Goal: Task Accomplishment & Management: Manage account settings

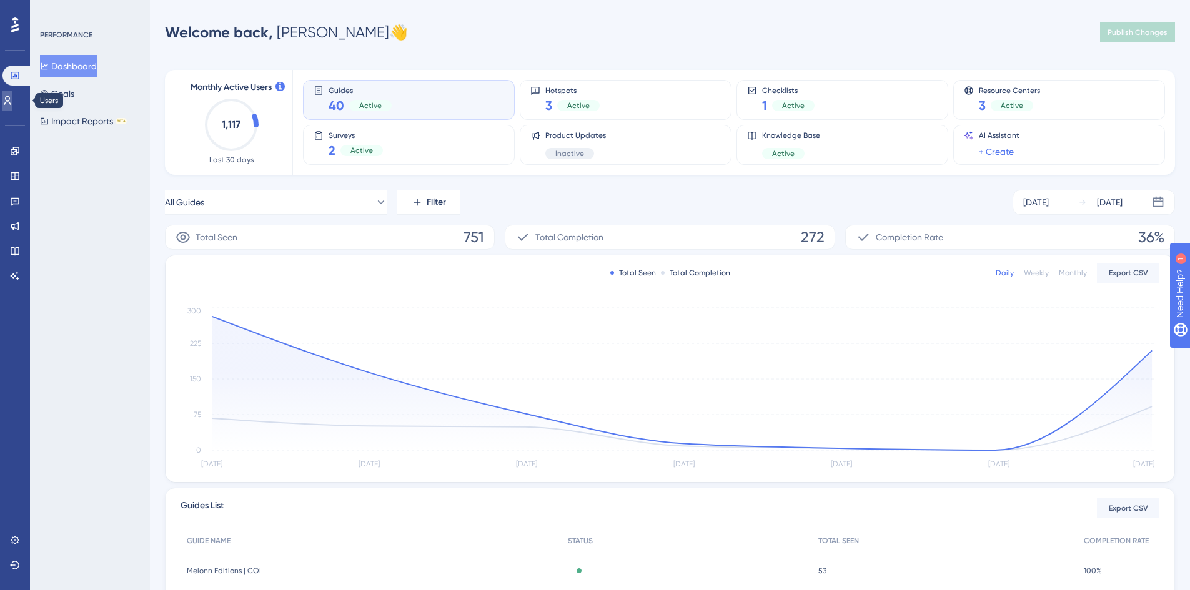
click at [0, 0] on icon at bounding box center [0, 0] width 0 height 0
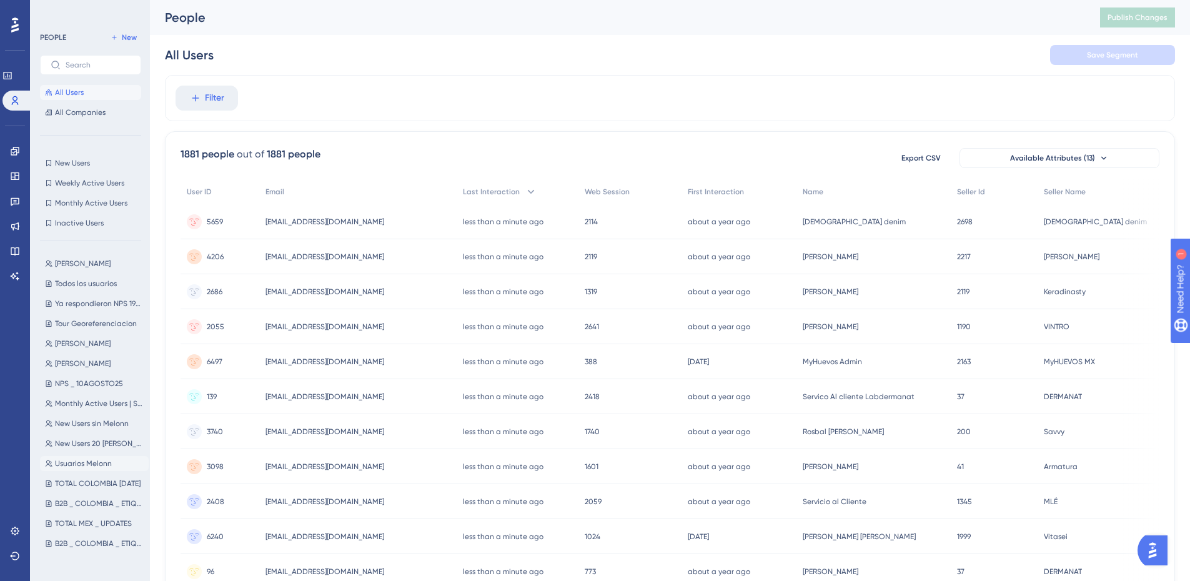
click at [85, 460] on span "Usuarios Melonn" at bounding box center [83, 464] width 57 height 10
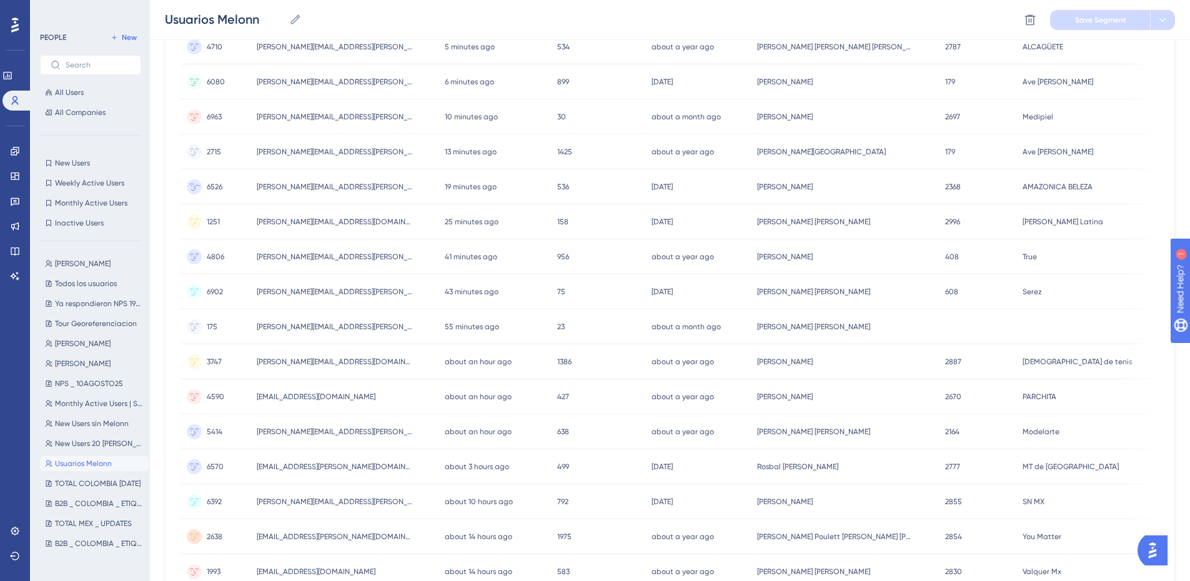
scroll to position [428, 0]
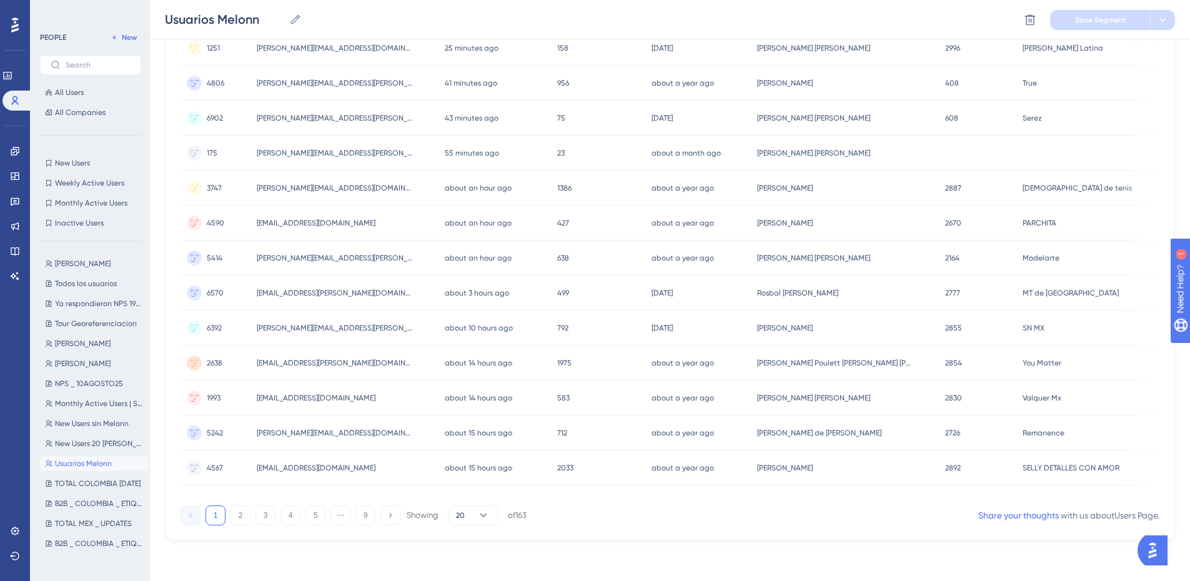
click at [82, 468] on span "Usuarios Melonn" at bounding box center [83, 464] width 57 height 10
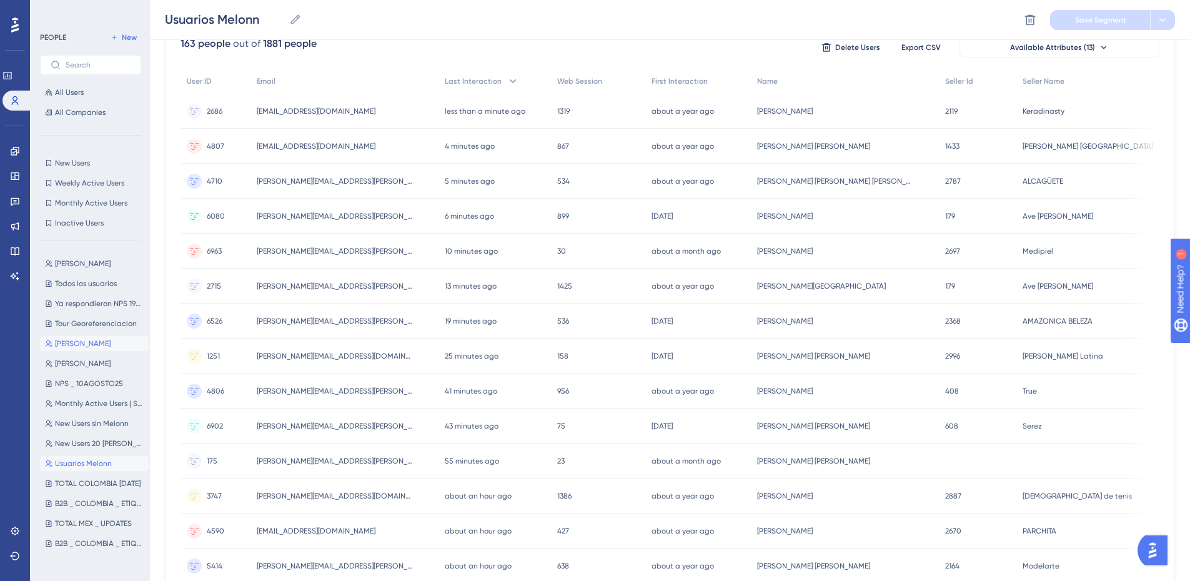
click at [57, 342] on span "[PERSON_NAME]" at bounding box center [83, 344] width 56 height 10
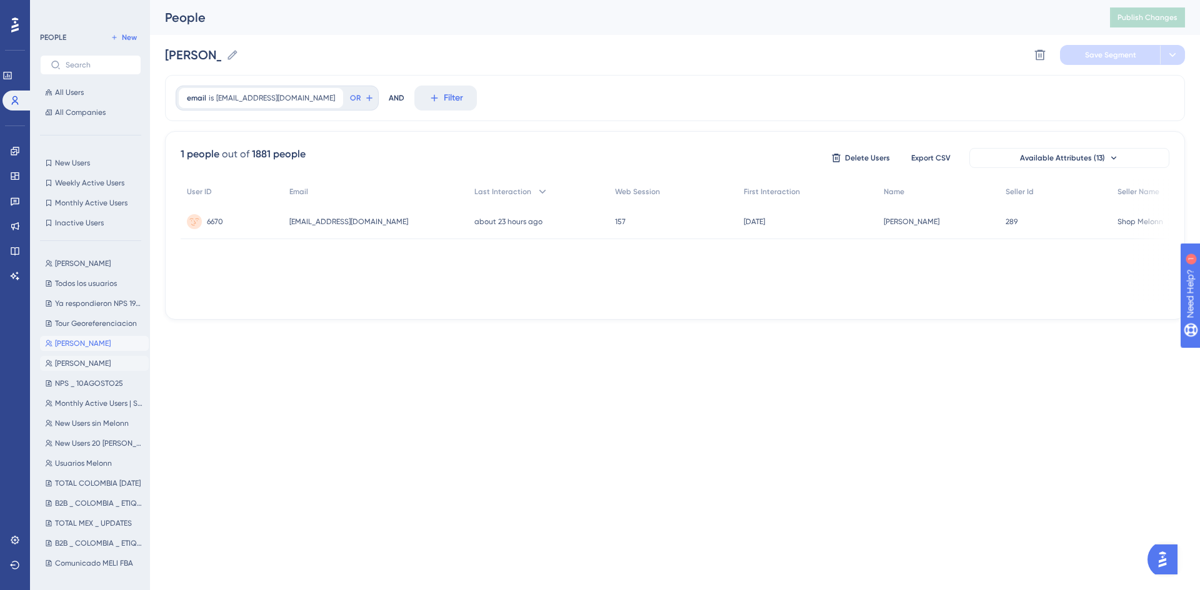
click at [70, 366] on button "[PERSON_NAME]" at bounding box center [94, 363] width 109 height 15
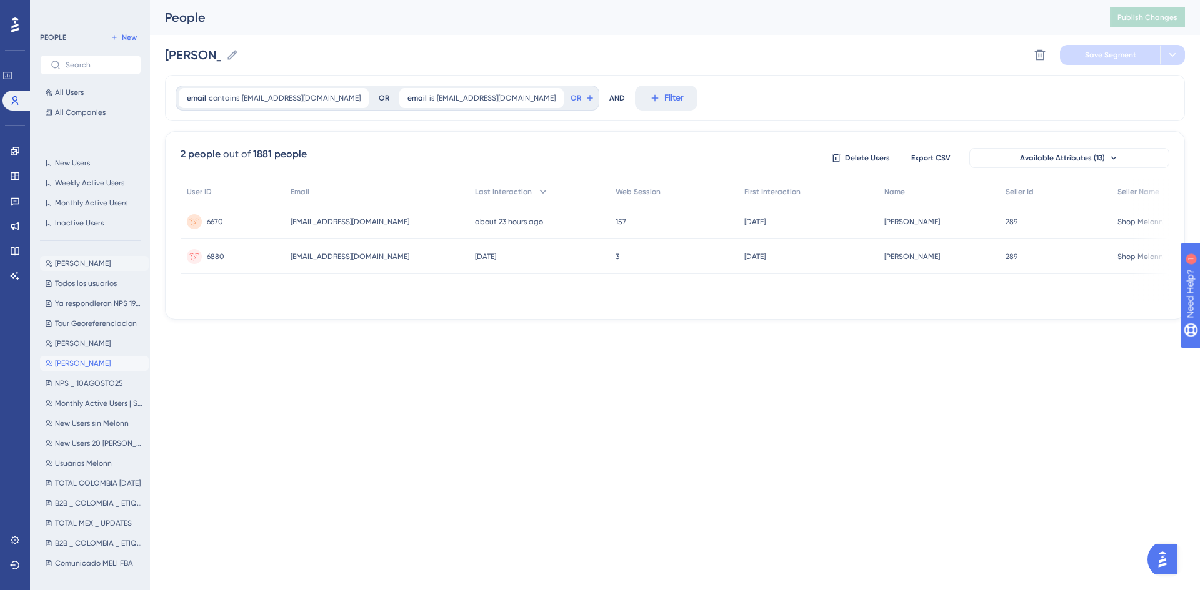
click at [70, 259] on span "[PERSON_NAME]" at bounding box center [83, 264] width 56 height 10
type input "[PERSON_NAME]"
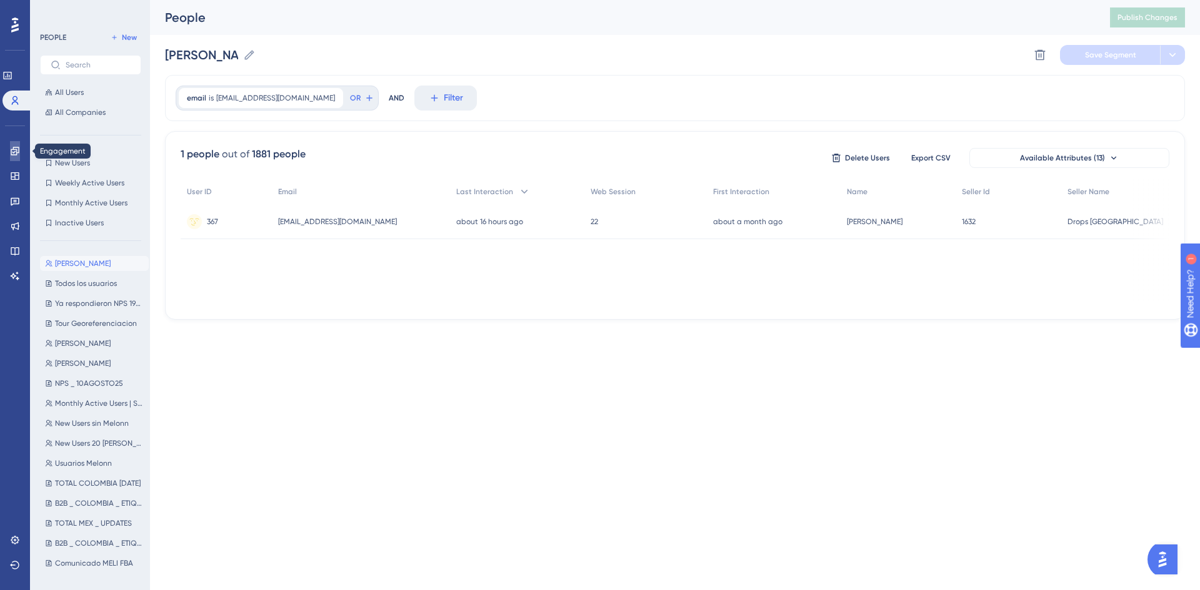
click at [18, 153] on icon at bounding box center [15, 151] width 8 height 8
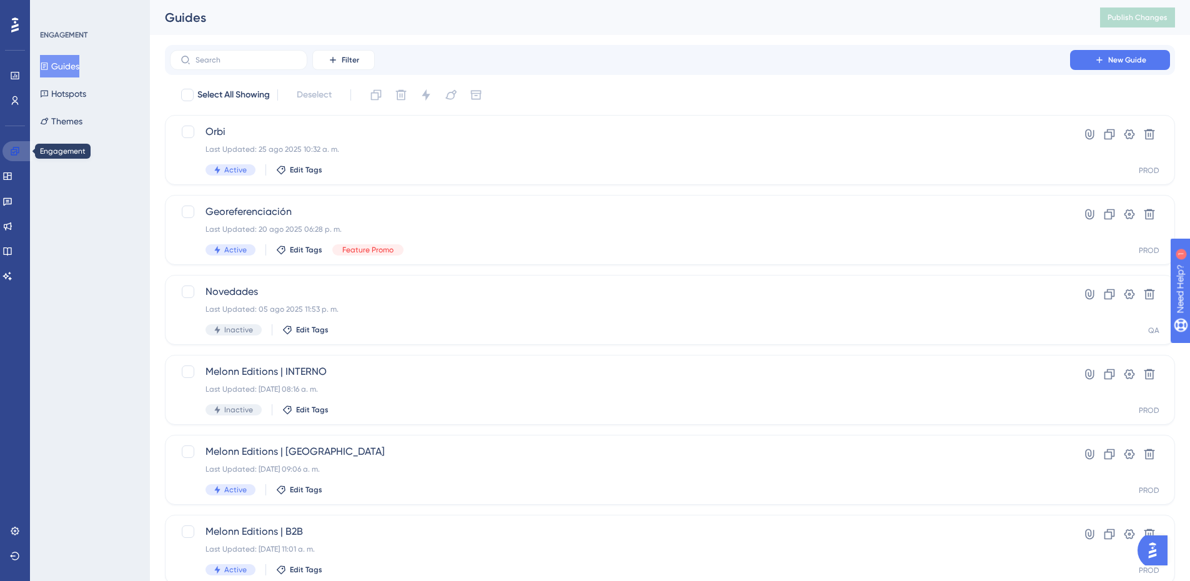
click at [14, 150] on icon at bounding box center [15, 151] width 8 height 8
click at [9, 177] on link at bounding box center [7, 176] width 10 height 20
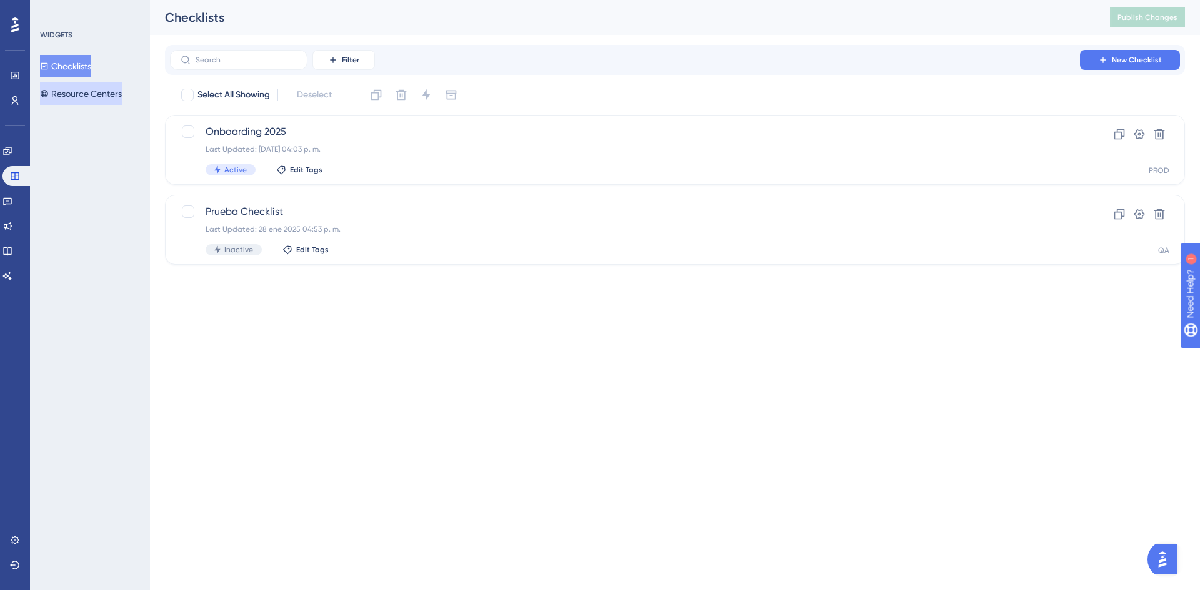
click at [79, 96] on button "Resource Centers" at bounding box center [81, 93] width 82 height 22
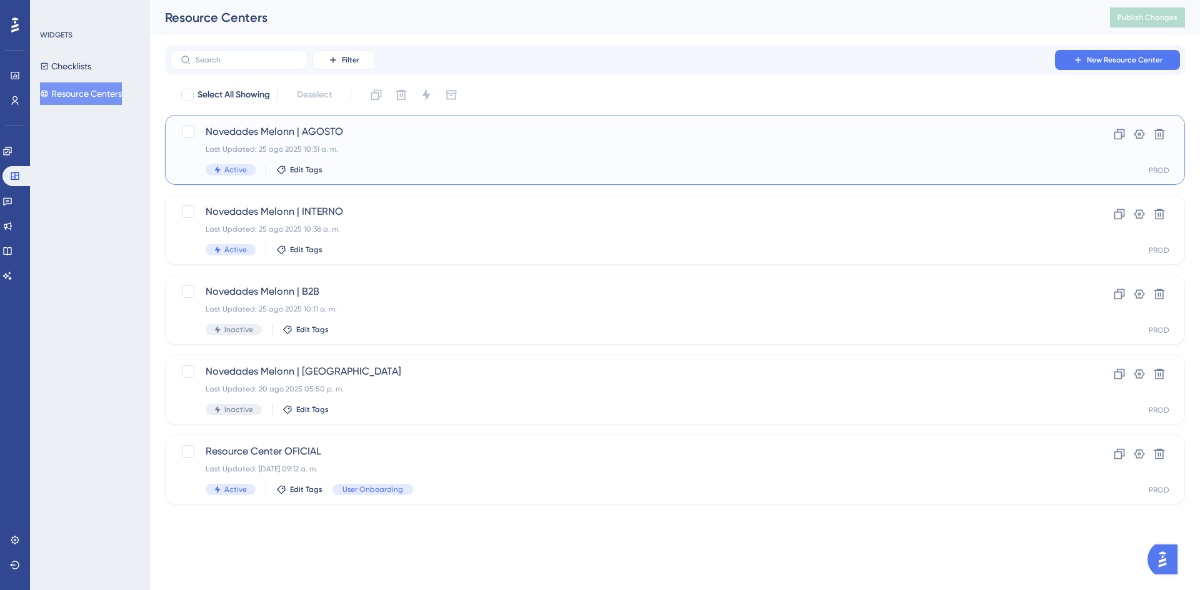
click at [347, 145] on div "Last Updated: 25 ago 2025 10:31 a. m." at bounding box center [625, 149] width 839 height 10
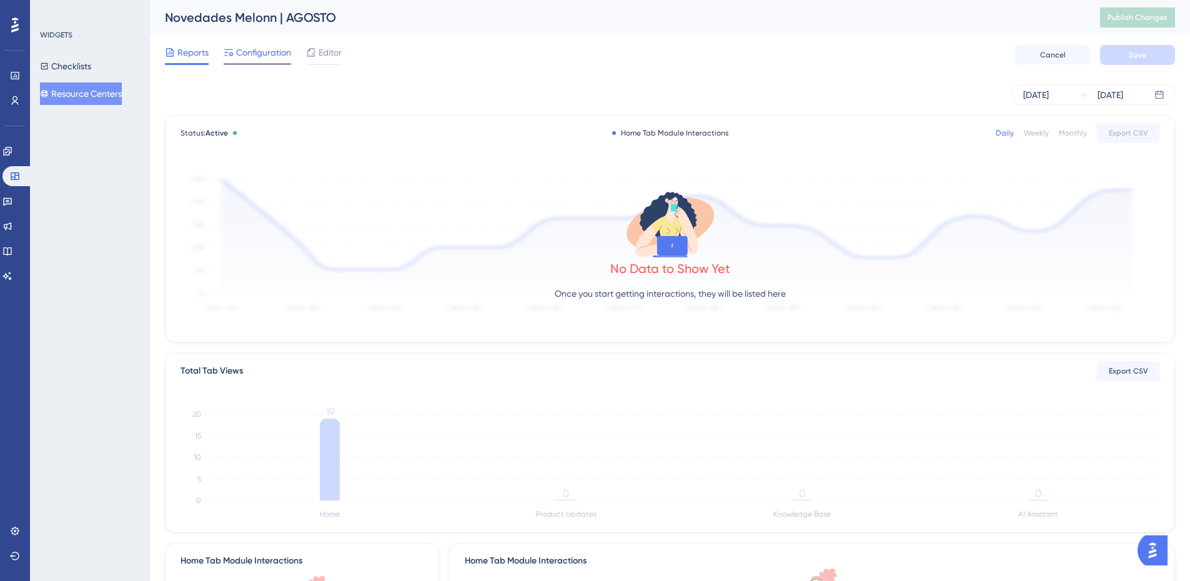
click at [249, 46] on span "Configuration" at bounding box center [263, 52] width 55 height 15
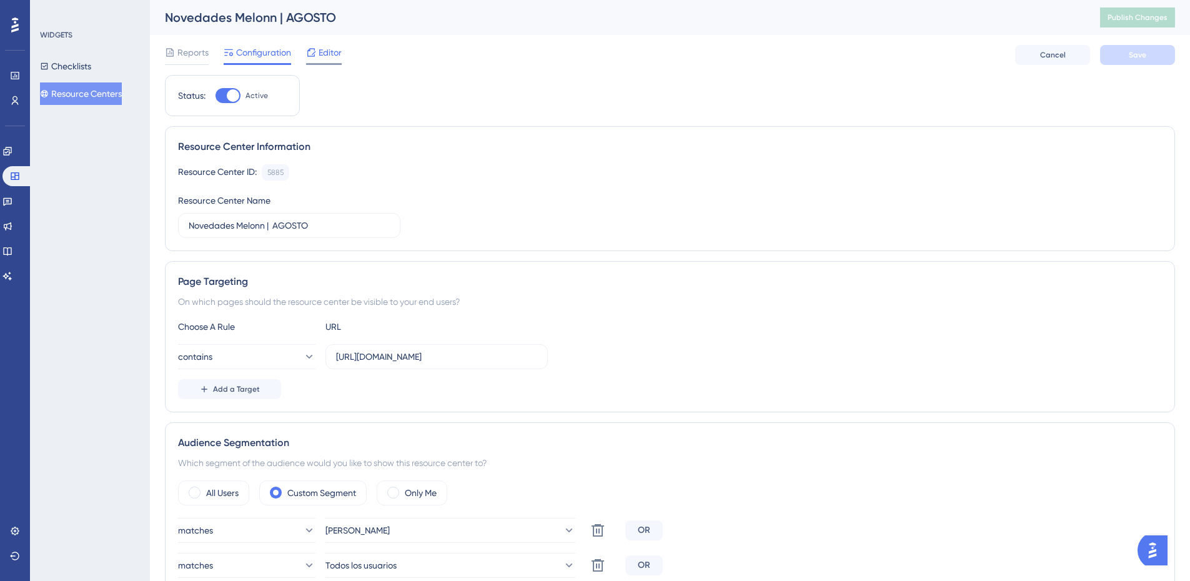
click at [332, 51] on span "Editor" at bounding box center [330, 52] width 23 height 15
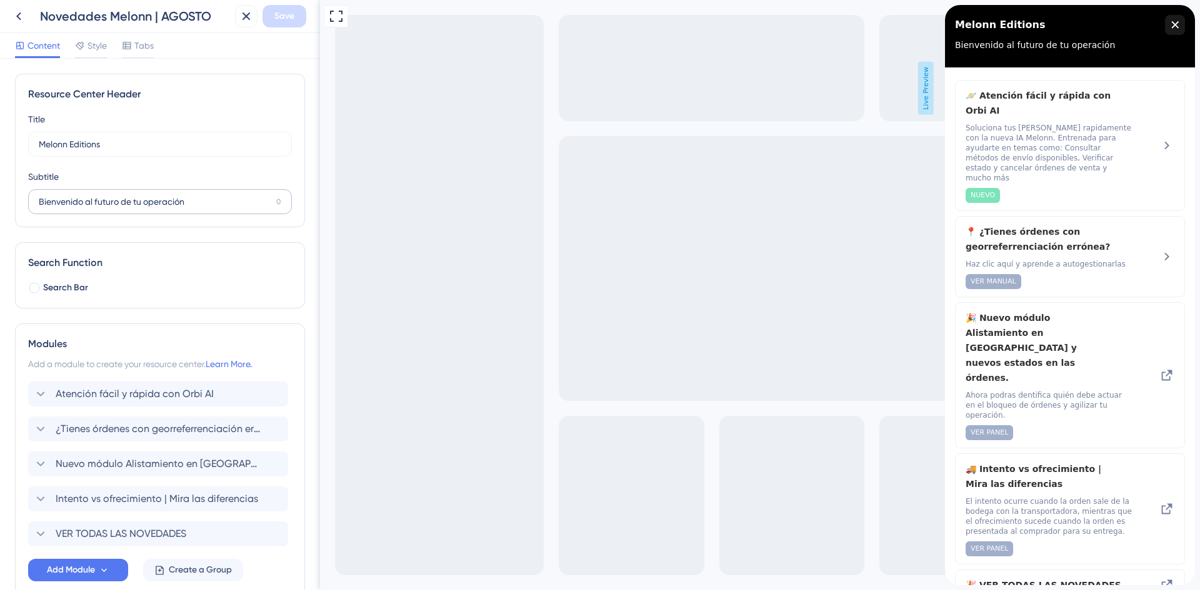
scroll to position [69, 0]
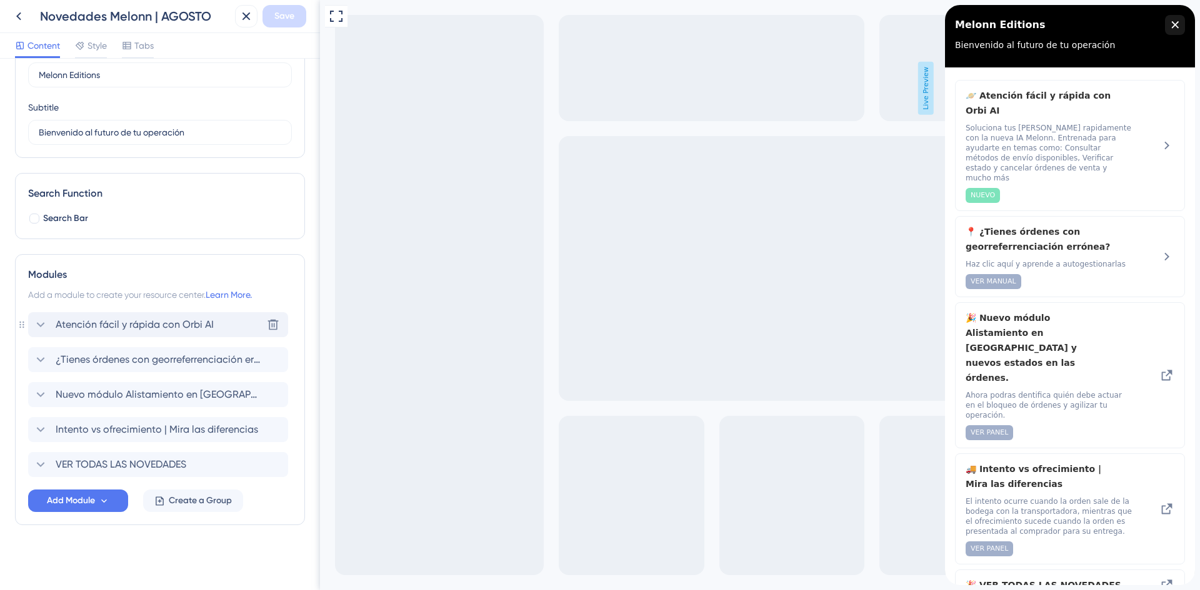
click at [144, 319] on span "Atención fácil y rápida con Orbi AI" at bounding box center [135, 324] width 158 height 15
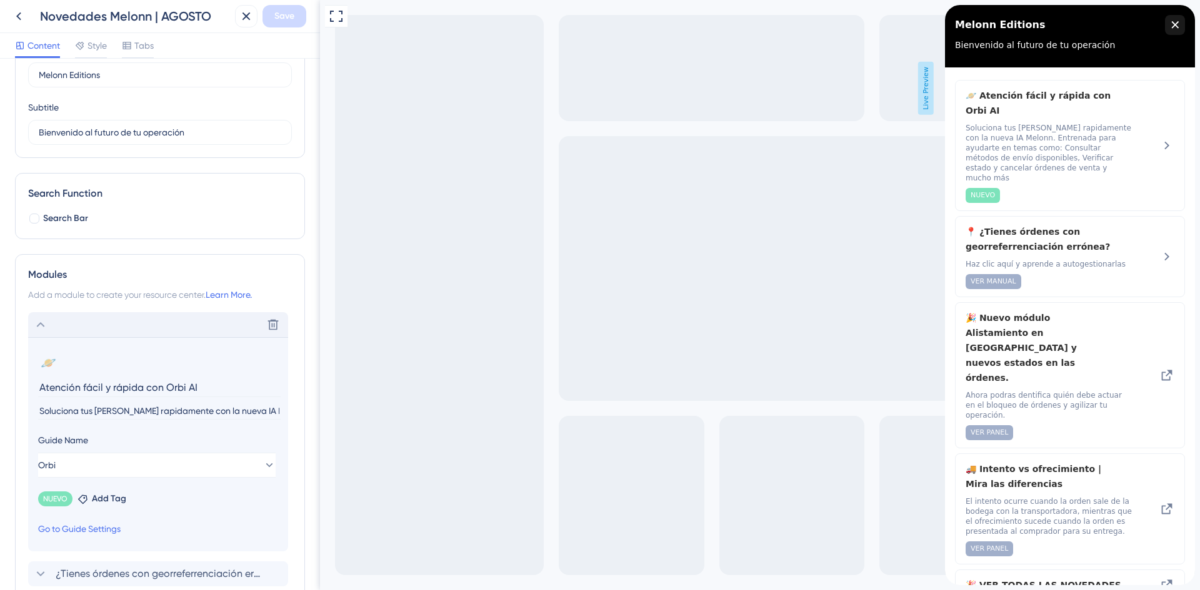
scroll to position [194, 0]
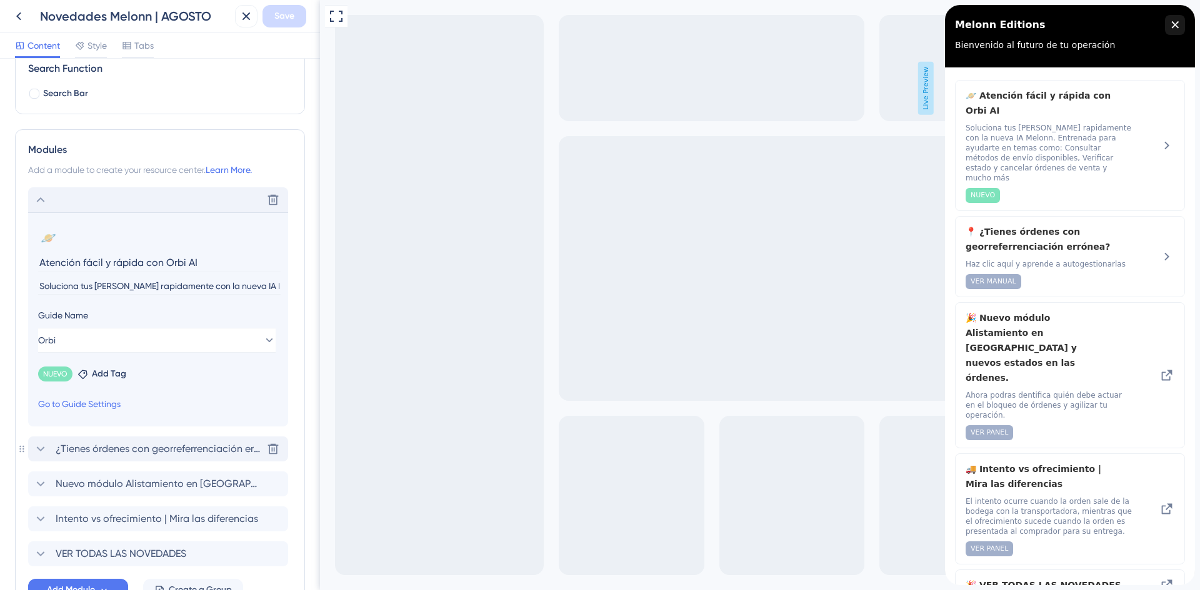
click at [92, 458] on div "¿Tienes órdenes con georreferrenciación errónea? [GEOGRAPHIC_DATA]" at bounding box center [158, 449] width 260 height 25
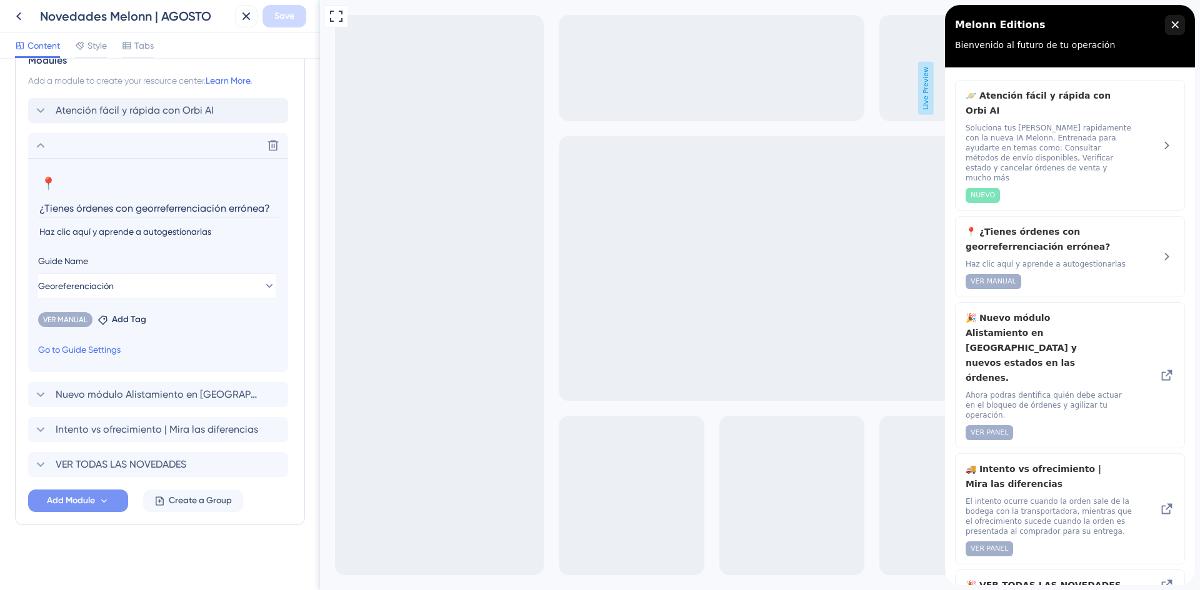
click at [84, 498] on span "Add Module" at bounding box center [71, 501] width 48 height 15
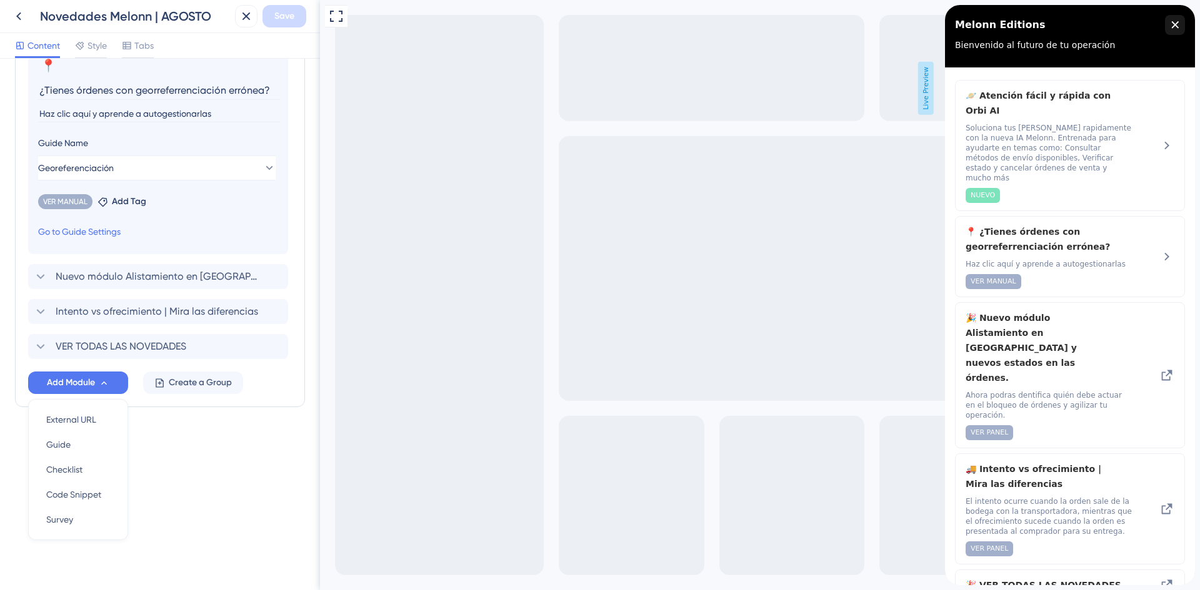
click at [236, 472] on div "Resource Center Header Title Melonn Editions 13 Melonn Editions Subtitle Bienve…" at bounding box center [160, 325] width 320 height 532
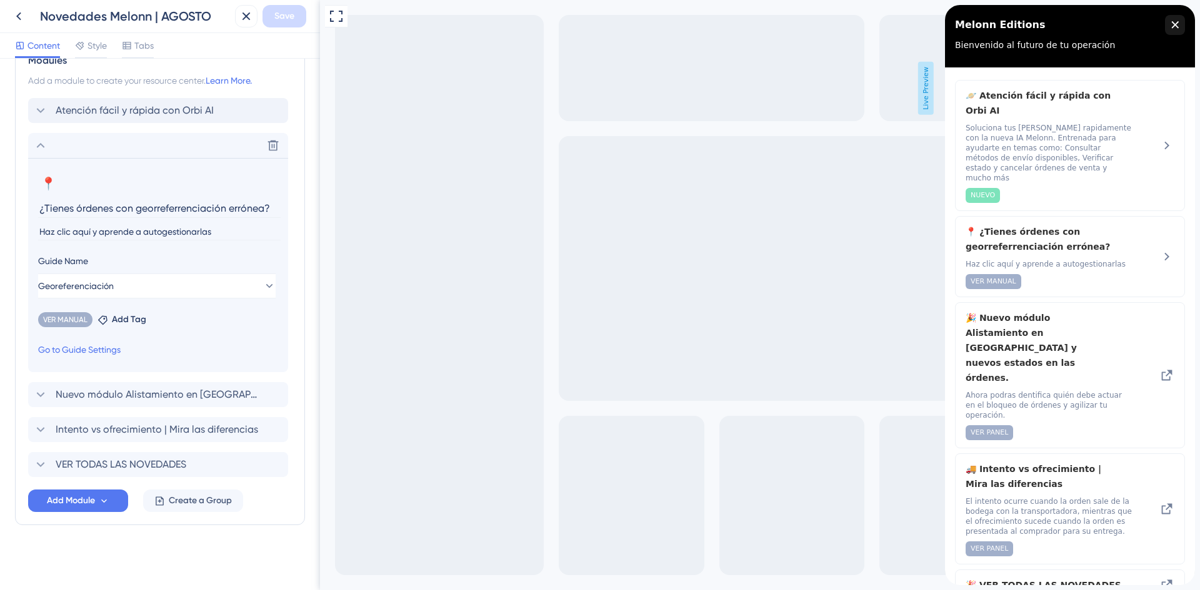
scroll to position [96, 0]
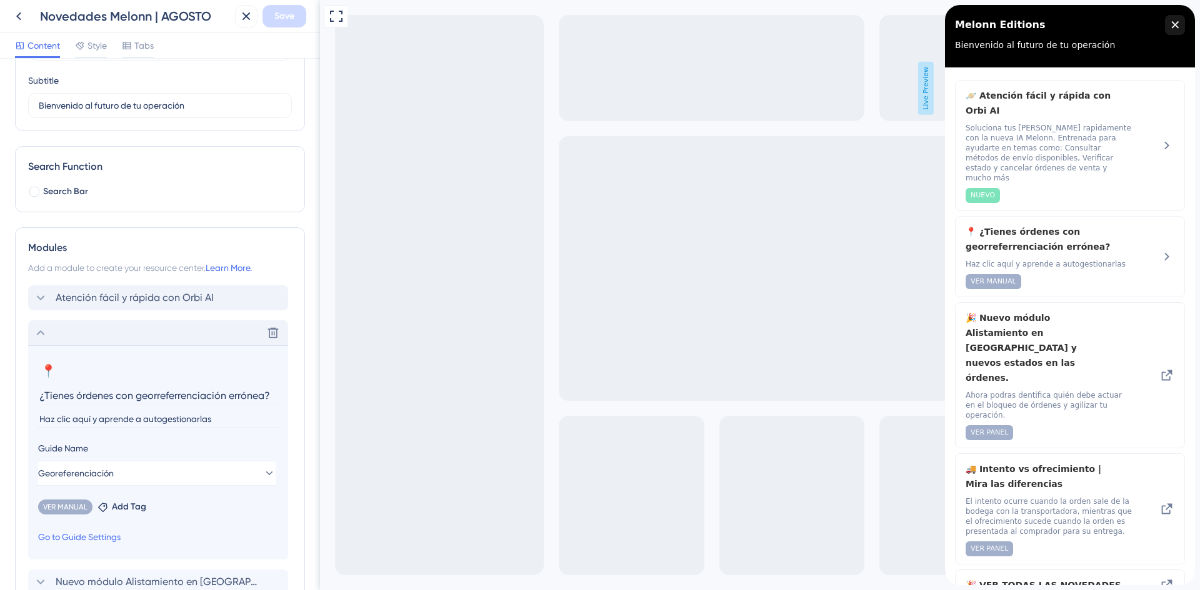
click at [62, 332] on div "Delete" at bounding box center [158, 333] width 260 height 25
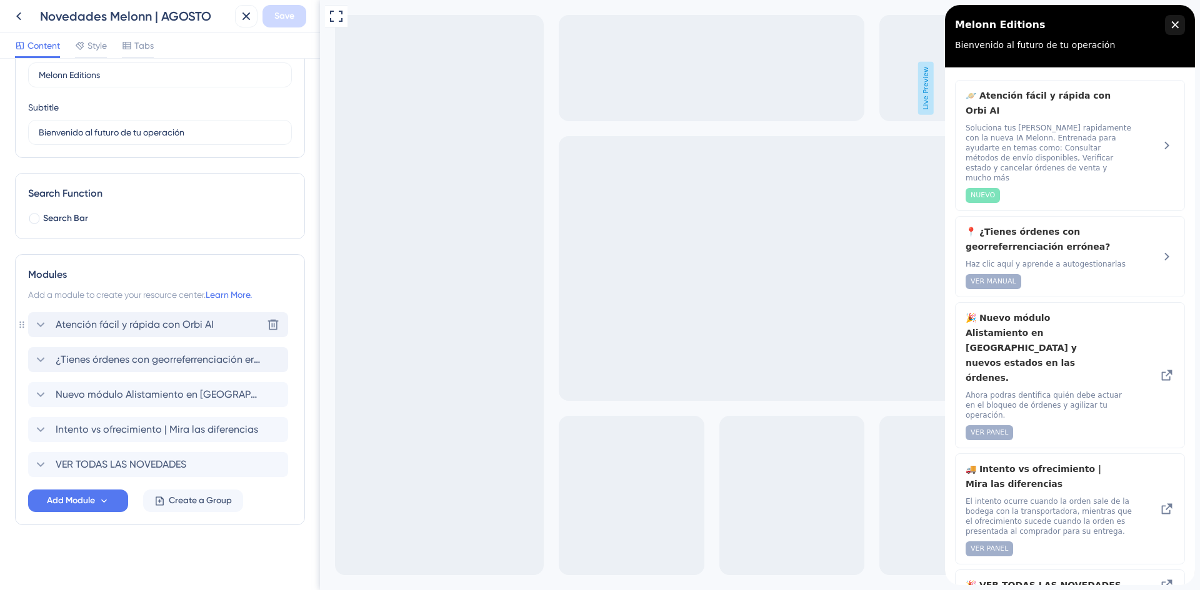
scroll to position [69, 0]
click at [97, 544] on div "Resource Center Header Title Melonn Editions 13 Melonn Editions Subtitle Bienve…" at bounding box center [160, 289] width 290 height 571
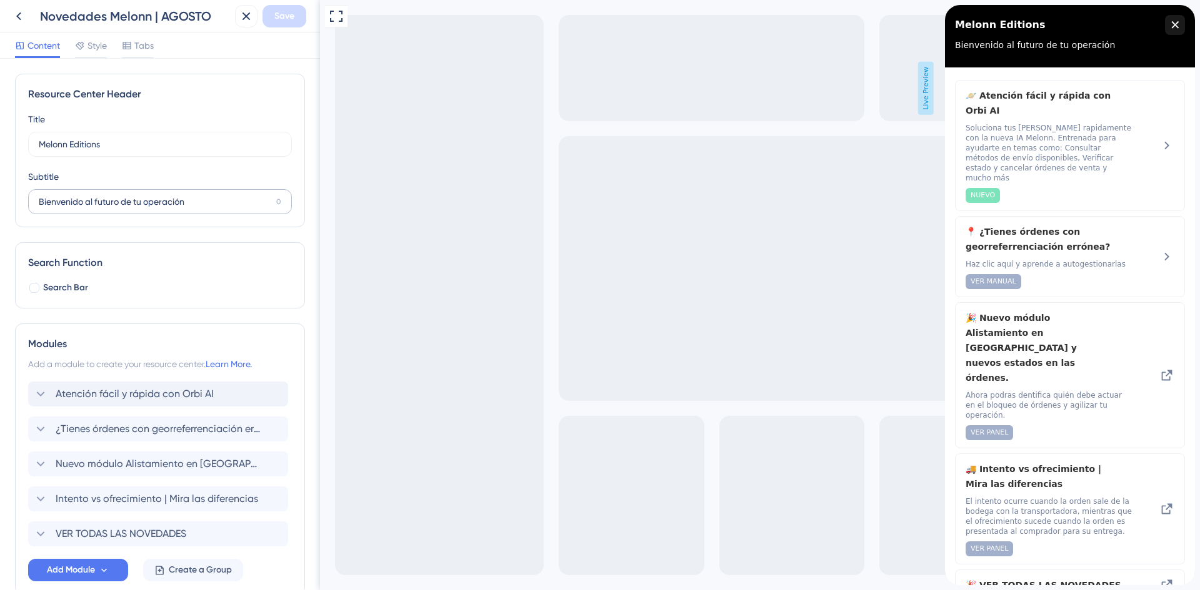
click at [191, 213] on label "Bienvenido al futuro de tu operación 0" at bounding box center [160, 201] width 264 height 25
click at [191, 209] on input "Bienvenido al futuro de tu operación" at bounding box center [155, 202] width 232 height 14
click at [144, 132] on label "Melonn Editions 13" at bounding box center [160, 144] width 264 height 25
click at [144, 137] on input "Melonn Editions" at bounding box center [154, 144] width 231 height 14
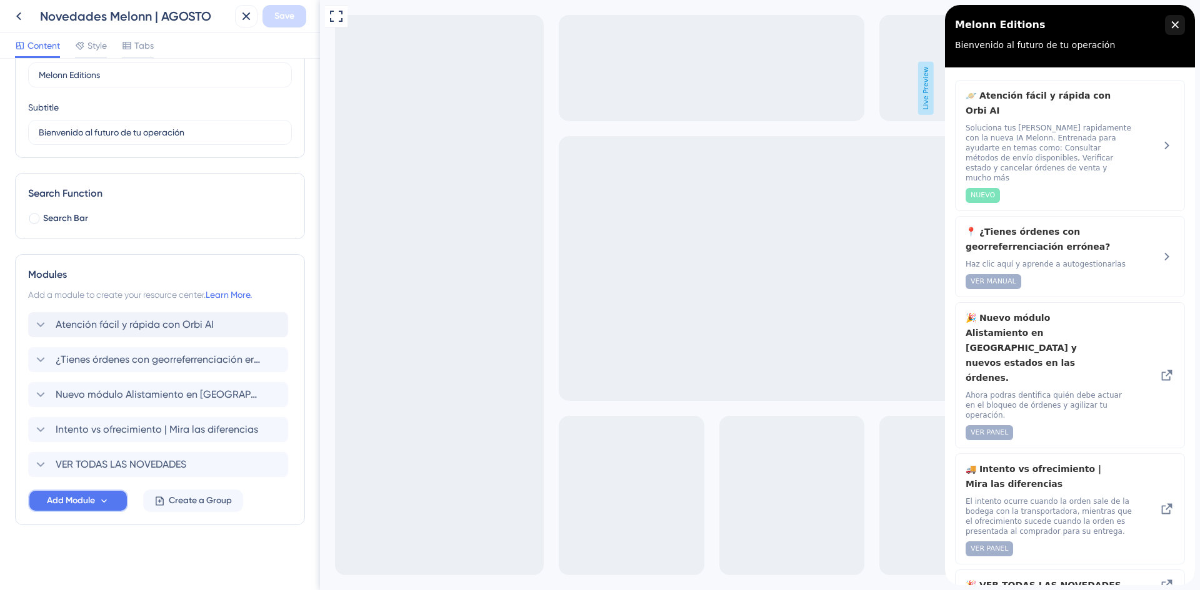
click at [93, 502] on span "Add Module" at bounding box center [71, 501] width 48 height 15
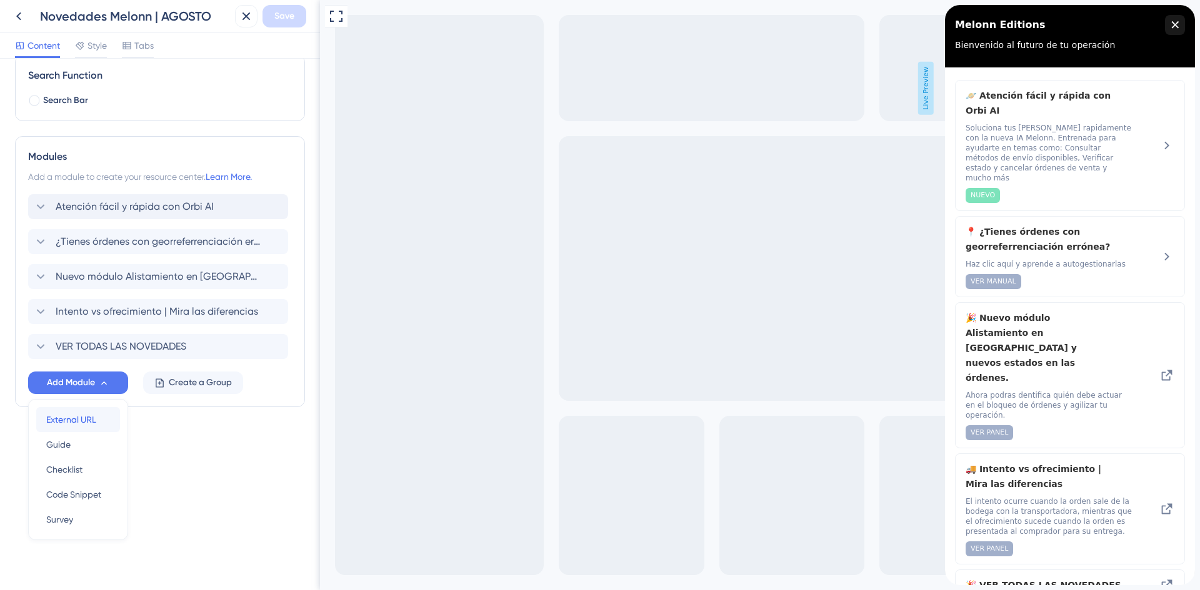
click at [90, 418] on span "External URL" at bounding box center [71, 419] width 50 height 15
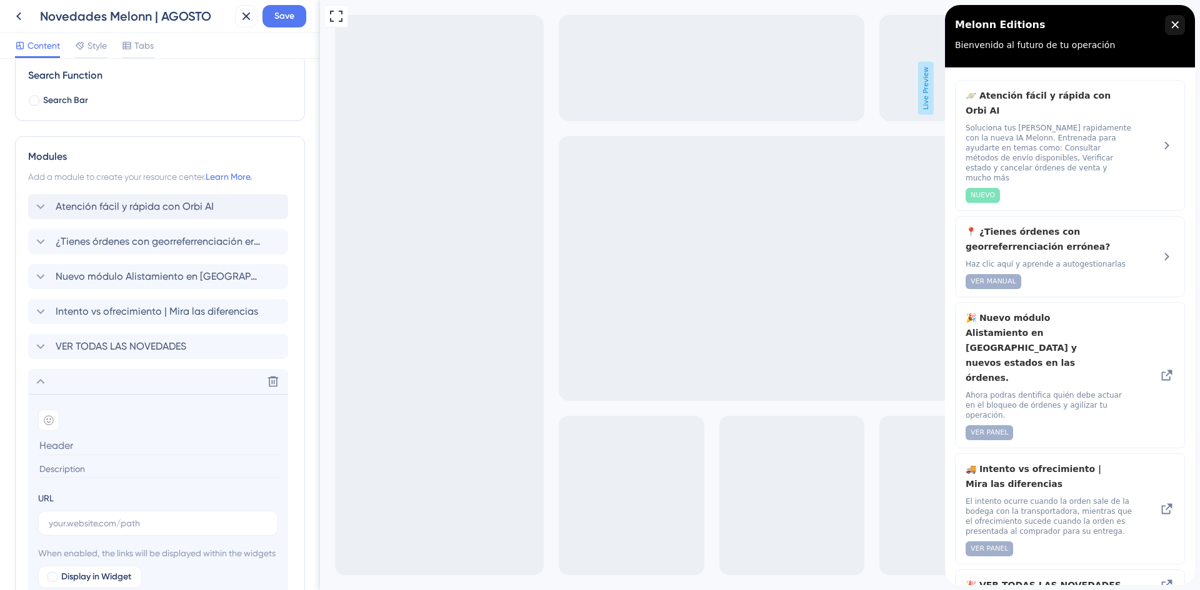
click at [70, 449] on input at bounding box center [159, 445] width 242 height 19
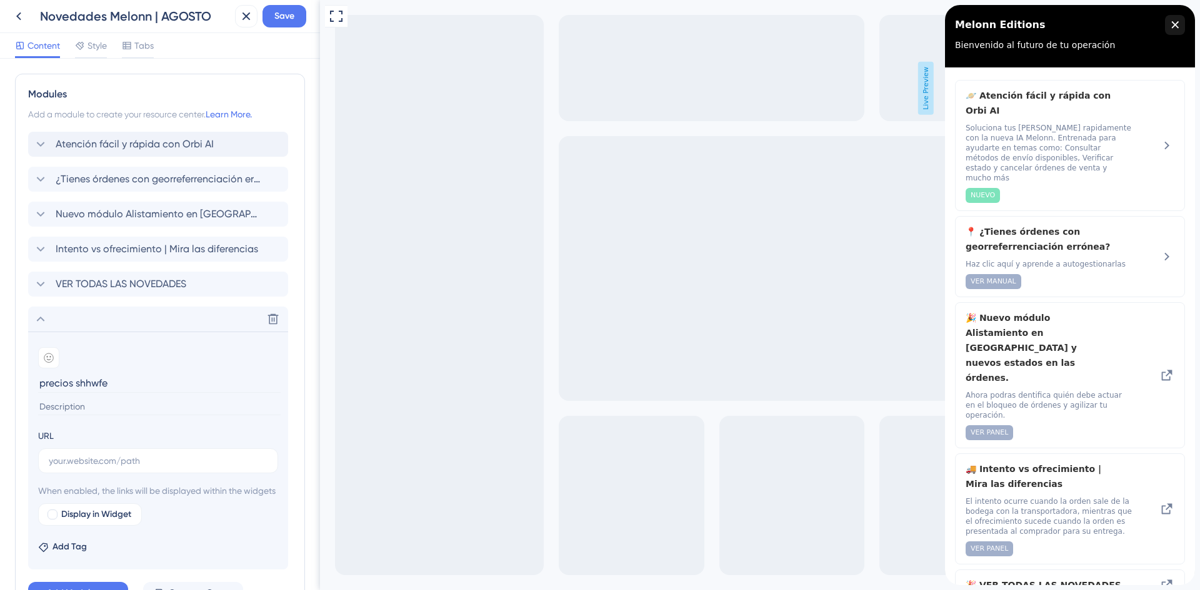
type input "precios shhwfe"
click at [101, 399] on input at bounding box center [159, 407] width 242 height 17
type input "fegregregregr"
click at [93, 461] on input "text" at bounding box center [158, 461] width 219 height 14
click at [140, 457] on input "text" at bounding box center [158, 461] width 219 height 14
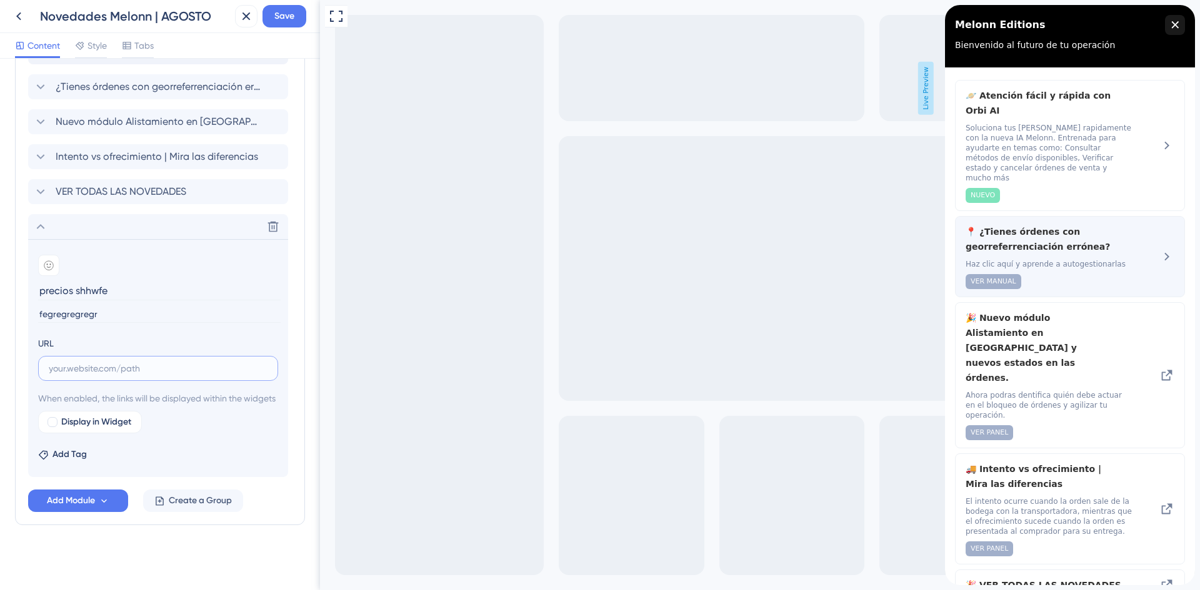
scroll to position [22, 0]
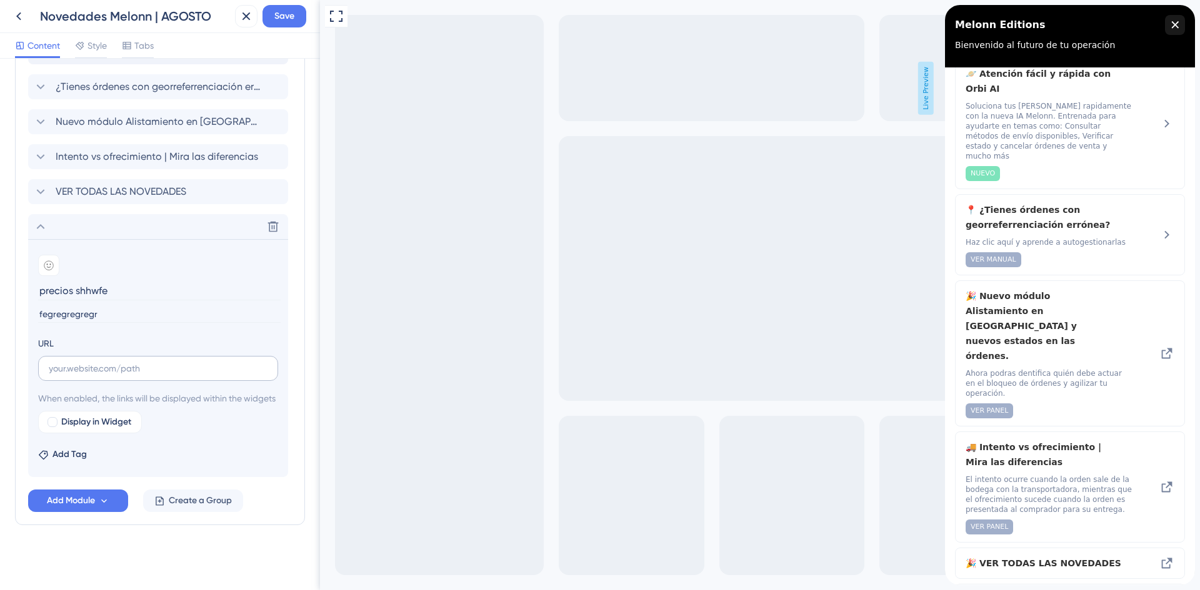
click at [164, 364] on label at bounding box center [158, 368] width 240 height 25
click at [164, 364] on input "text" at bounding box center [158, 369] width 219 height 14
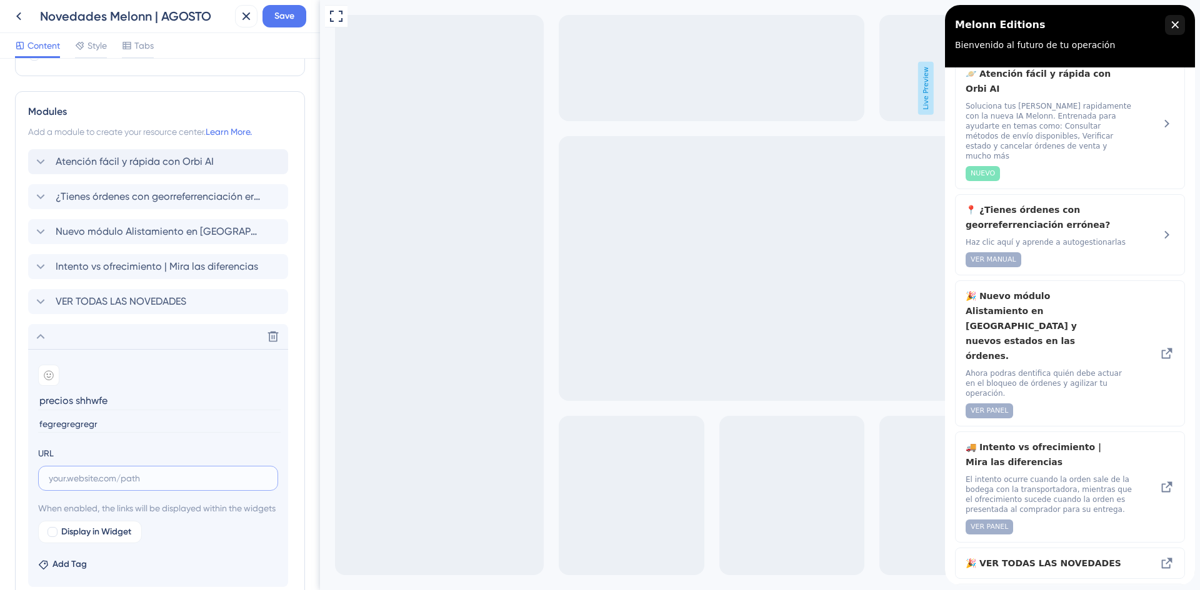
scroll to position [170, 0]
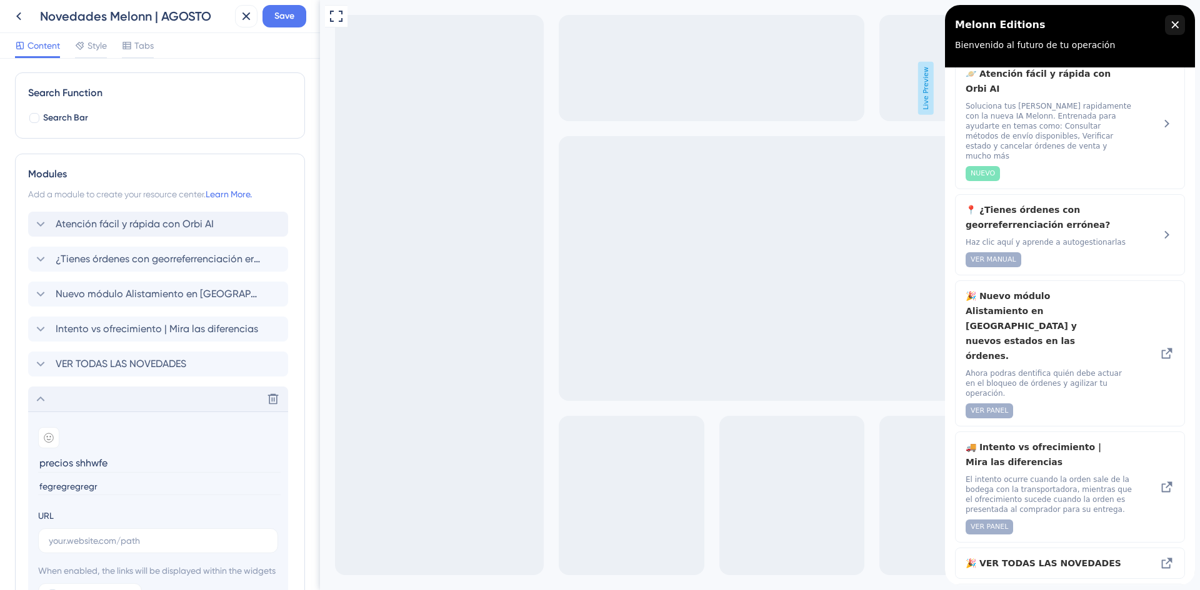
drag, startPoint x: 126, startPoint y: 397, endPoint x: 109, endPoint y: 407, distance: 19.6
click at [109, 407] on div "Delete" at bounding box center [158, 399] width 260 height 25
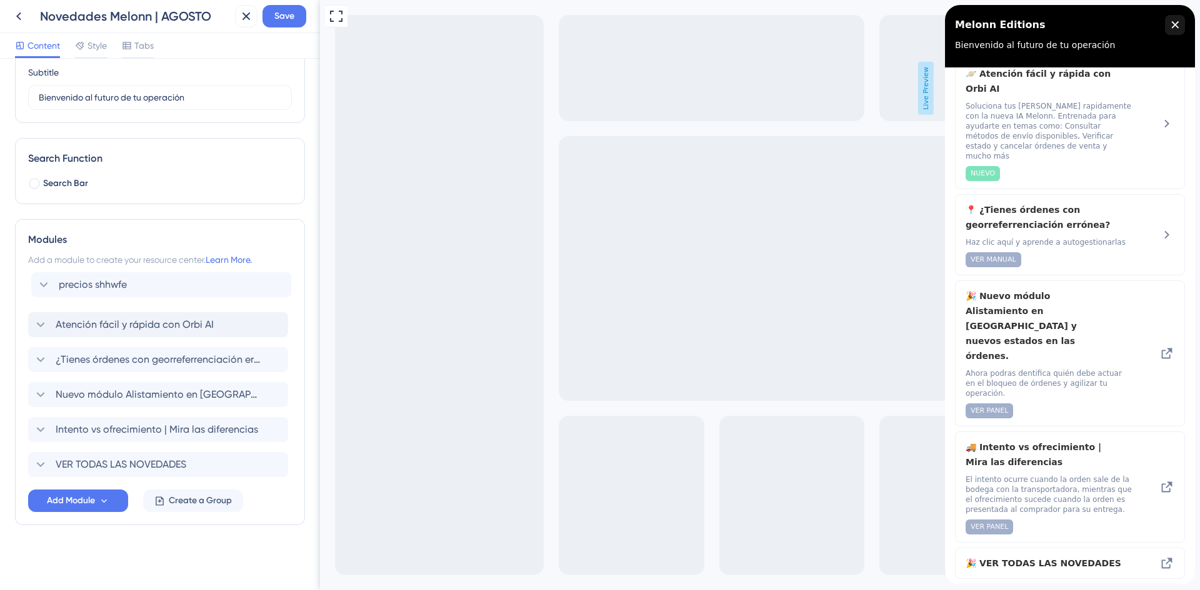
drag, startPoint x: 121, startPoint y: 465, endPoint x: 123, endPoint y: 278, distance: 187.5
click at [123, 278] on div "Atención fácil y rápida con Orbi AI ¿Tienes órdenes con georreferrenciación err…" at bounding box center [160, 377] width 264 height 200
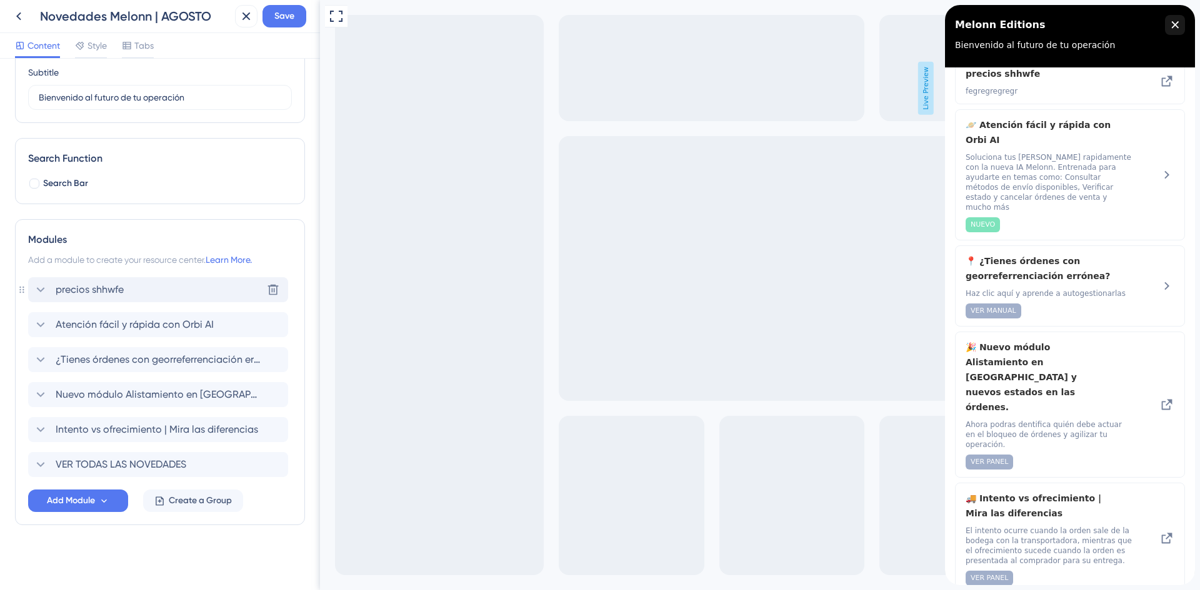
click at [117, 286] on span "precios shhwfe" at bounding box center [90, 289] width 68 height 15
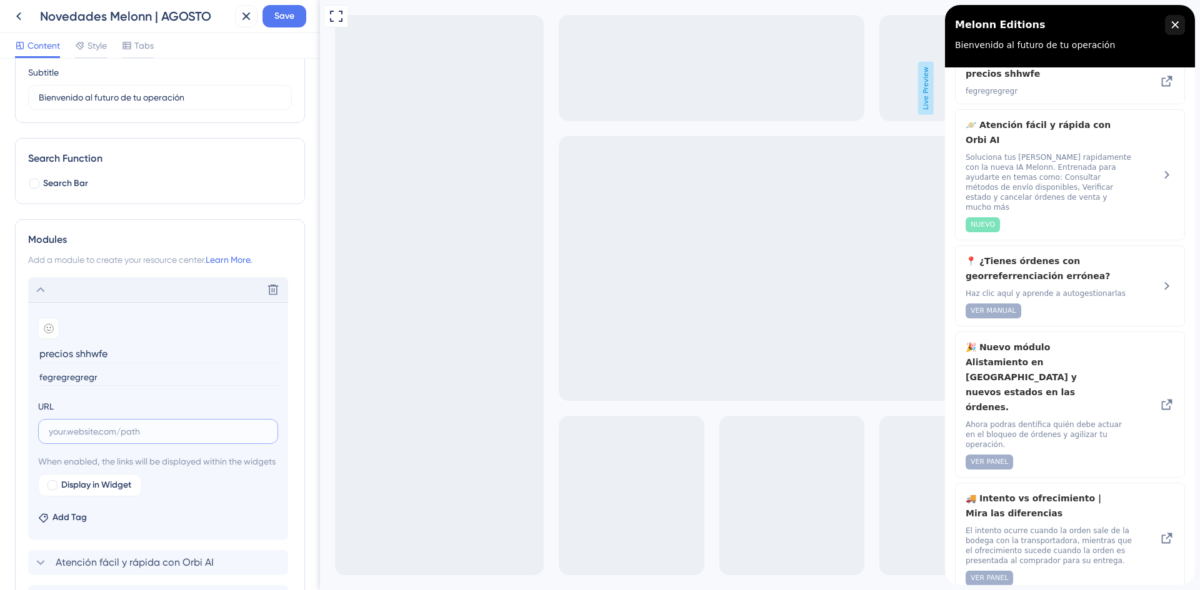
click at [79, 431] on input "text" at bounding box center [158, 432] width 219 height 14
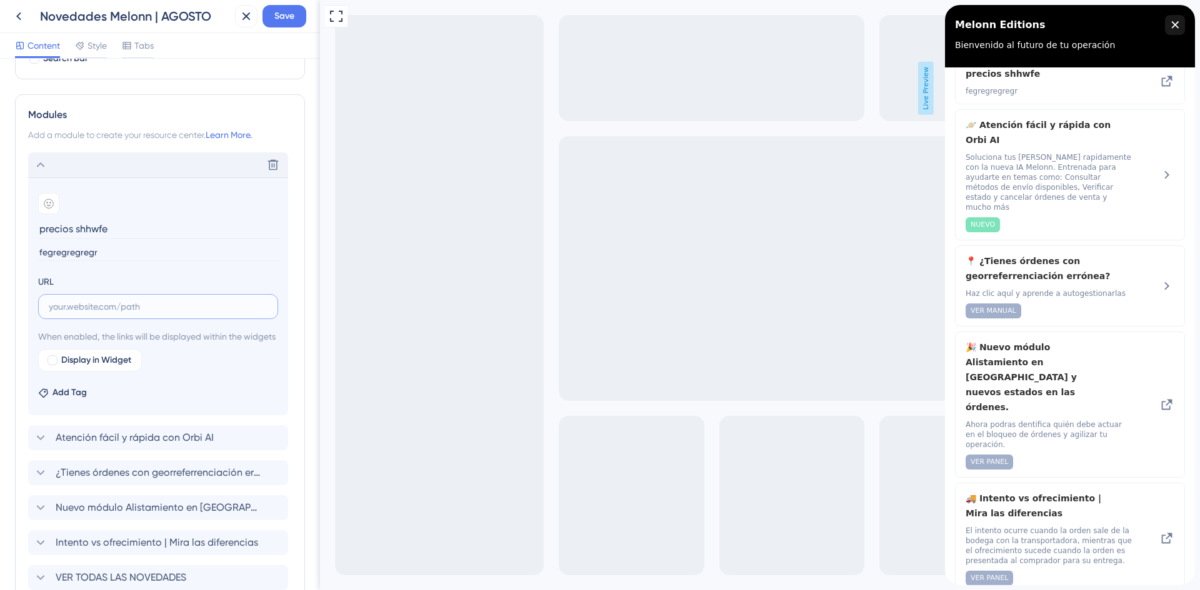
click at [66, 304] on input "text" at bounding box center [158, 307] width 219 height 14
click at [263, 165] on button at bounding box center [273, 165] width 20 height 20
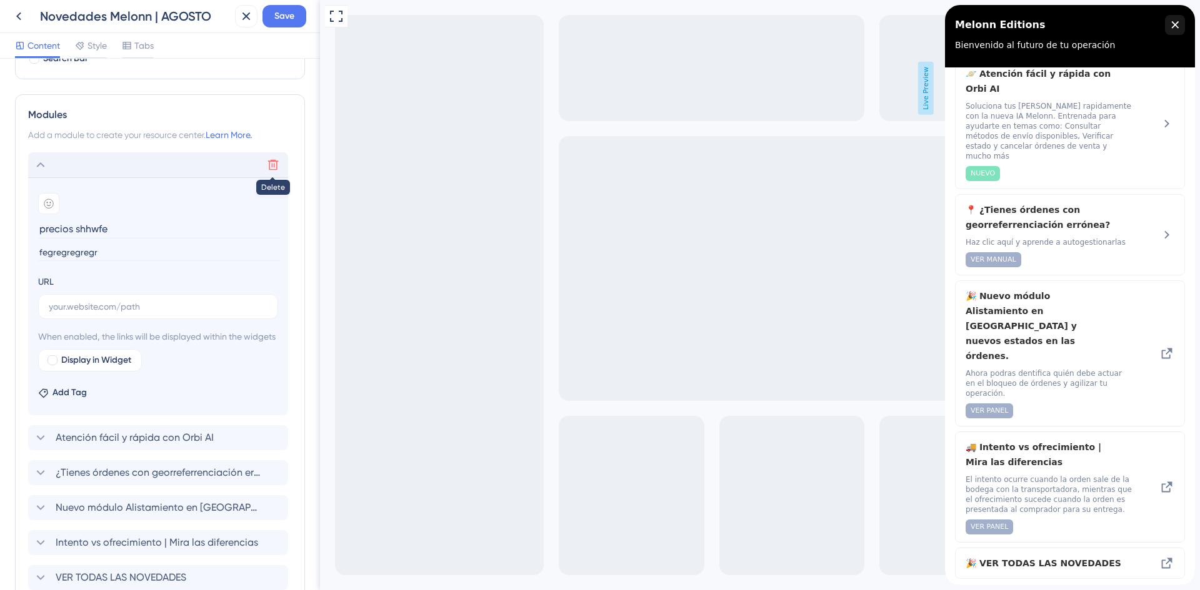
scroll to position [0, 0]
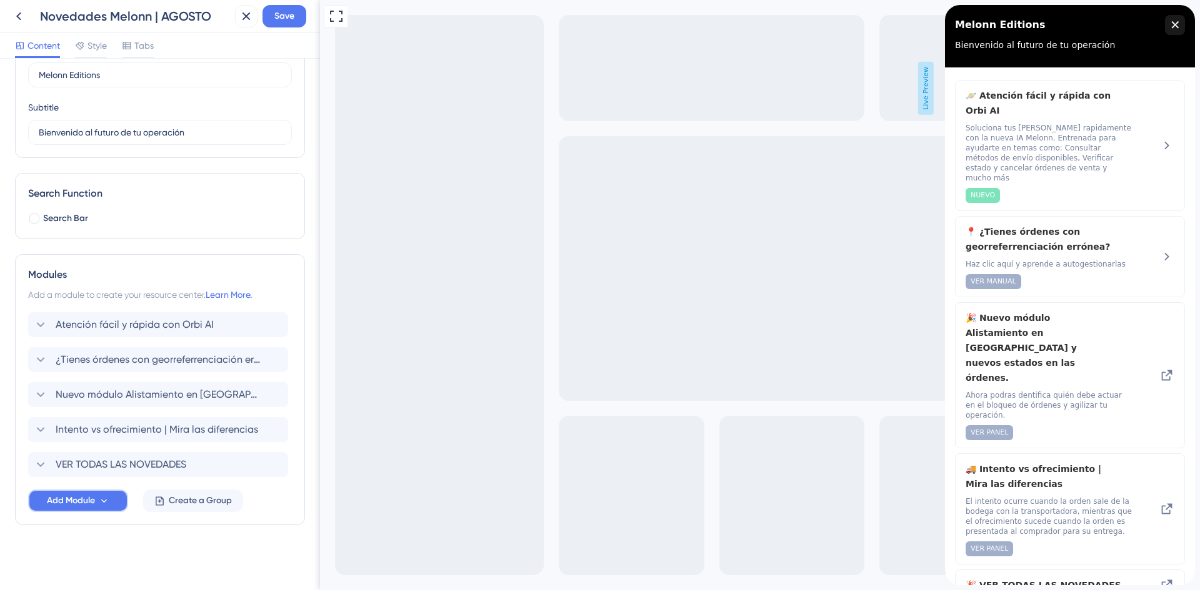
drag, startPoint x: 48, startPoint y: 503, endPoint x: 46, endPoint y: 512, distance: 9.1
click at [46, 511] on button "Add Module" at bounding box center [78, 501] width 100 height 22
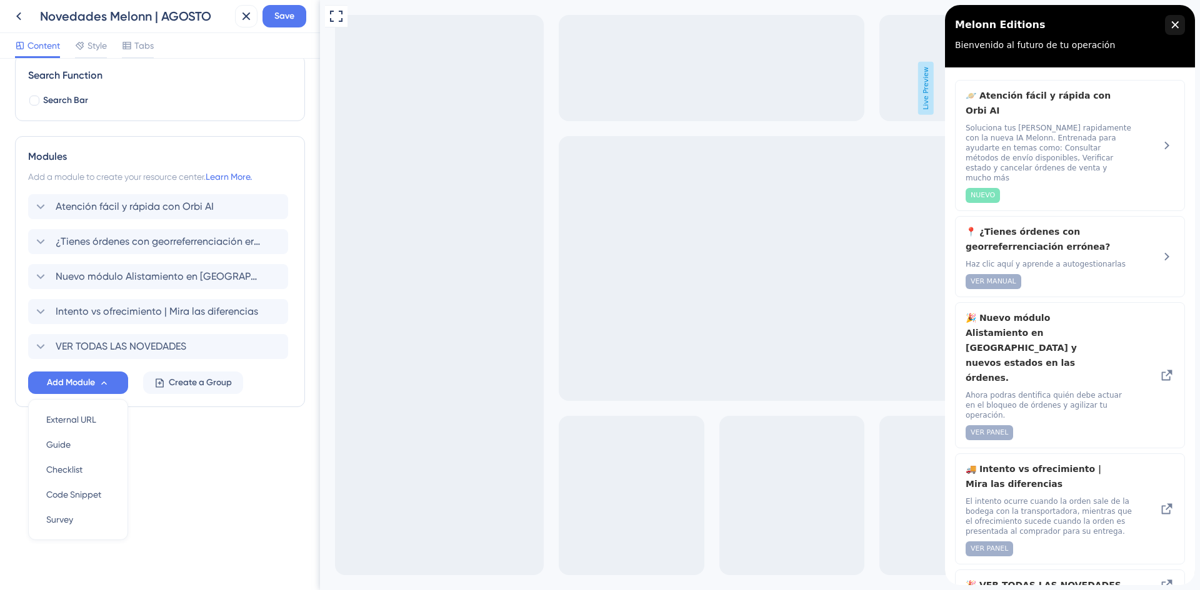
click at [205, 477] on div "Resource Center Header Title Melonn Editions 13 Melonn Editions Subtitle Bienve…" at bounding box center [160, 325] width 320 height 532
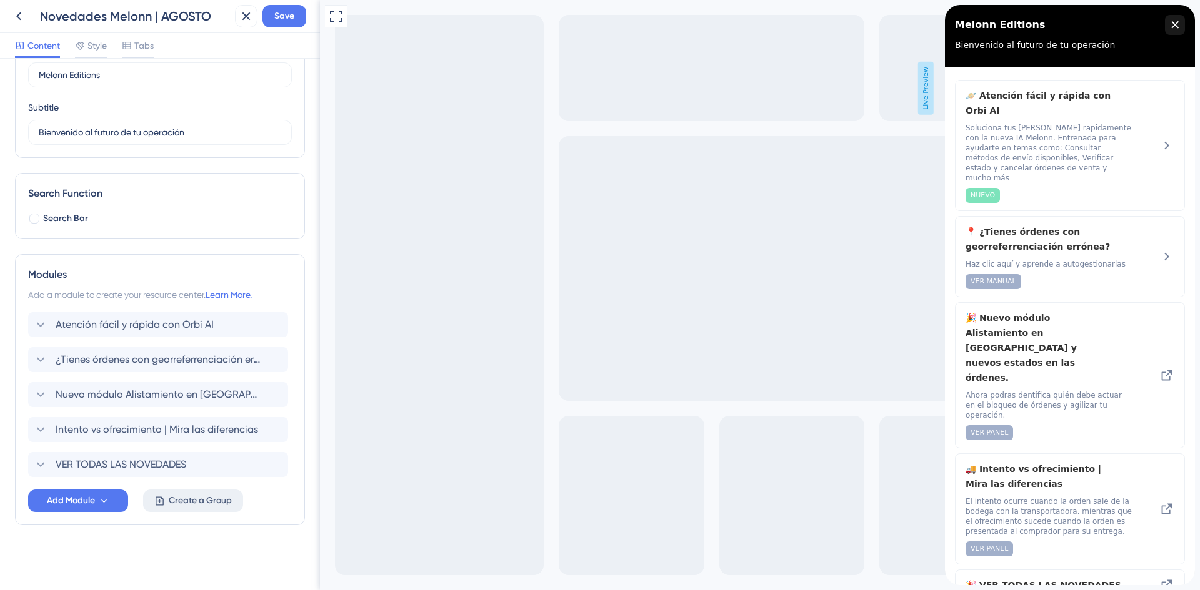
scroll to position [0, 0]
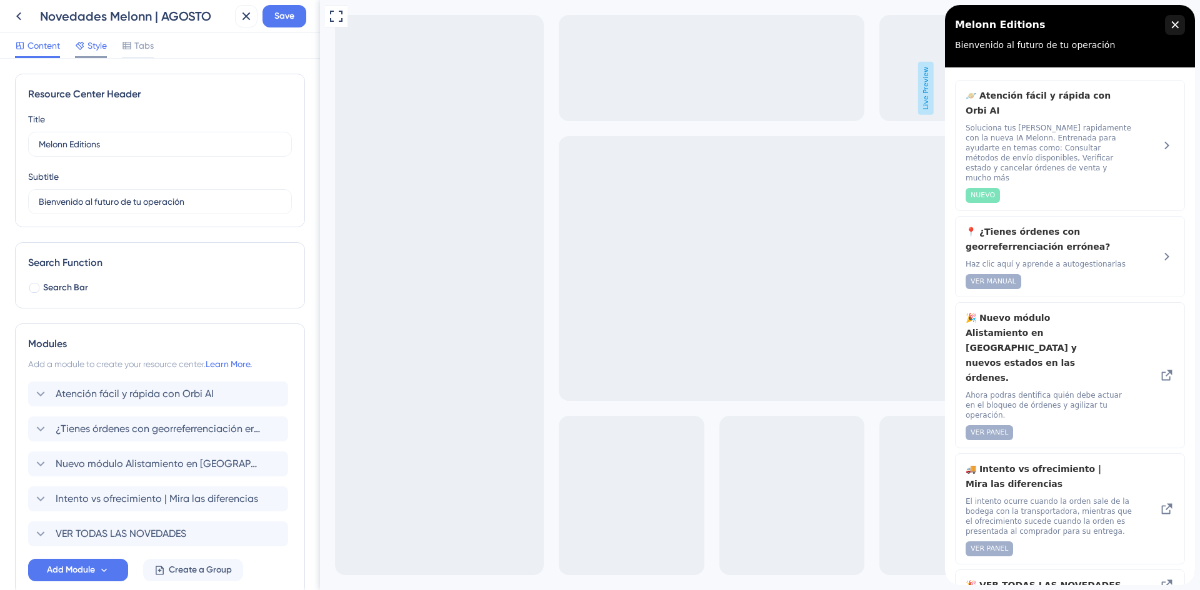
click at [90, 52] on span "Style" at bounding box center [96, 45] width 19 height 15
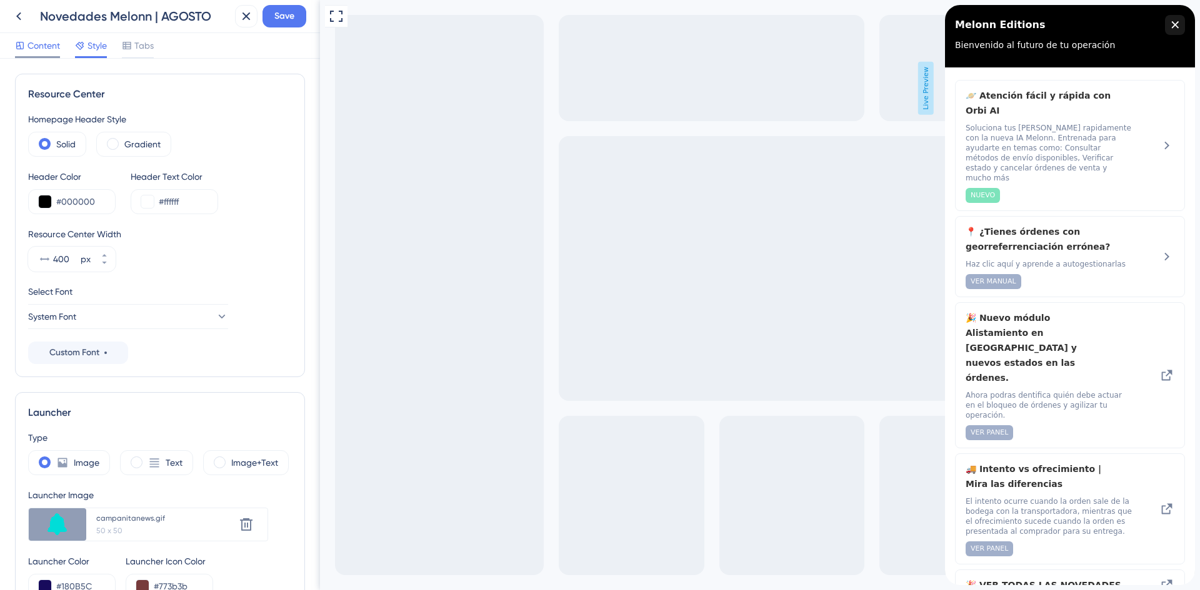
click at [32, 51] on span "Content" at bounding box center [43, 45] width 32 height 15
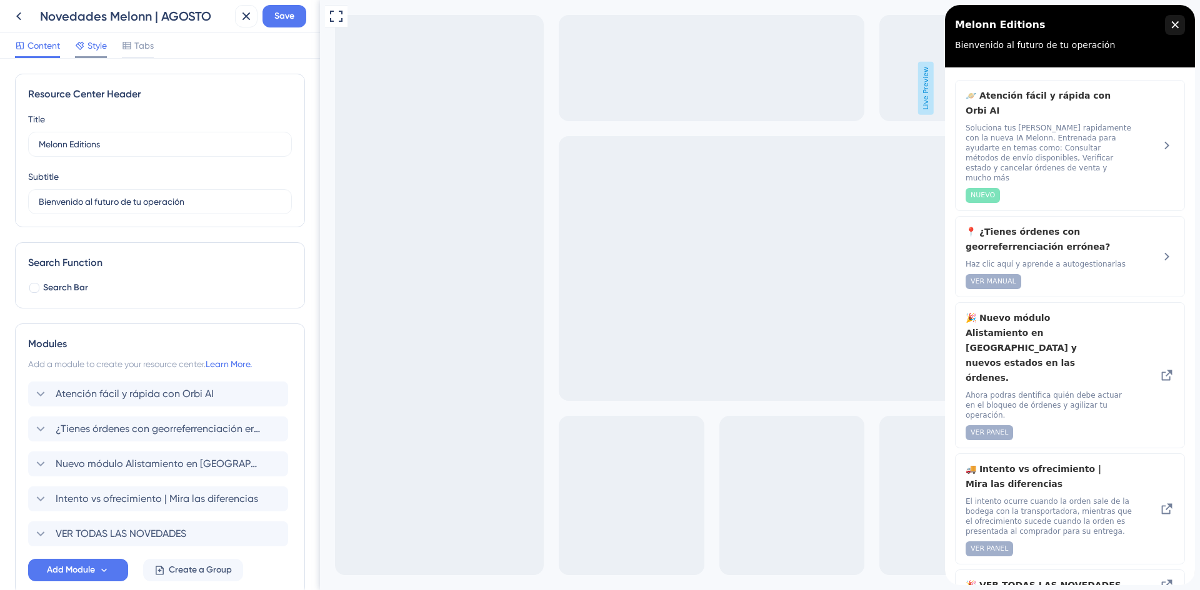
click at [81, 44] on icon at bounding box center [80, 46] width 8 height 8
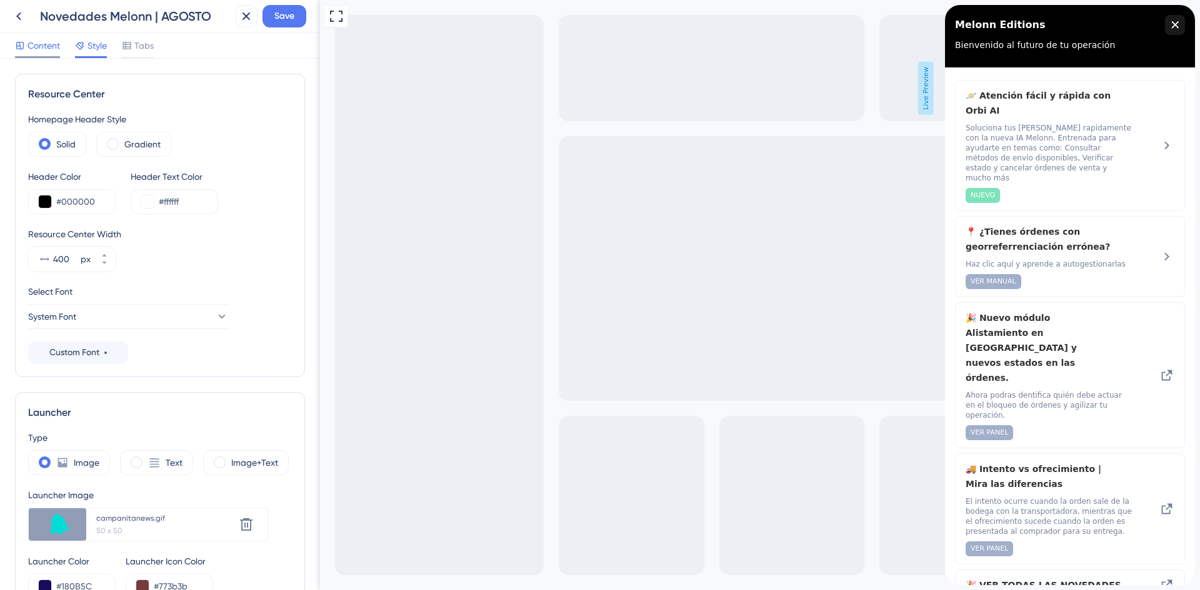
click at [33, 47] on span "Content" at bounding box center [43, 45] width 32 height 15
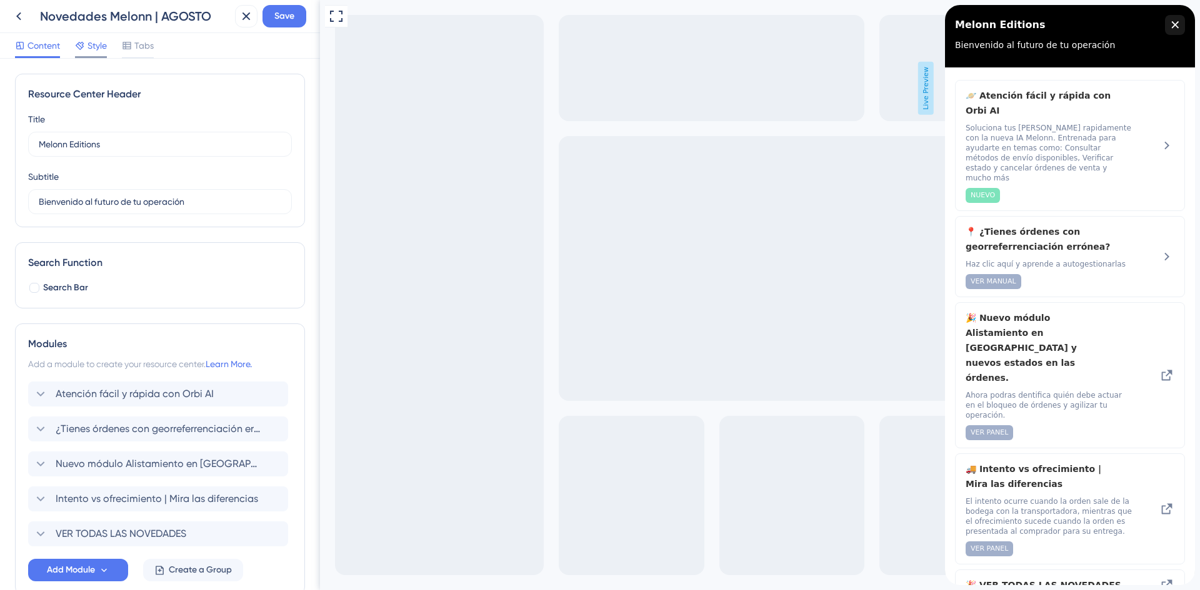
click at [87, 39] on span "Style" at bounding box center [96, 45] width 19 height 15
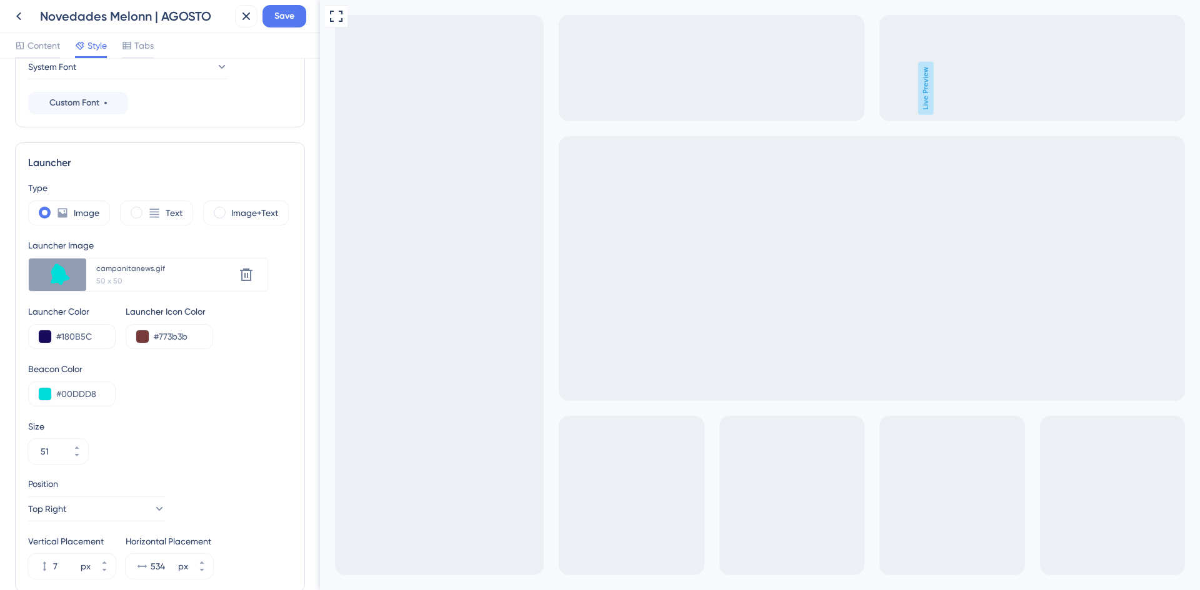
scroll to position [312, 0]
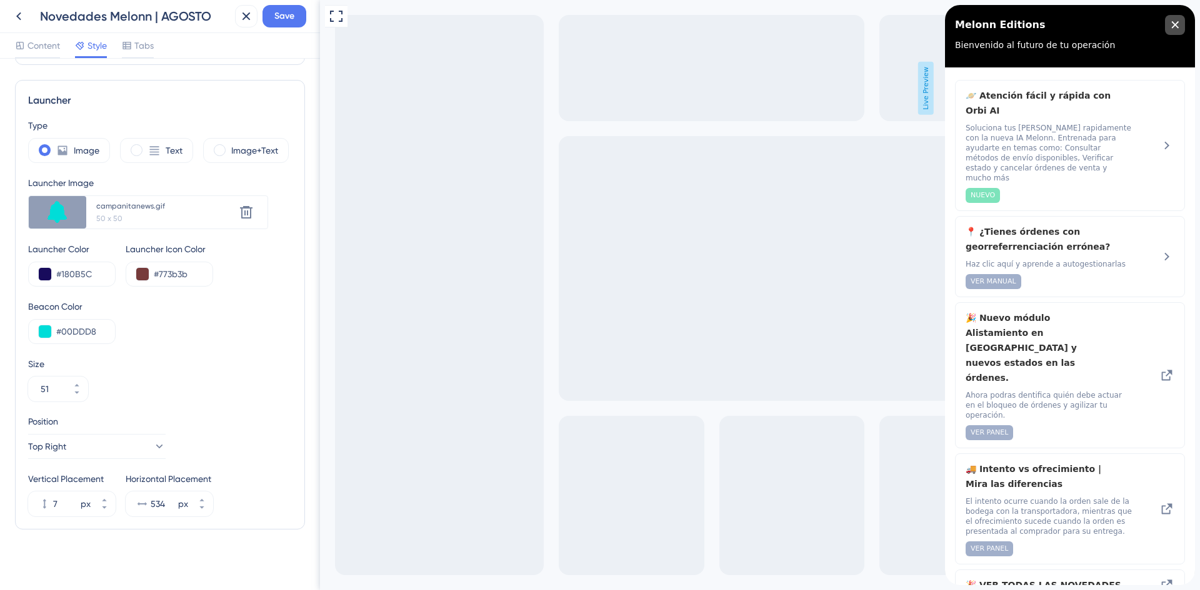
click at [598, 26] on icon "close resource center" at bounding box center [1174, 24] width 7 height 7
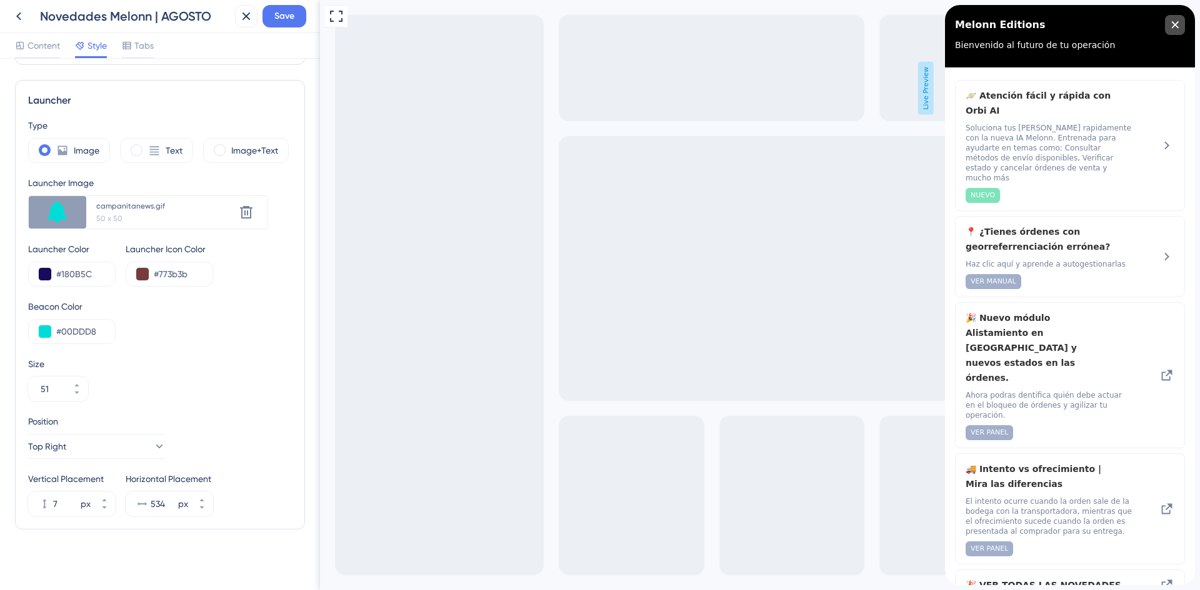
click at [598, 25] on div "close resource center" at bounding box center [1175, 25] width 20 height 20
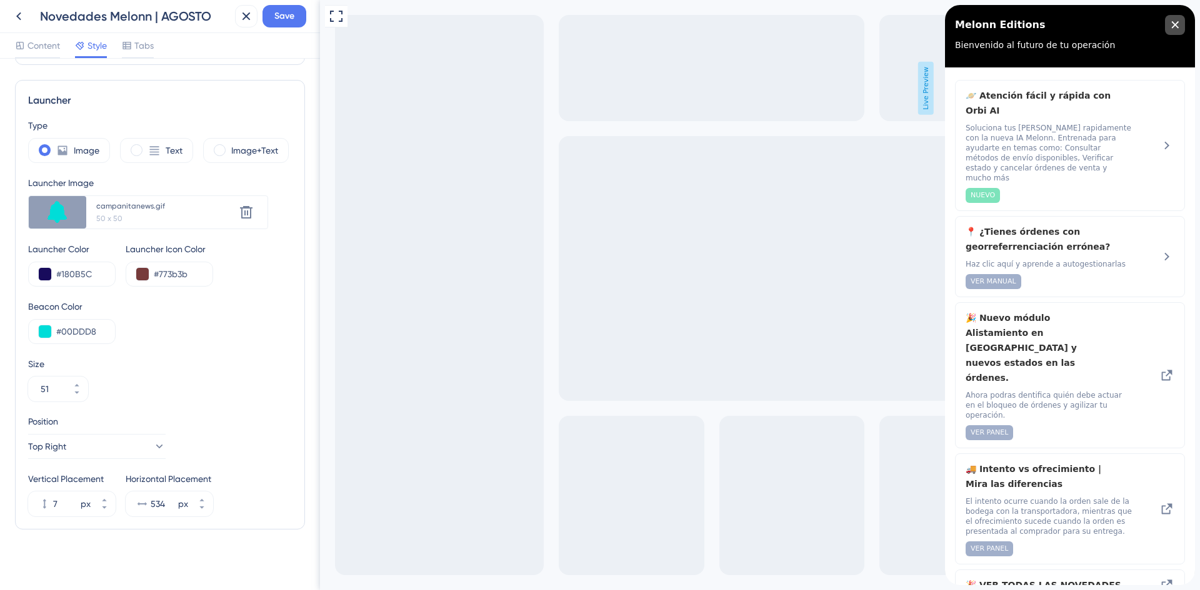
click at [598, 24] on icon "close resource center" at bounding box center [1175, 24] width 7 height 7
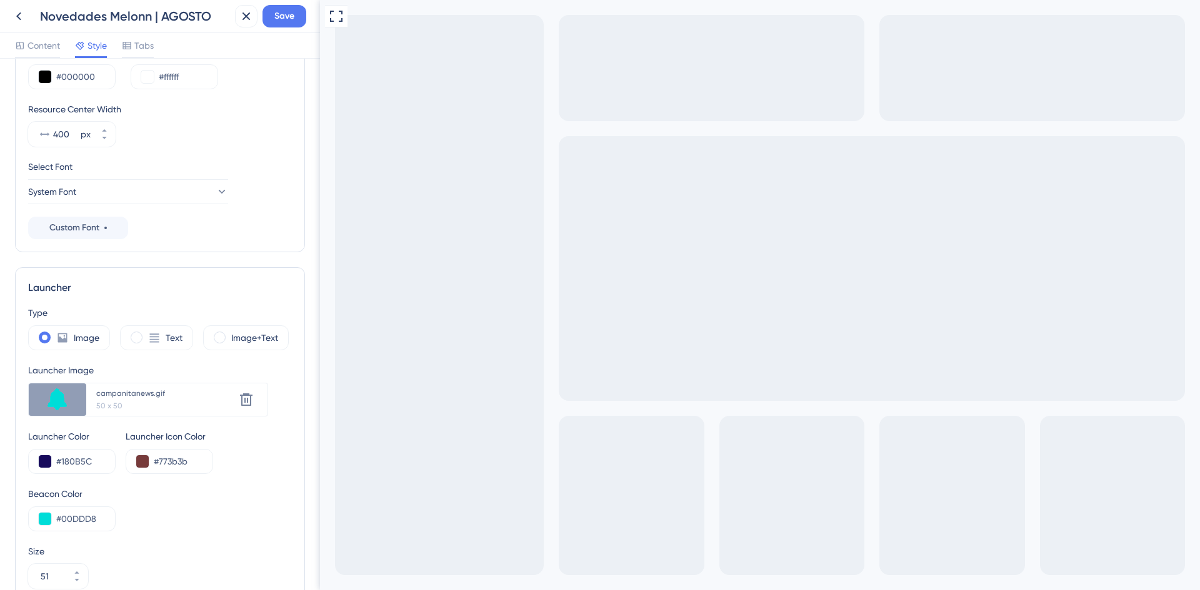
scroll to position [0, 0]
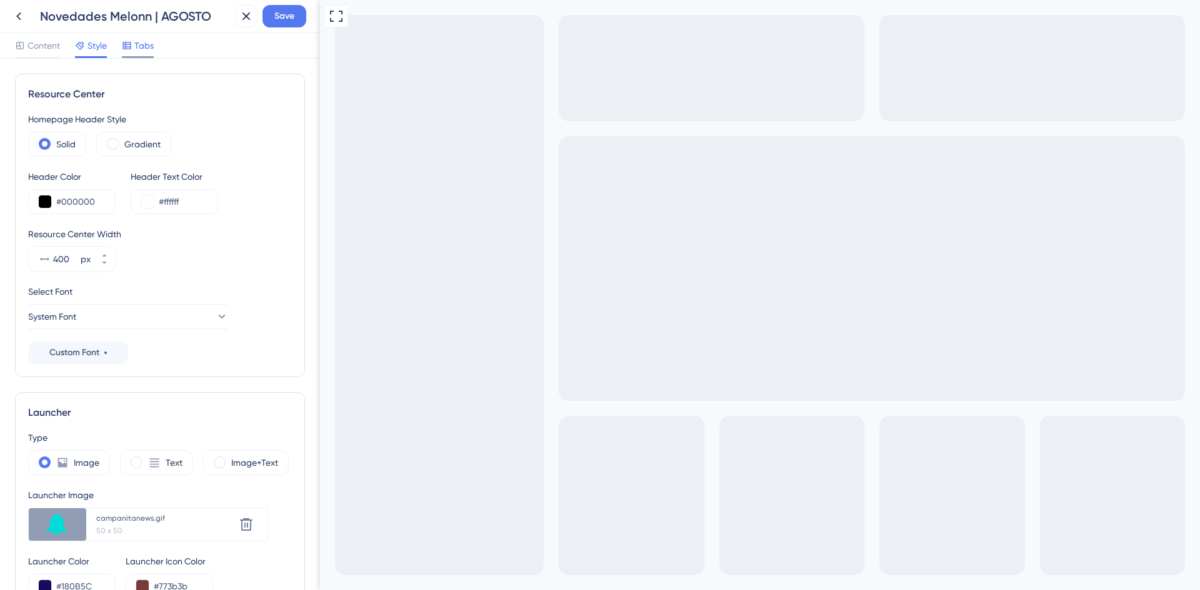
click at [128, 46] on icon at bounding box center [127, 46] width 10 height 10
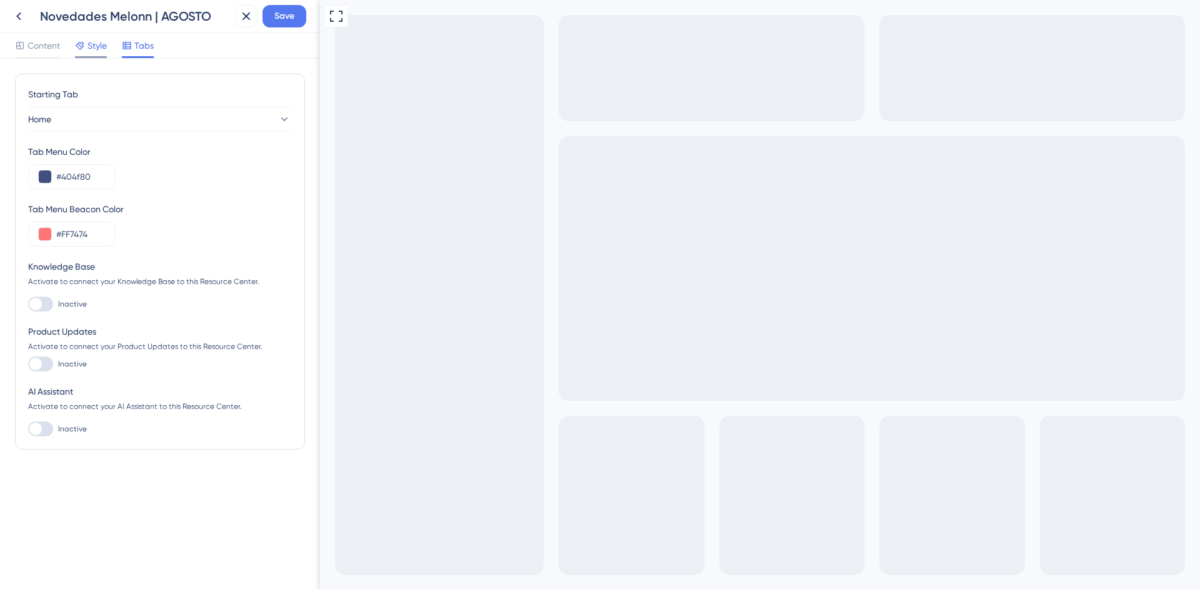
click at [89, 54] on div "Style" at bounding box center [91, 48] width 32 height 20
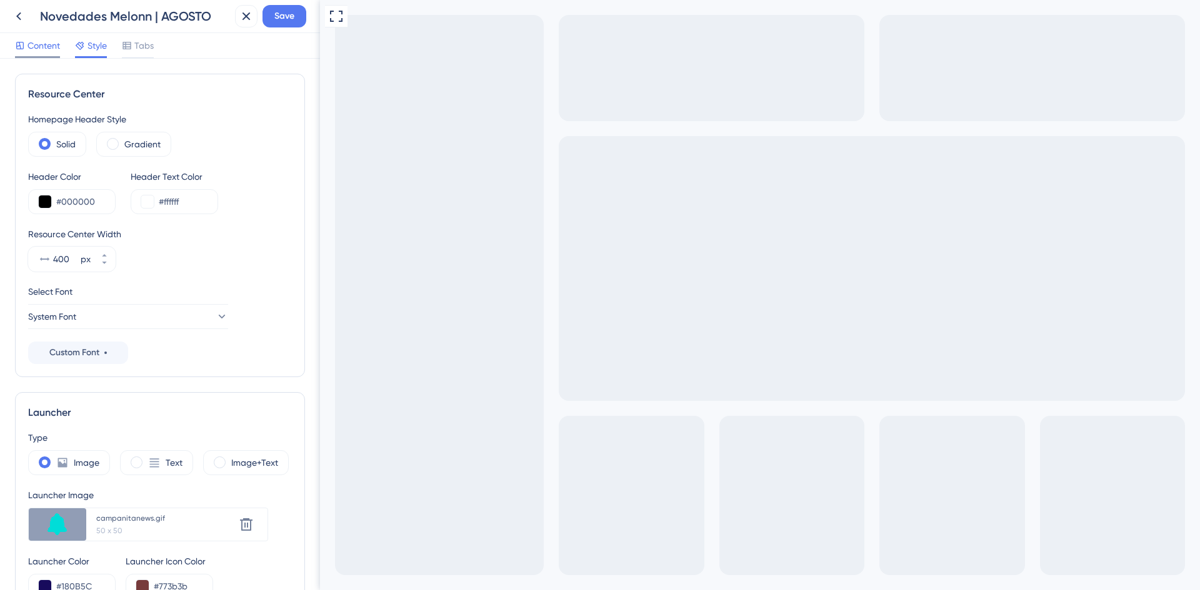
click at [29, 48] on span "Content" at bounding box center [43, 45] width 32 height 15
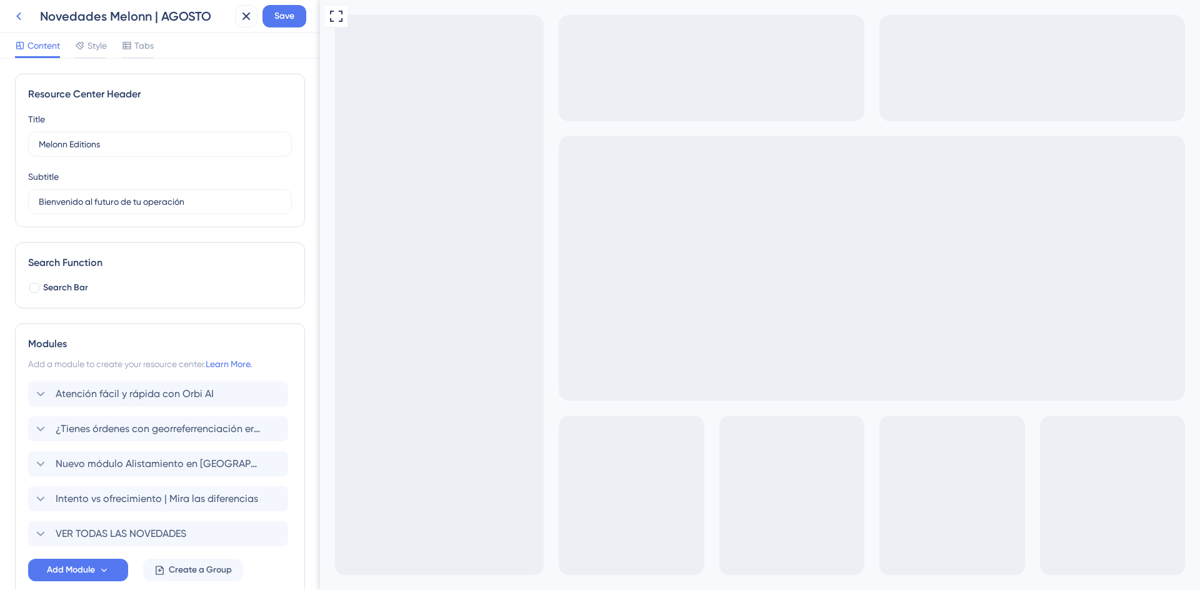
click at [22, 19] on icon at bounding box center [18, 16] width 15 height 15
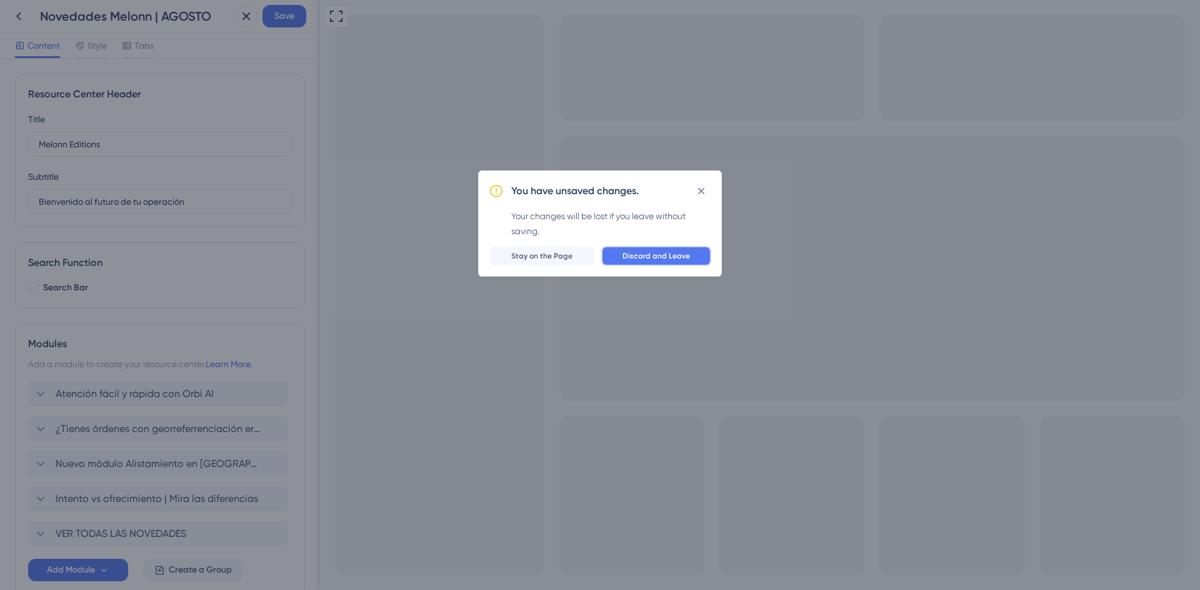
click at [598, 256] on span "Discard and Leave" at bounding box center [655, 256] width 67 height 10
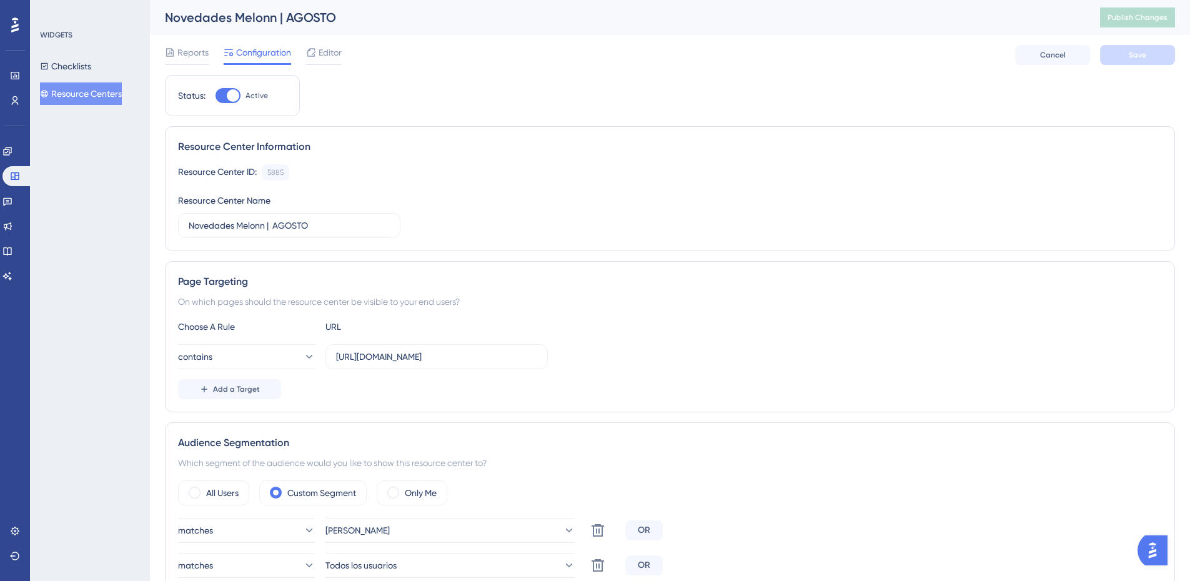
click at [79, 91] on button "Resource Centers" at bounding box center [81, 93] width 82 height 22
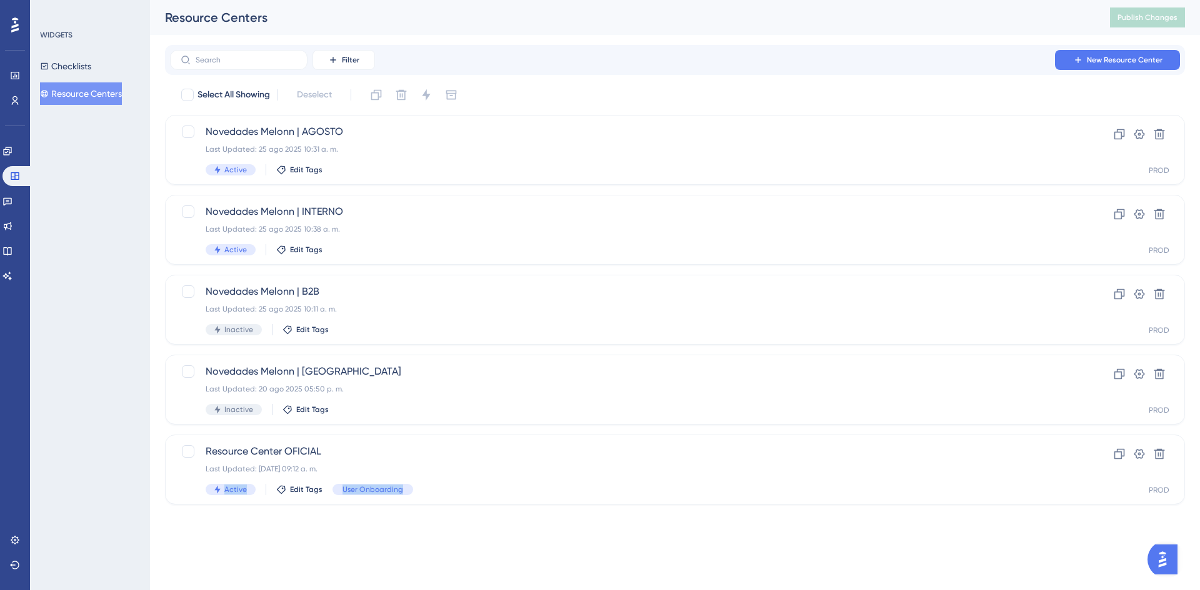
drag, startPoint x: 156, startPoint y: 435, endPoint x: 385, endPoint y: 527, distance: 246.7
click at [434, 534] on div "Performance Users Engagement Widgets Feedback Product Updates Knowledge Base AI…" at bounding box center [600, 272] width 1200 height 545
click at [366, 530] on div "Performance Users Engagement Widgets Feedback Product Updates Knowledge Base AI…" at bounding box center [600, 272] width 1200 height 545
click at [422, 174] on div "Active Edit Tags" at bounding box center [625, 169] width 839 height 11
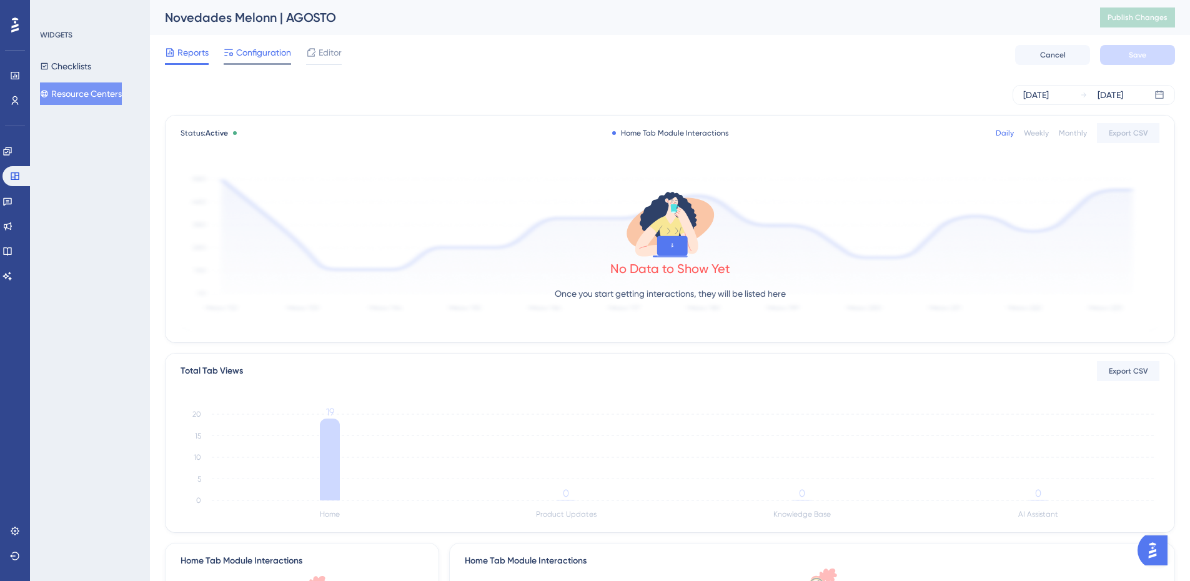
click at [243, 54] on span "Configuration" at bounding box center [263, 52] width 55 height 15
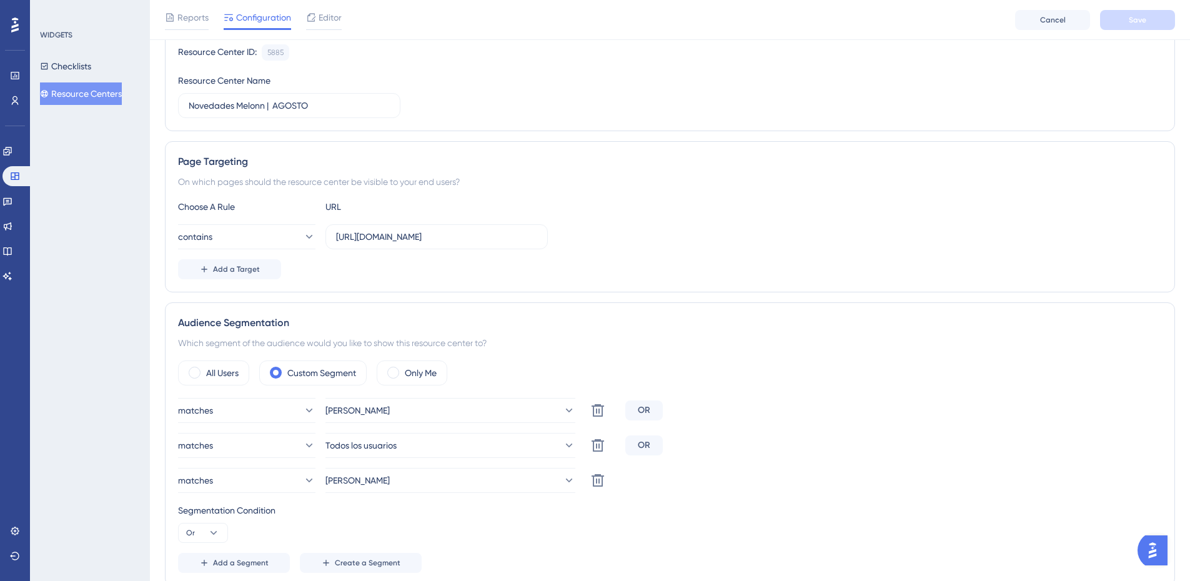
scroll to position [250, 0]
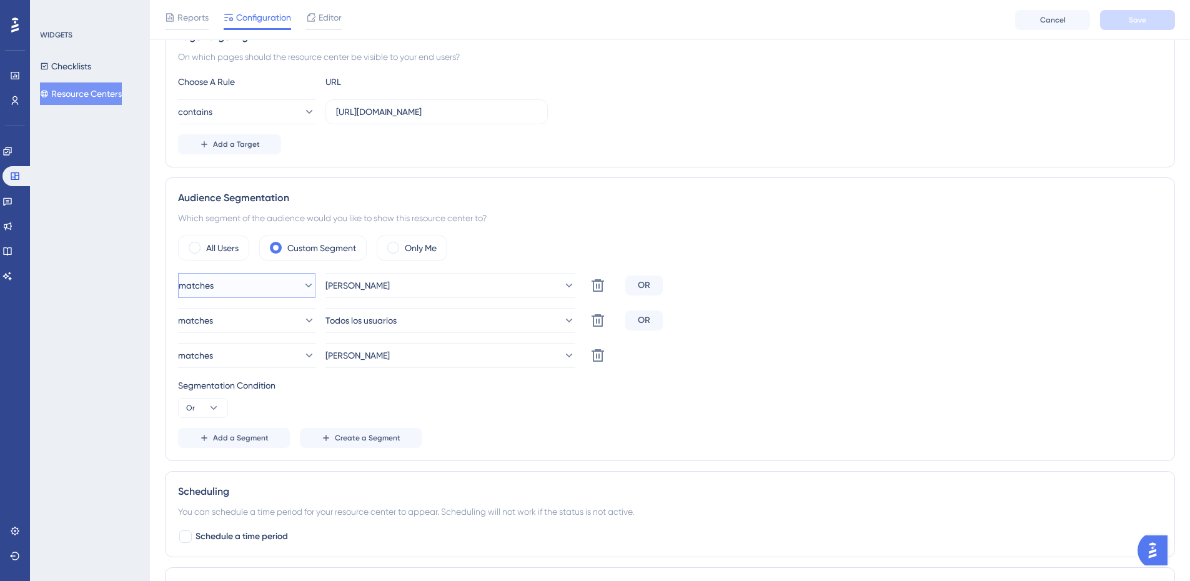
click at [246, 284] on button "matches" at bounding box center [246, 285] width 137 height 25
click at [231, 282] on button "matches" at bounding box center [246, 285] width 137 height 25
click at [194, 414] on button "Or" at bounding box center [203, 408] width 50 height 20
click at [308, 387] on div "Segmentation Condition" at bounding box center [670, 385] width 984 height 15
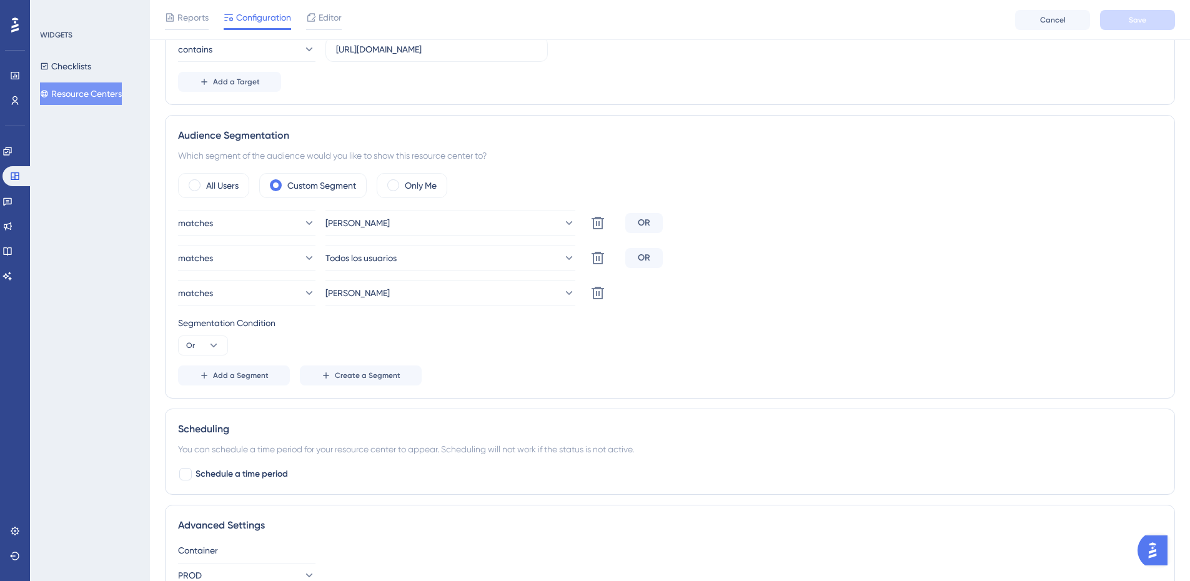
scroll to position [407, 0]
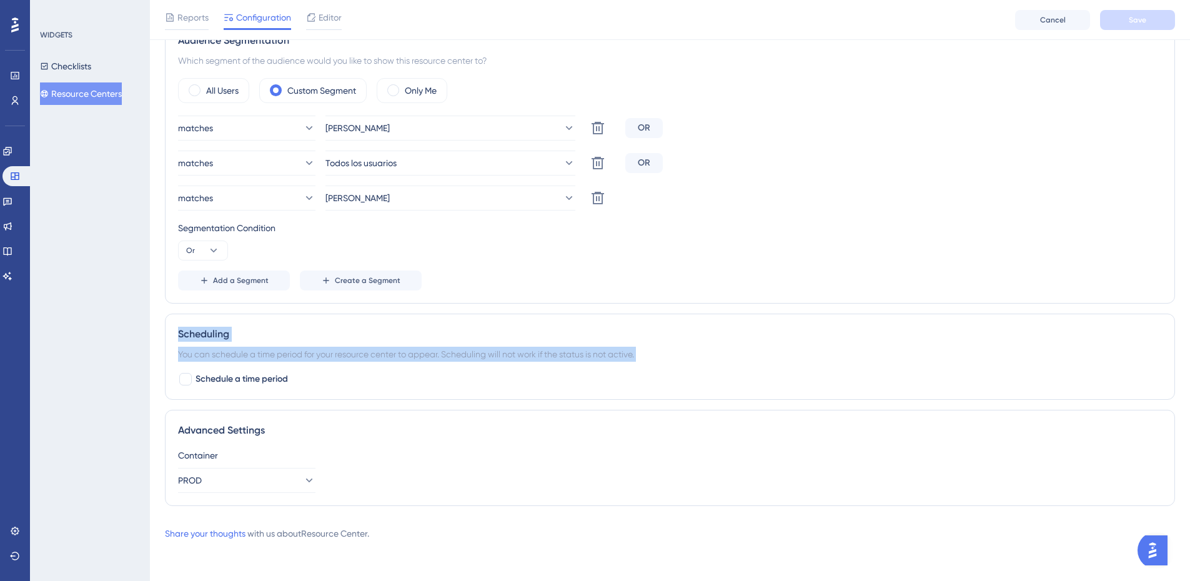
drag, startPoint x: 171, startPoint y: 318, endPoint x: 303, endPoint y: 367, distance: 140.8
click at [303, 367] on div "Scheduling You can schedule a time period for your resource center to appear. S…" at bounding box center [670, 357] width 1010 height 86
click at [324, 377] on div "Schedule a time period" at bounding box center [670, 379] width 984 height 15
drag, startPoint x: 176, startPoint y: 331, endPoint x: 301, endPoint y: 386, distance: 136.5
click at [301, 386] on div "Scheduling You can schedule a time period for your resource center to appear. S…" at bounding box center [670, 357] width 1010 height 86
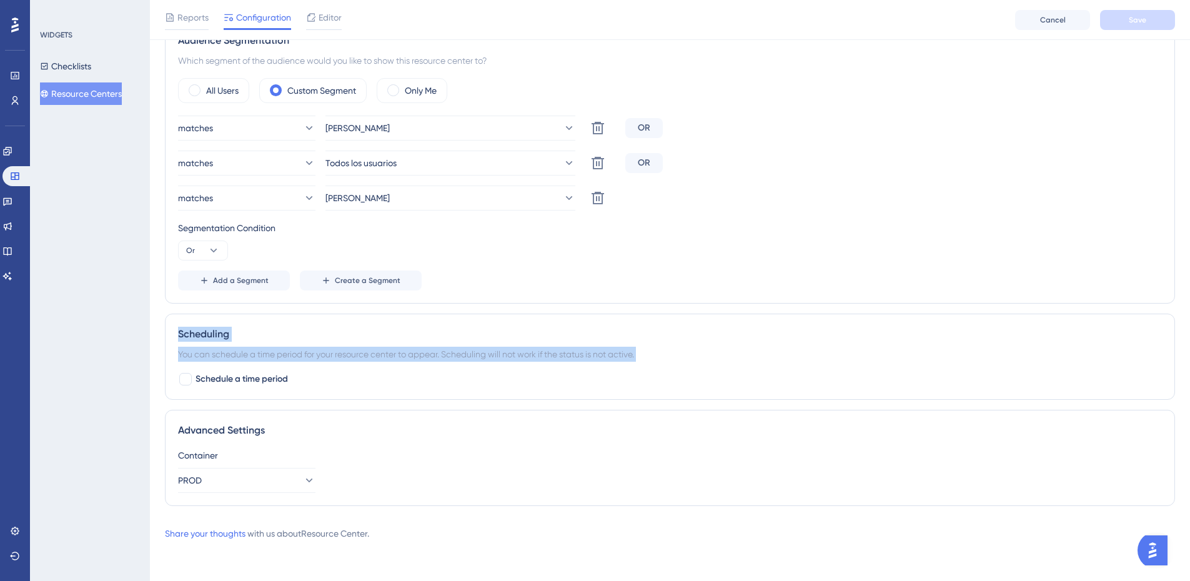
click at [350, 382] on div "Schedule a time period" at bounding box center [670, 379] width 984 height 15
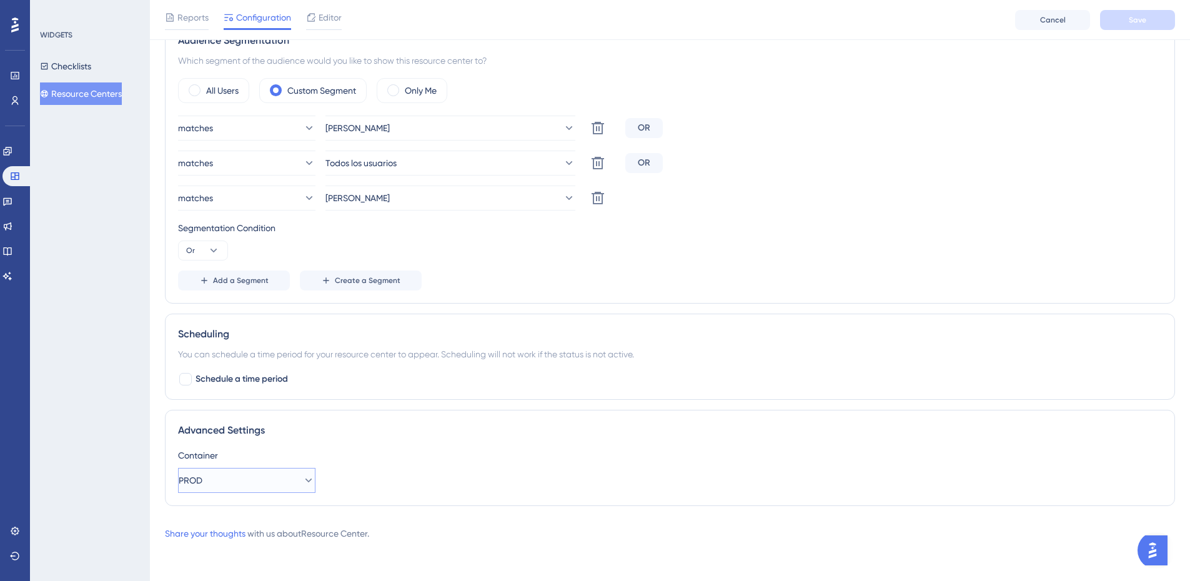
click at [241, 484] on button "PROD" at bounding box center [246, 480] width 137 height 25
click at [430, 442] on div "Advanced Settings Container PROD PROD PROD QA QA" at bounding box center [670, 458] width 1010 height 96
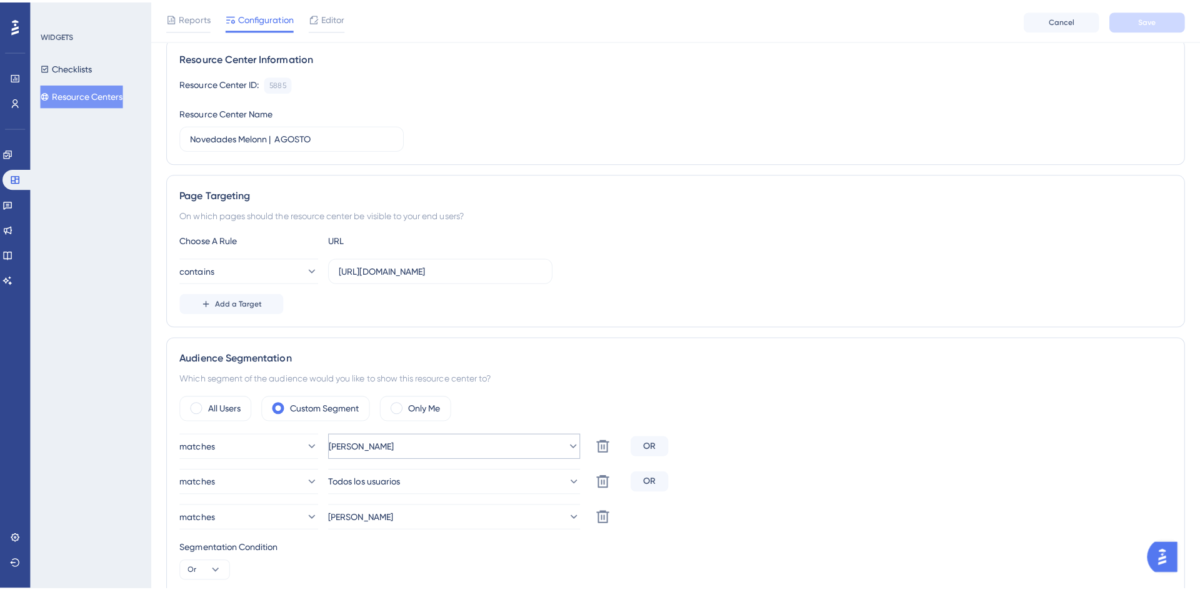
scroll to position [0, 0]
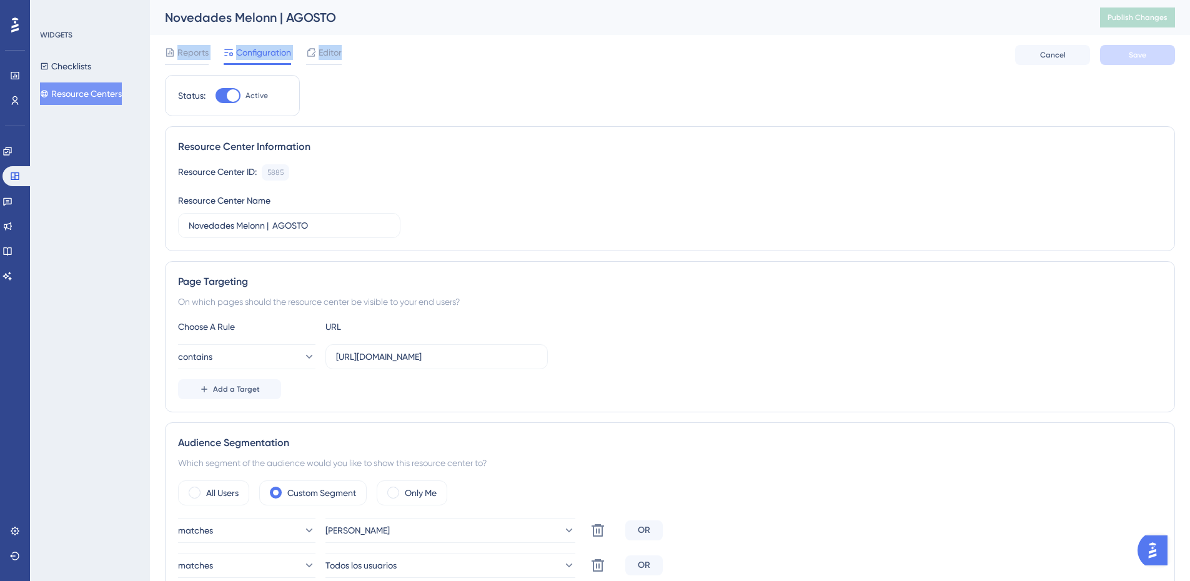
drag, startPoint x: 160, startPoint y: 39, endPoint x: 365, endPoint y: 60, distance: 206.0
click at [365, 60] on div "Performance Users Engagement Widgets Feedback Product Updates Knowledge Base AI…" at bounding box center [670, 481] width 1040 height 963
click at [387, 50] on div "Reports Configuration Editor Cancel Save" at bounding box center [670, 55] width 1010 height 40
drag, startPoint x: 379, startPoint y: 54, endPoint x: 168, endPoint y: 54, distance: 210.6
click at [168, 54] on div "Reports Configuration Editor Cancel Save" at bounding box center [670, 55] width 1010 height 40
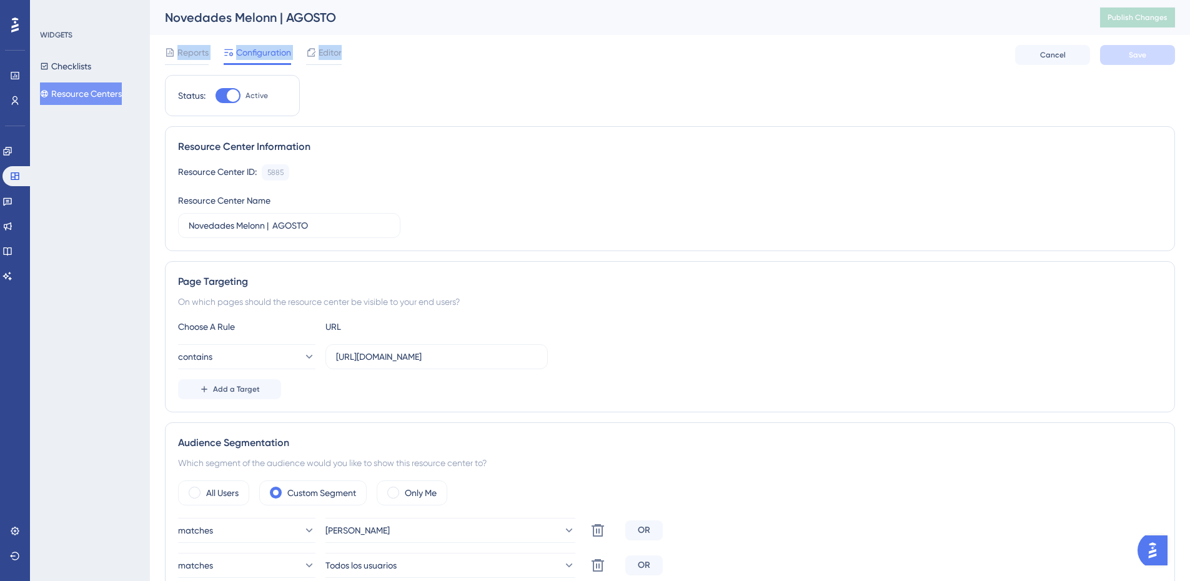
click at [387, 48] on div "Reports Configuration Editor Cancel Save" at bounding box center [670, 55] width 1010 height 40
click at [15, 172] on icon at bounding box center [15, 176] width 10 height 10
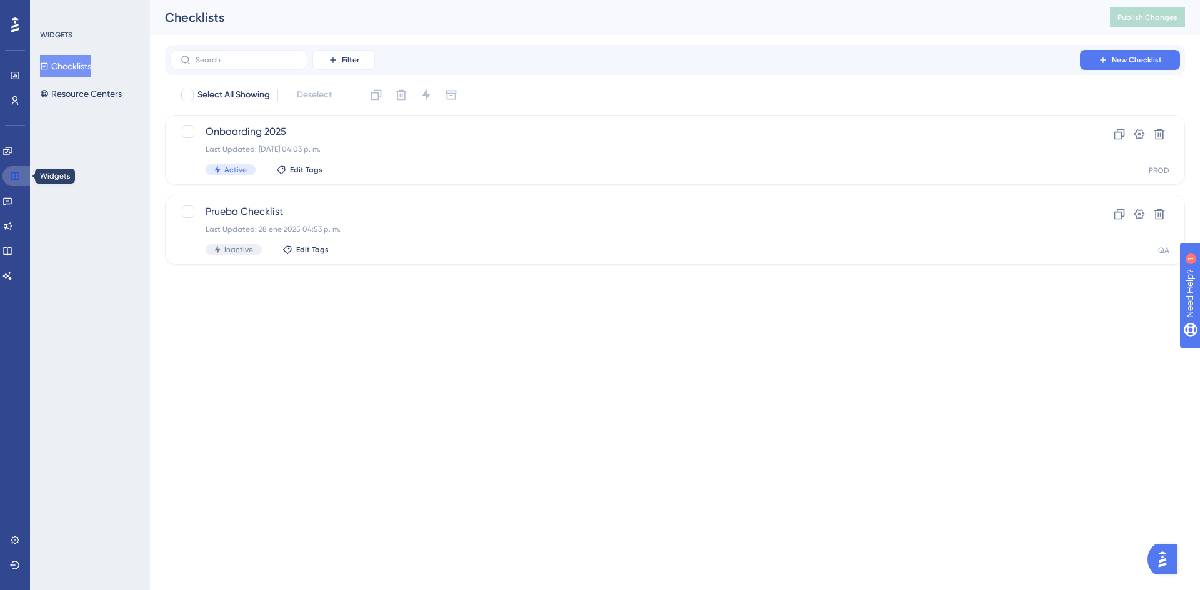
click at [17, 166] on link at bounding box center [17, 176] width 30 height 20
click at [69, 248] on div "WIDGETS Checklists Resource Centers" at bounding box center [90, 295] width 120 height 590
click at [10, 226] on icon at bounding box center [7, 226] width 10 height 10
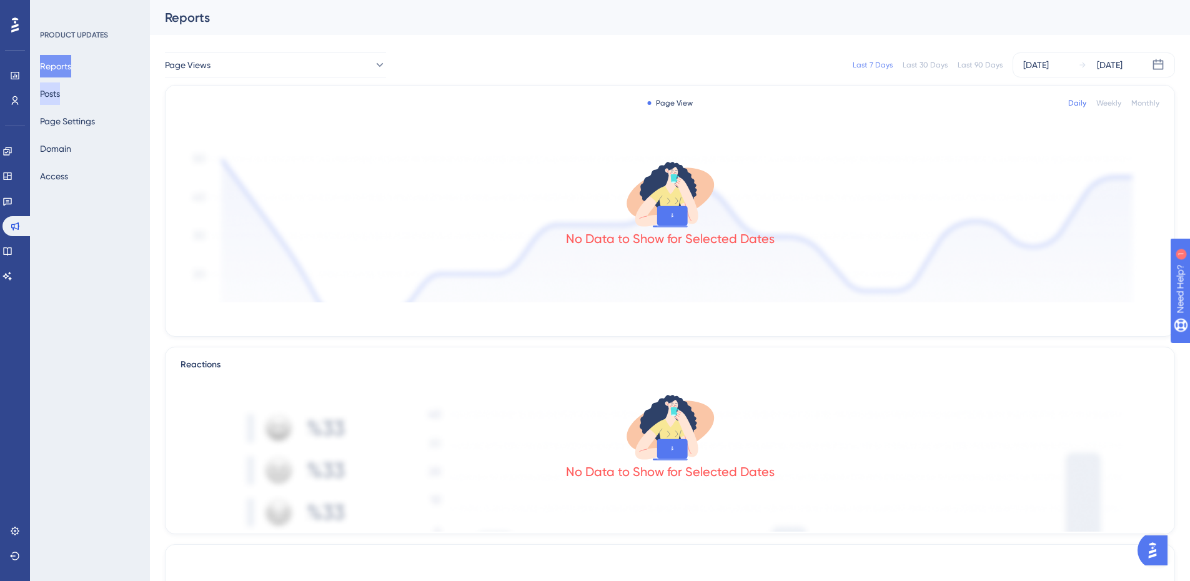
click at [51, 93] on button "Posts" at bounding box center [50, 93] width 20 height 22
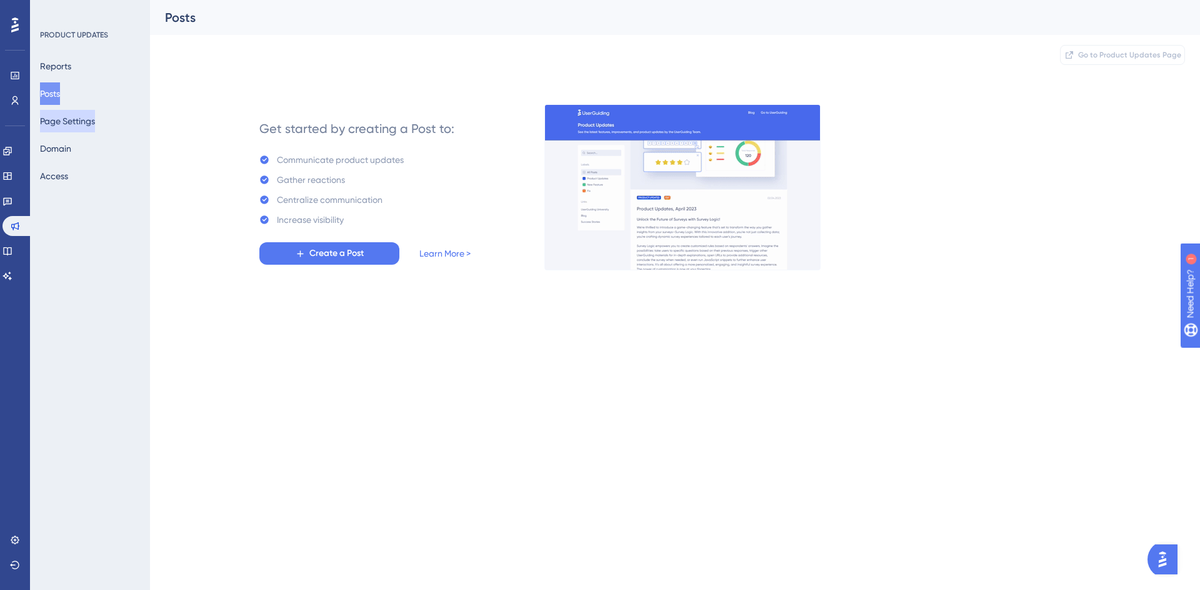
click at [67, 127] on button "Page Settings" at bounding box center [67, 121] width 55 height 22
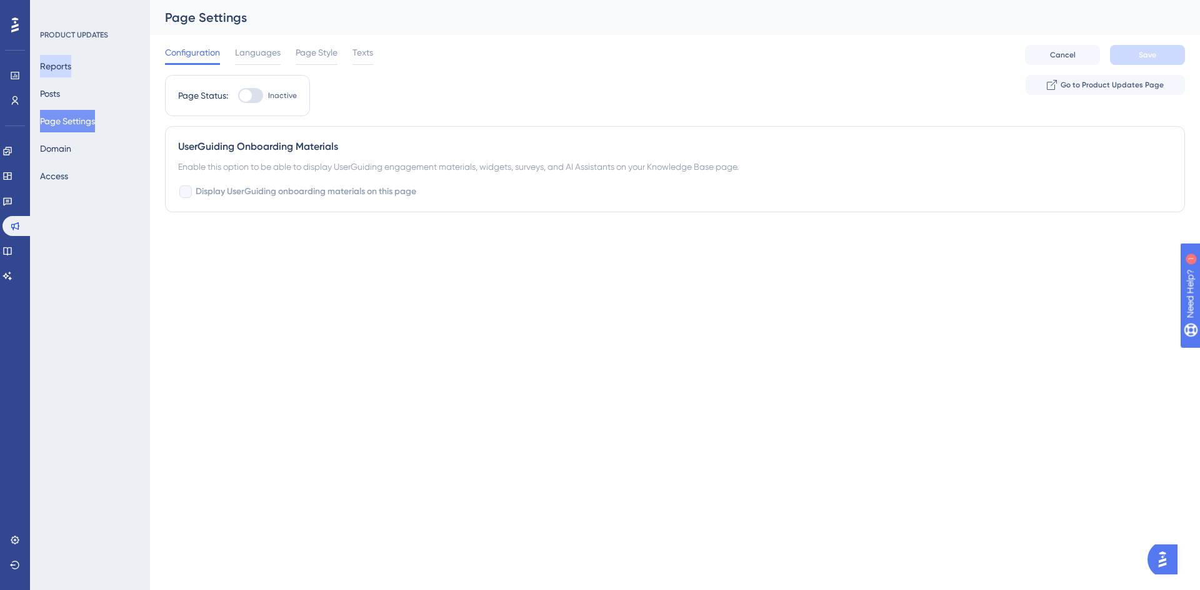
click at [67, 71] on button "Reports" at bounding box center [55, 66] width 31 height 22
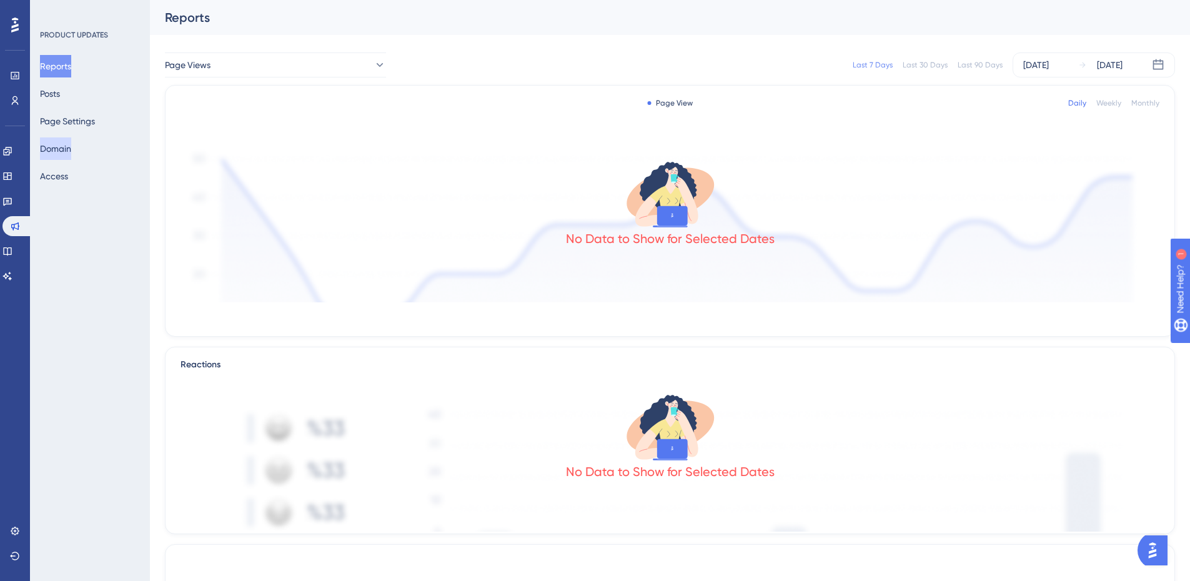
click at [71, 149] on button "Domain" at bounding box center [55, 148] width 31 height 22
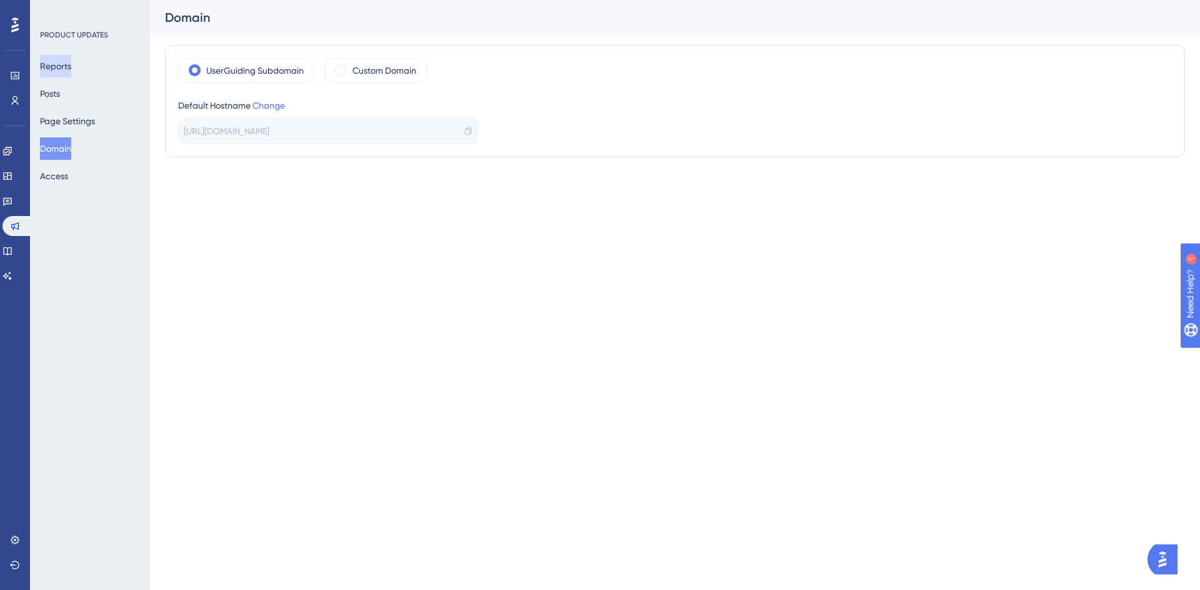
click at [51, 66] on button "Reports" at bounding box center [55, 66] width 31 height 22
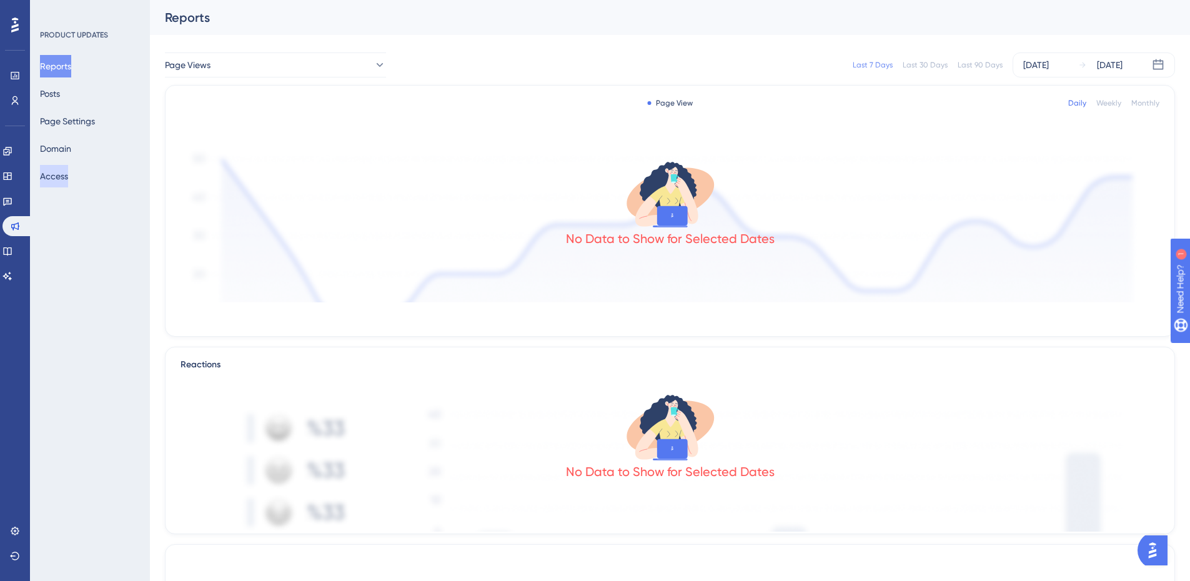
click at [61, 177] on button "Access" at bounding box center [54, 176] width 28 height 22
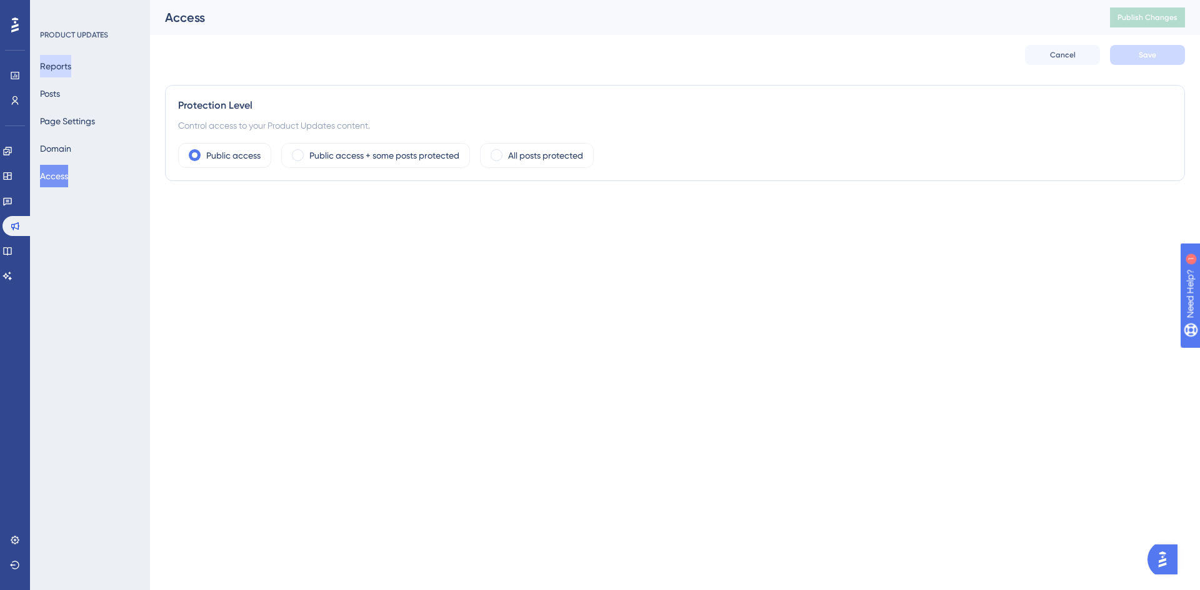
click at [66, 62] on button "Reports" at bounding box center [55, 66] width 31 height 22
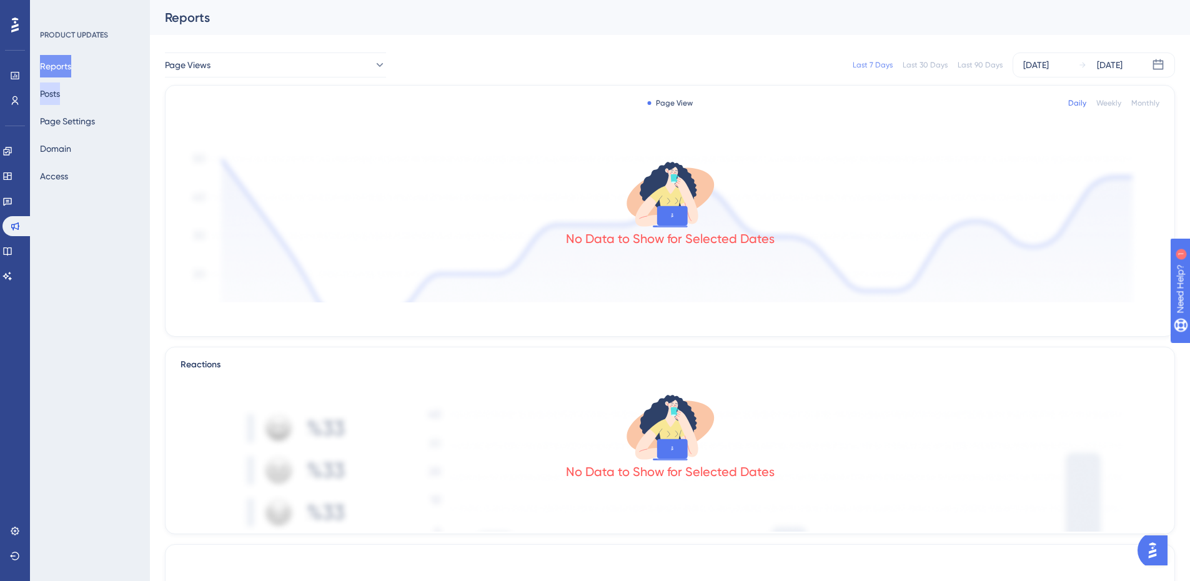
click at [60, 88] on button "Posts" at bounding box center [50, 93] width 20 height 22
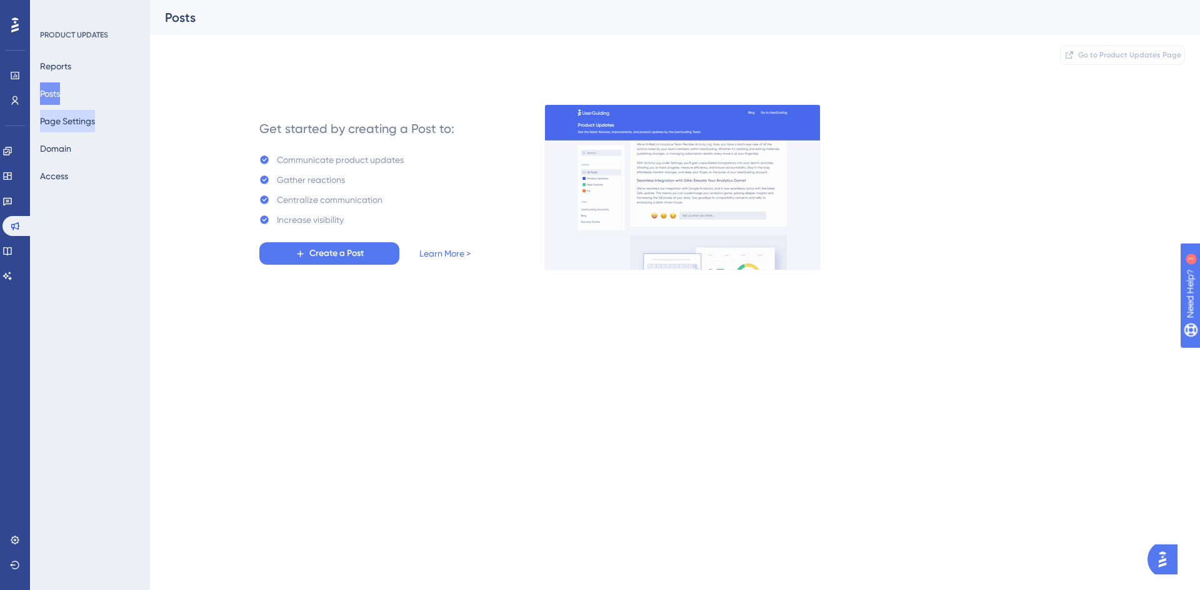
click at [95, 124] on button "Page Settings" at bounding box center [67, 121] width 55 height 22
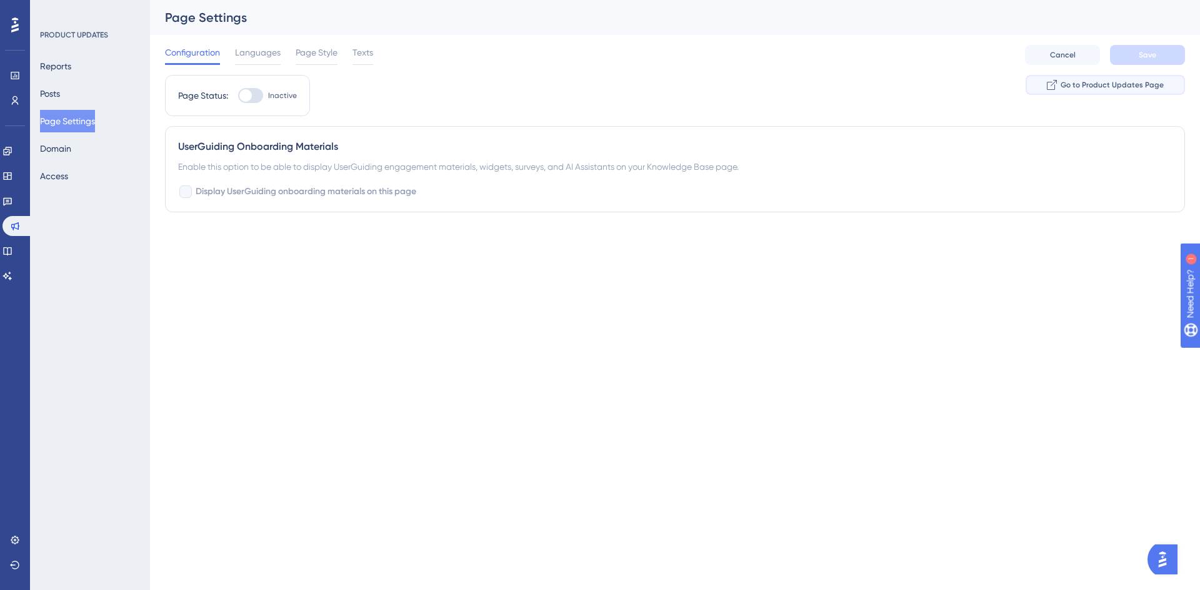
click at [598, 78] on button "Go to Product Updates Page" at bounding box center [1104, 85] width 159 height 20
click at [60, 81] on div "Reports Posts Page Settings Domain Access" at bounding box center [90, 121] width 101 height 132
click at [60, 92] on button "Posts" at bounding box center [50, 93] width 20 height 22
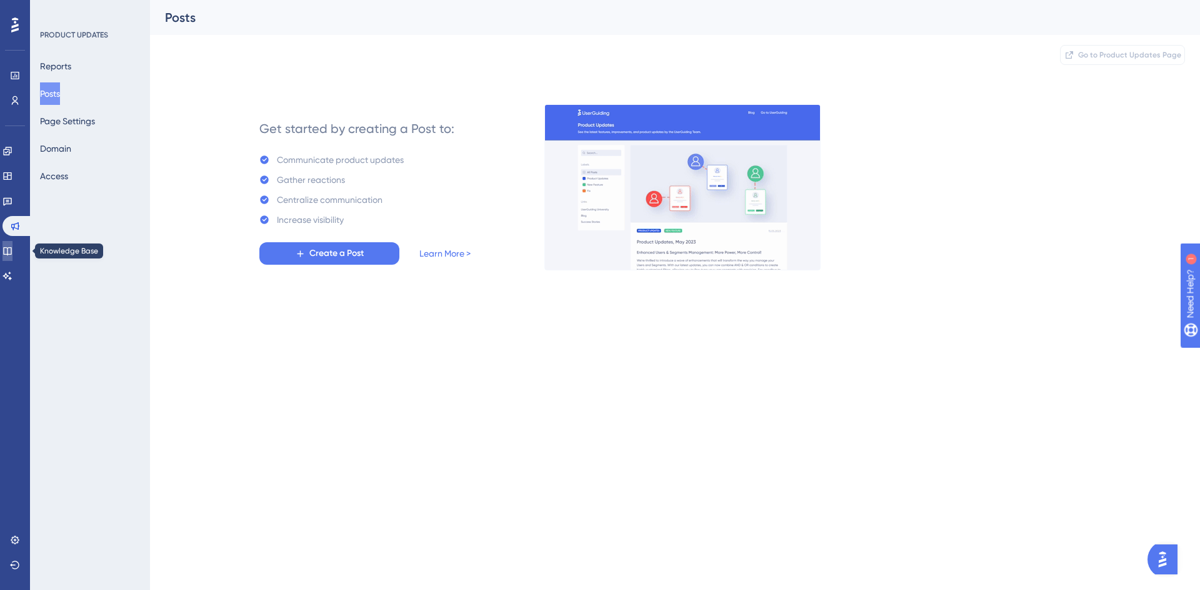
click at [11, 248] on icon at bounding box center [7, 251] width 8 height 8
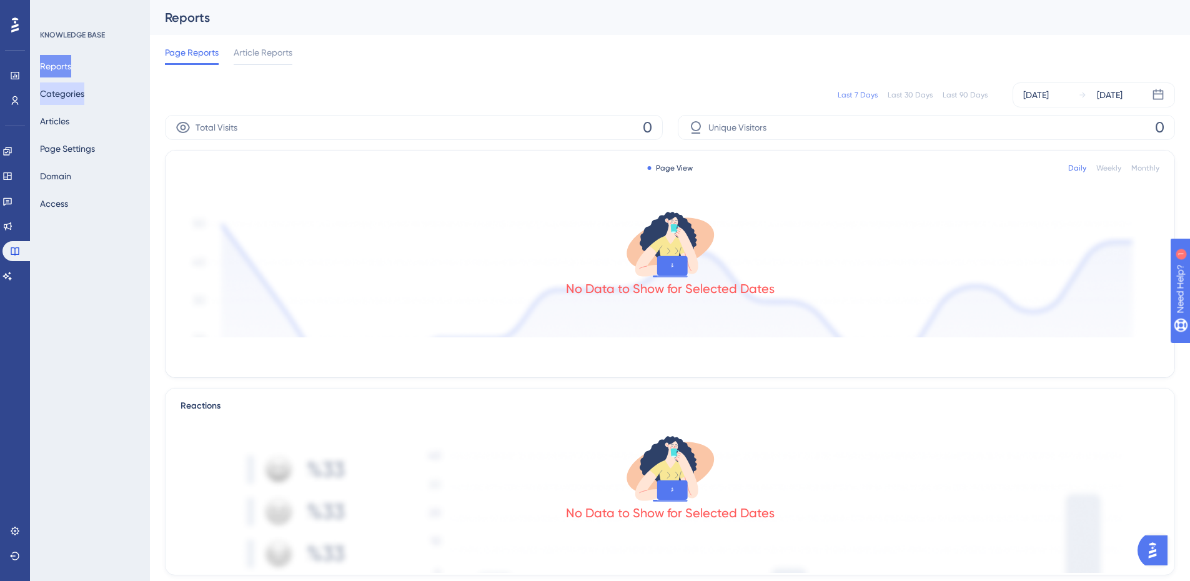
click at [74, 85] on button "Categories" at bounding box center [62, 93] width 44 height 22
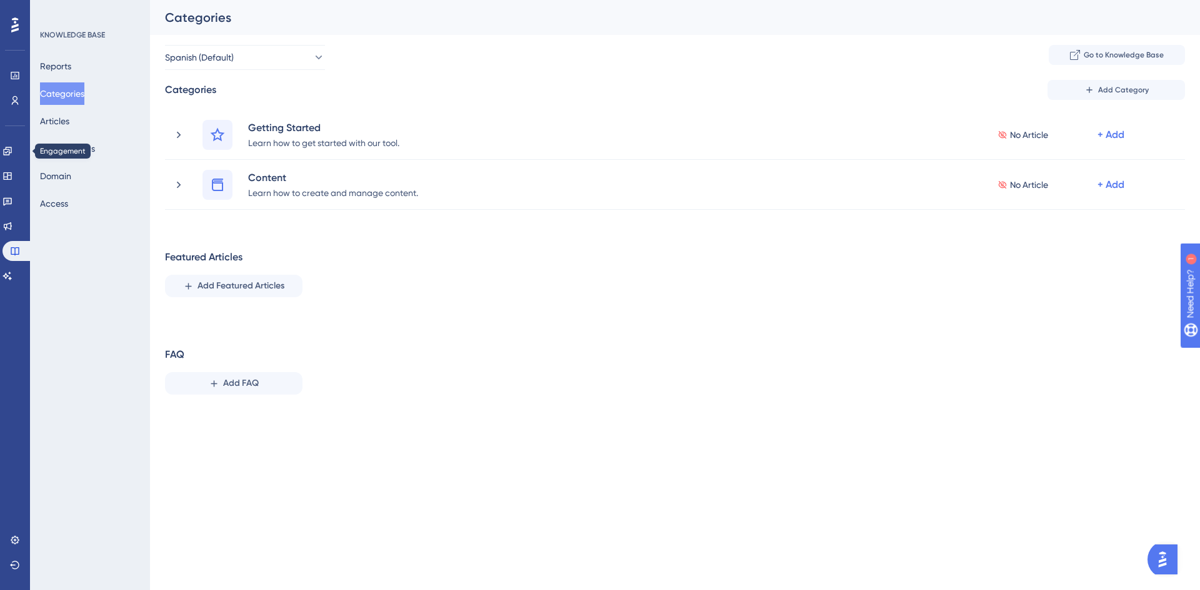
drag, startPoint x: 14, startPoint y: 157, endPoint x: 448, endPoint y: 244, distance: 442.8
click at [449, 244] on div "Categories Add Category Getting Started Learn how to get started with our tool.…" at bounding box center [675, 242] width 1020 height 325
click at [598, 57] on span "Go to Knowledge Base" at bounding box center [1123, 55] width 80 height 10
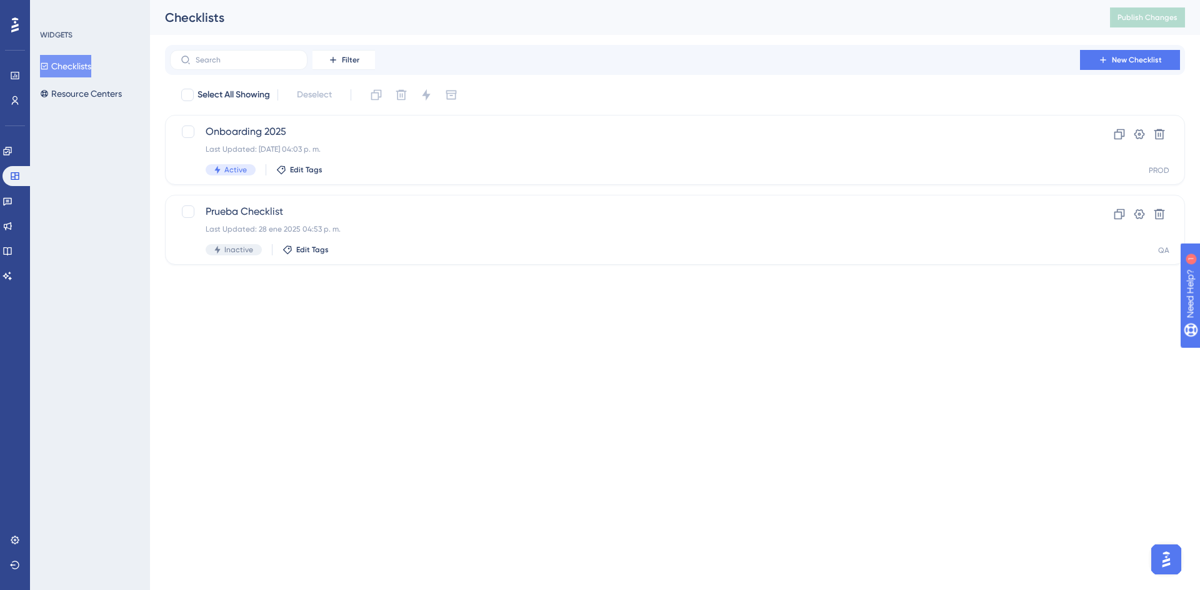
click at [57, 105] on div "WIDGETS Checklists Resource Centers" at bounding box center [90, 295] width 120 height 590
click at [77, 89] on button "Resource Centers" at bounding box center [81, 93] width 82 height 22
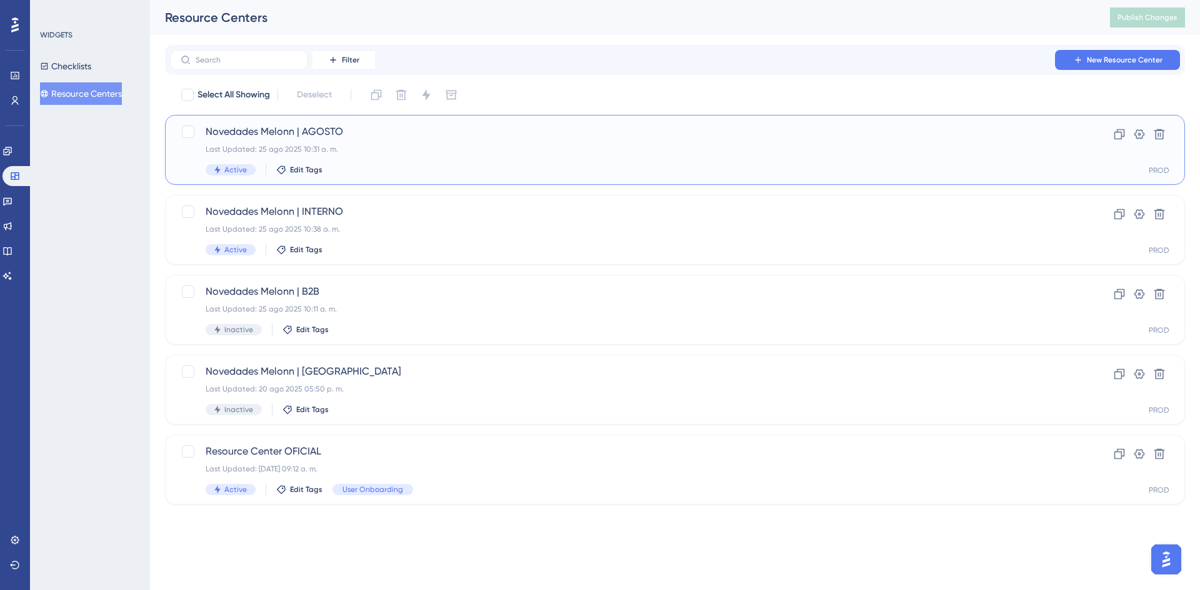
click at [385, 159] on div "Novedades Melonn | AGOSTO Last Updated: 25 ago 2025 10:31 a. m. Active Edit Tags" at bounding box center [625, 149] width 839 height 51
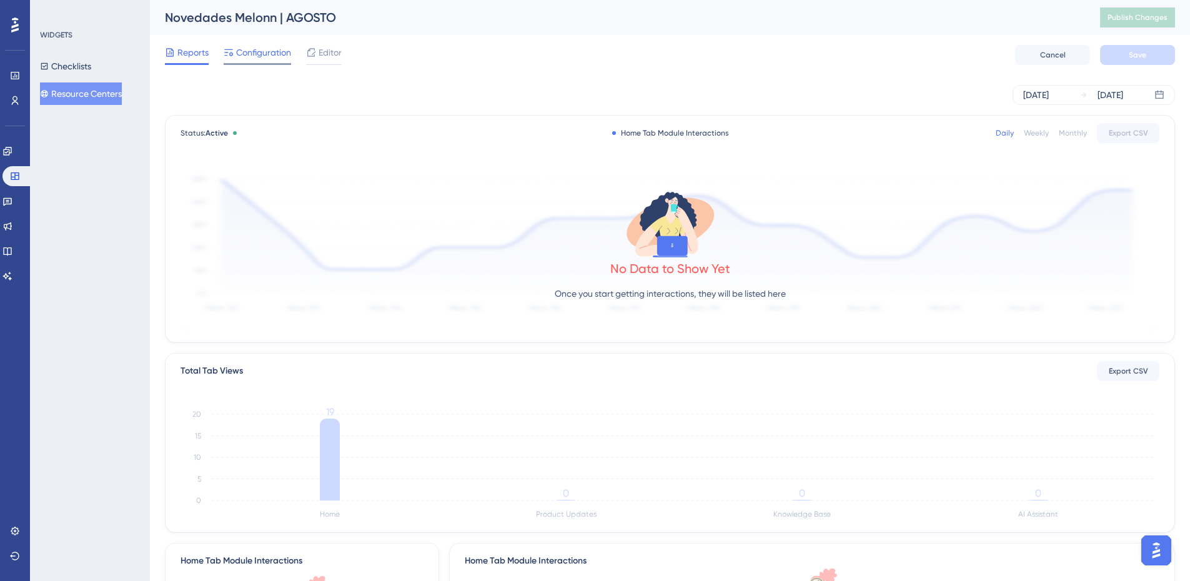
click at [246, 52] on span "Configuration" at bounding box center [263, 52] width 55 height 15
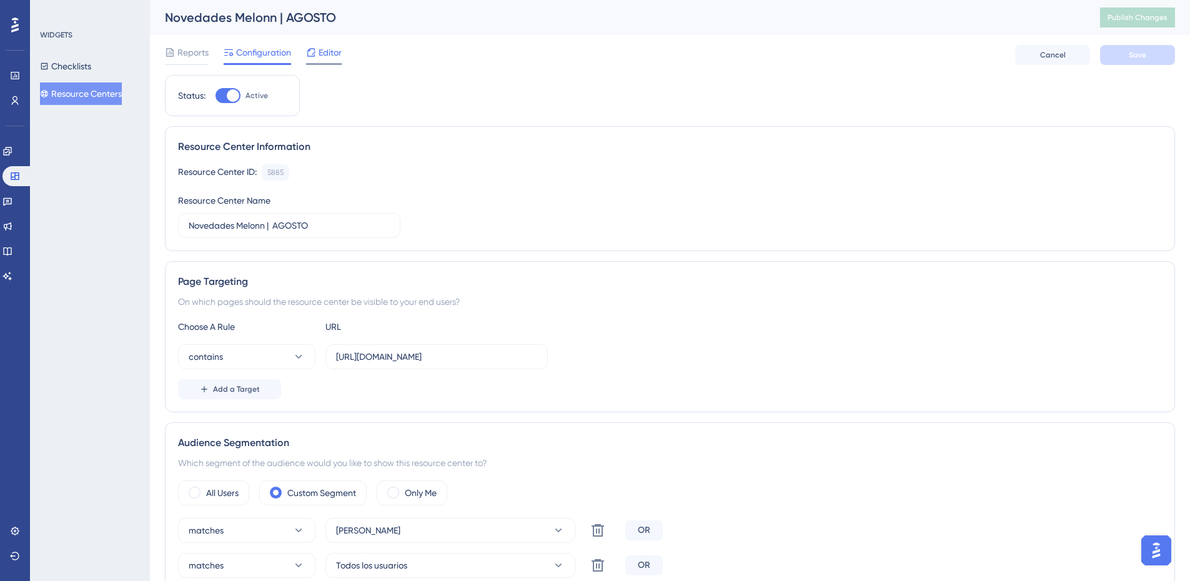
click at [319, 58] on span "Editor" at bounding box center [330, 52] width 23 height 15
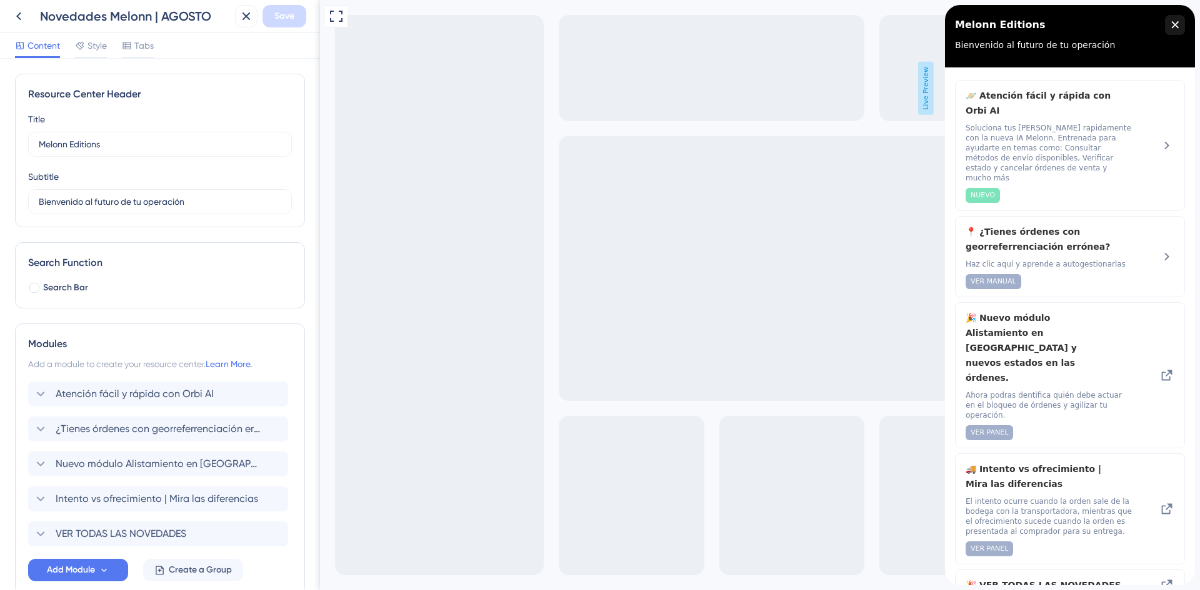
scroll to position [69, 0]
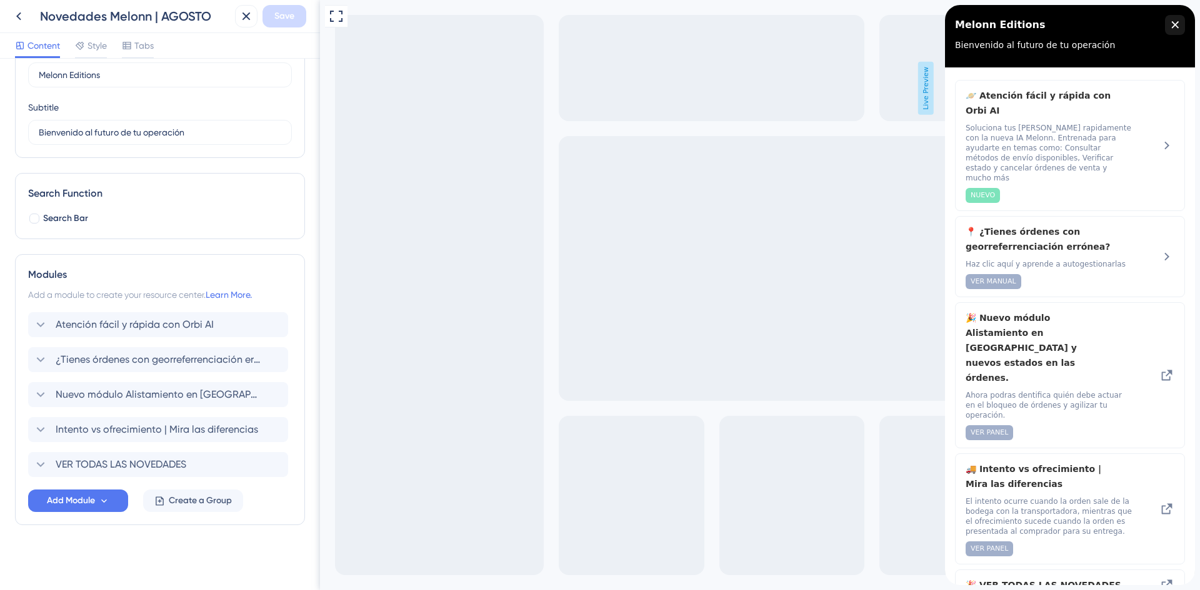
click at [71, 512] on div "Modules Add a module to create your resource center. Learn More. Atención fácil…" at bounding box center [160, 389] width 290 height 271
click at [71, 504] on span "Add Module" at bounding box center [71, 501] width 48 height 15
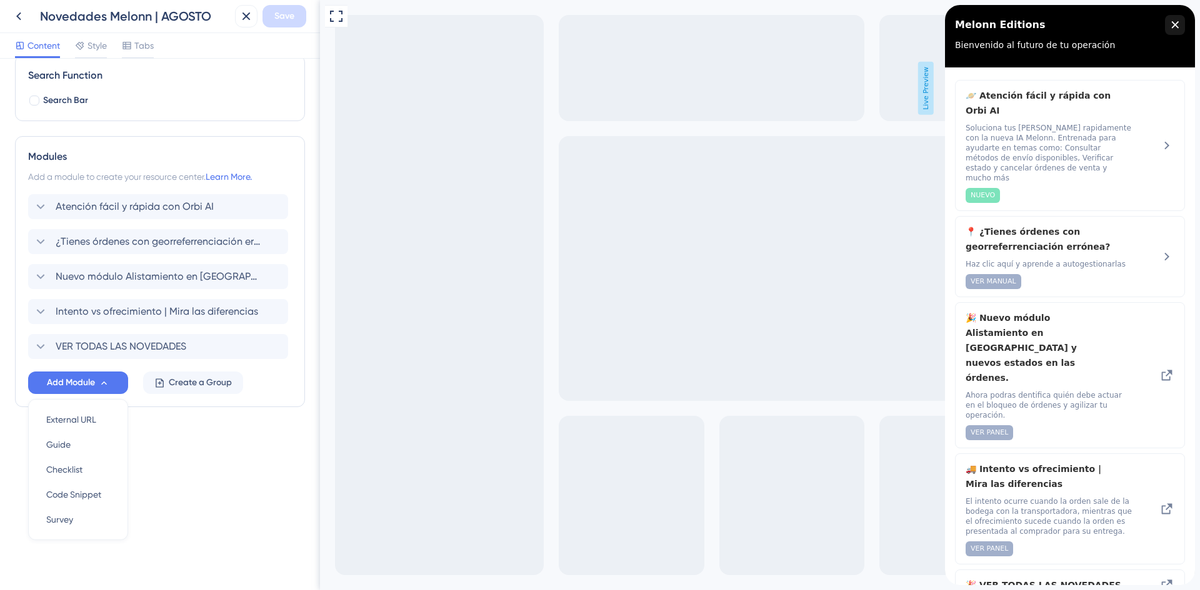
click at [189, 478] on div "Resource Center Header Title Melonn Editions 13 Melonn Editions Subtitle Bienve…" at bounding box center [160, 325] width 320 height 532
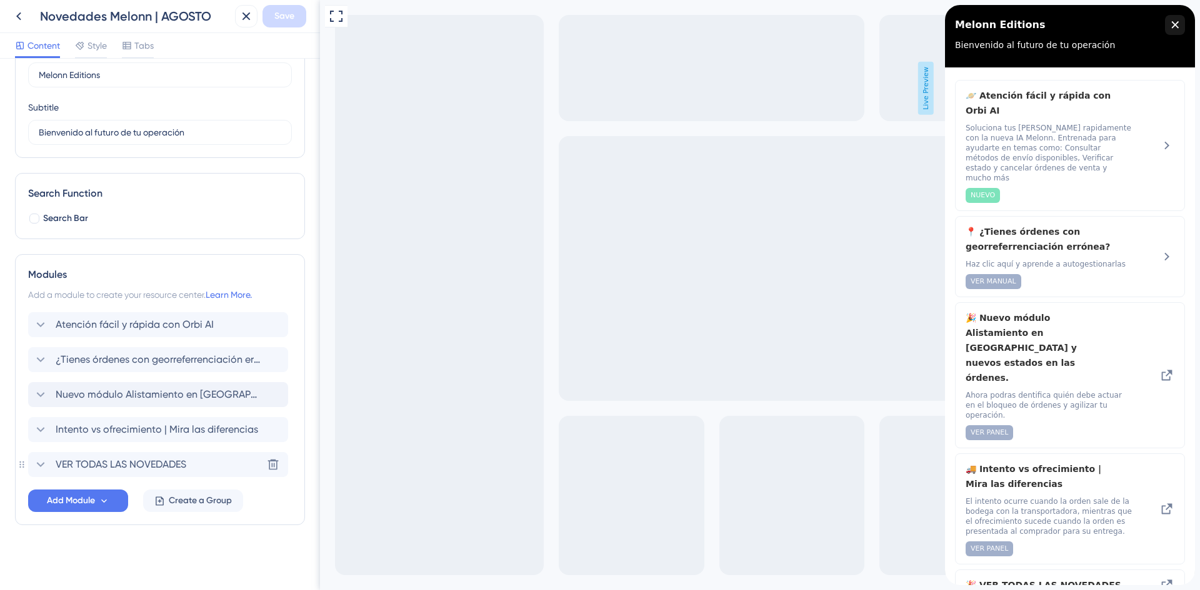
scroll to position [0, 0]
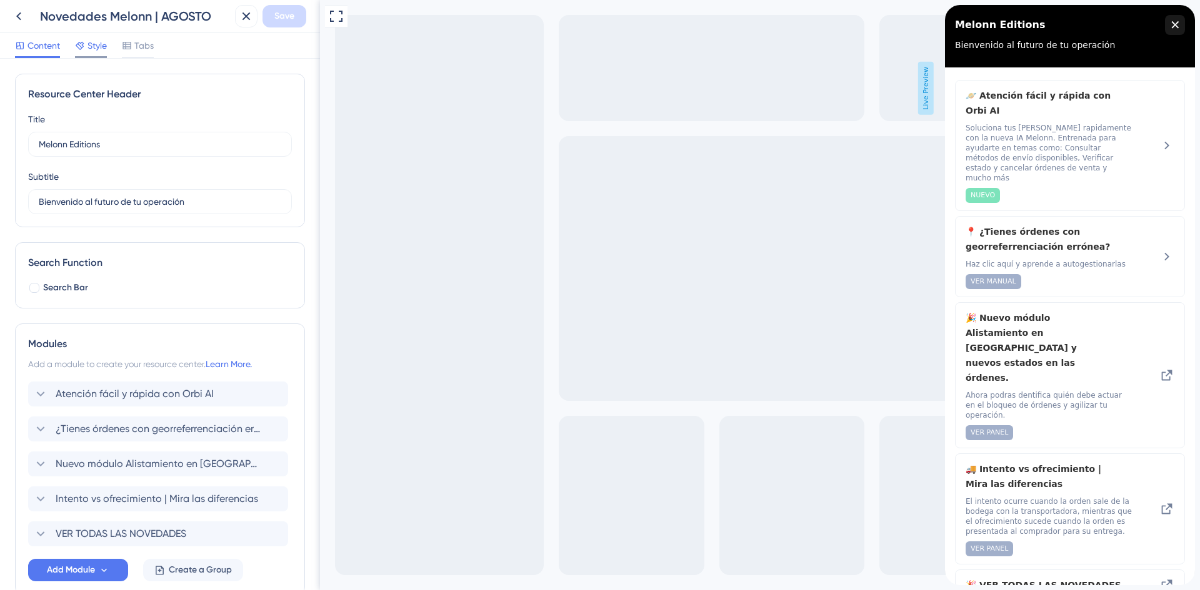
click at [94, 47] on span "Style" at bounding box center [96, 45] width 19 height 15
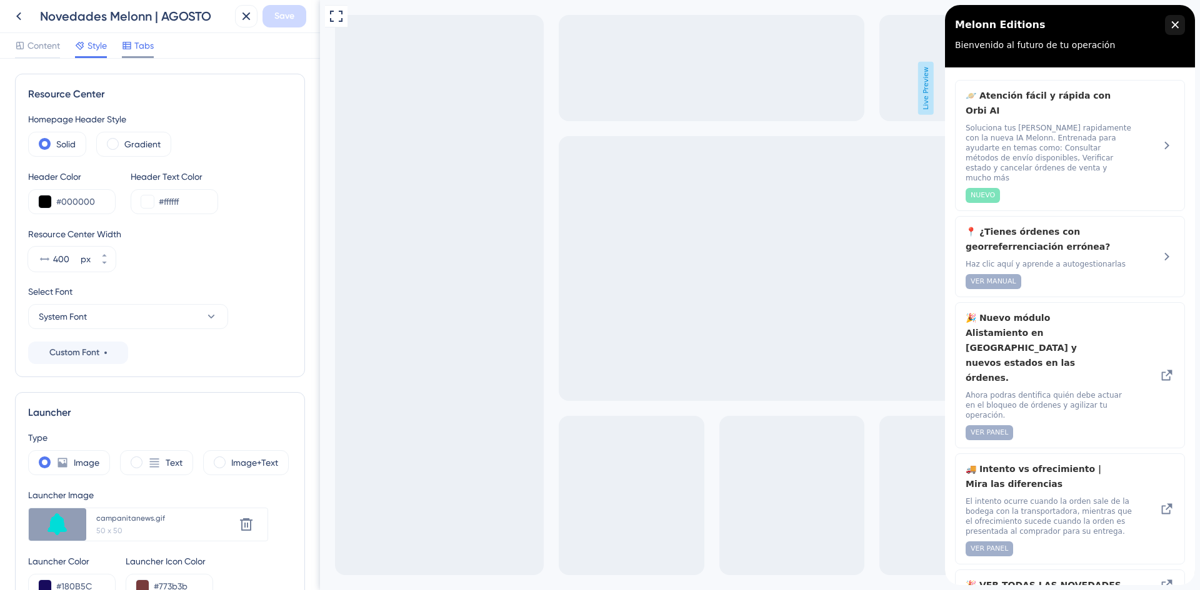
click at [143, 46] on span "Tabs" at bounding box center [143, 45] width 19 height 15
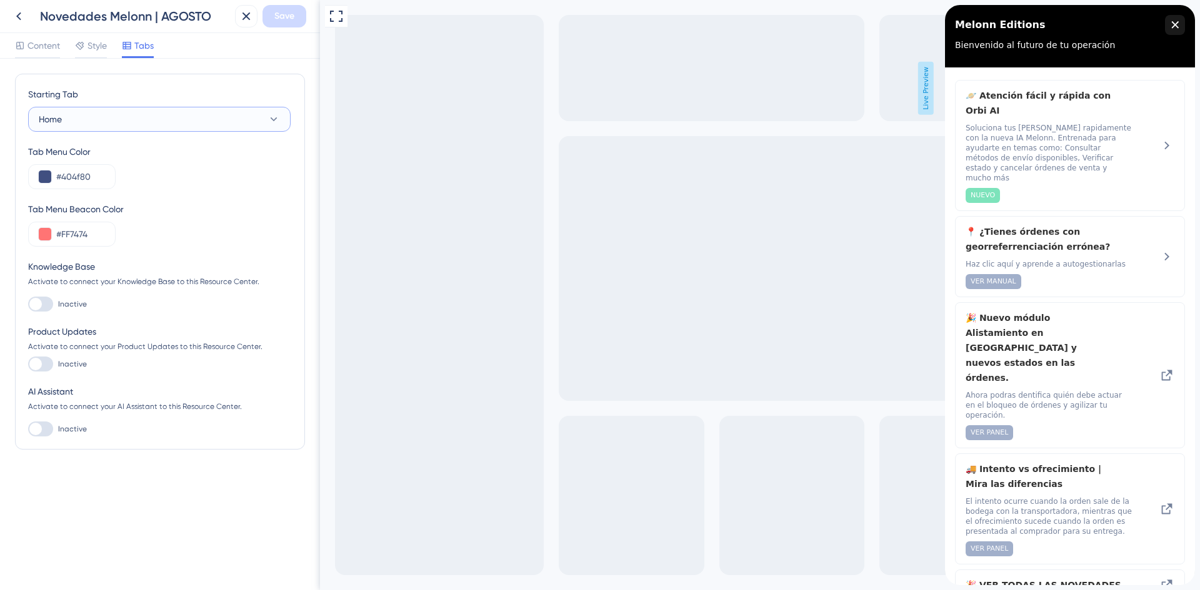
click at [97, 117] on button "Home" at bounding box center [159, 119] width 262 height 25
click at [43, 306] on div at bounding box center [40, 304] width 25 height 15
click at [28, 305] on input "Inactive" at bounding box center [27, 304] width 1 height 1
checkbox input "true"
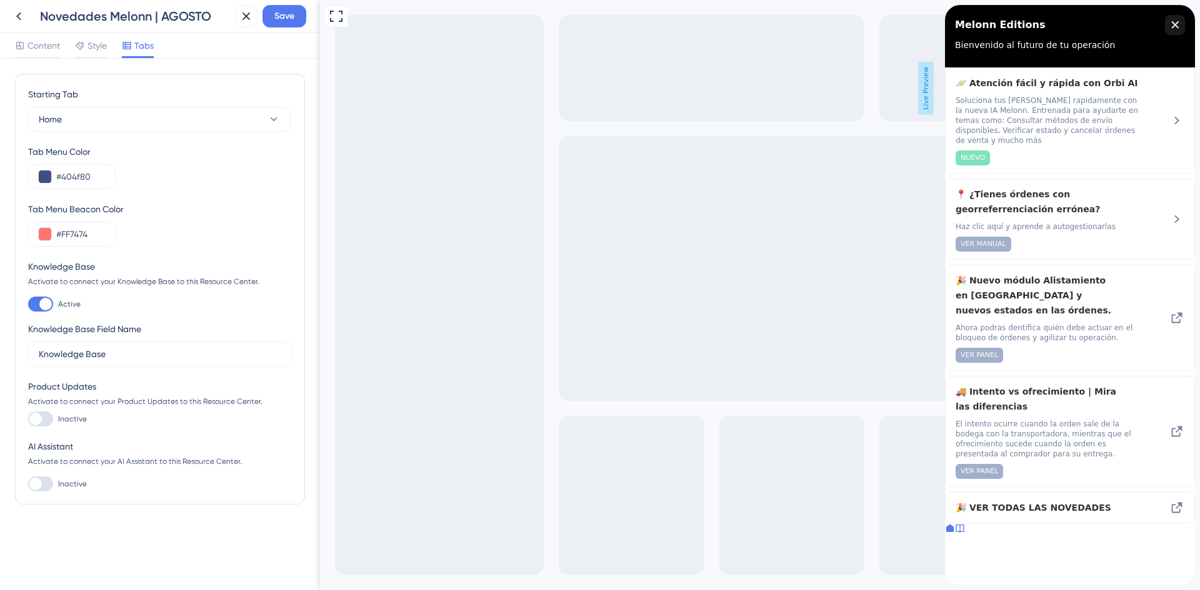
click at [963, 533] on icon at bounding box center [959, 529] width 8 height 8
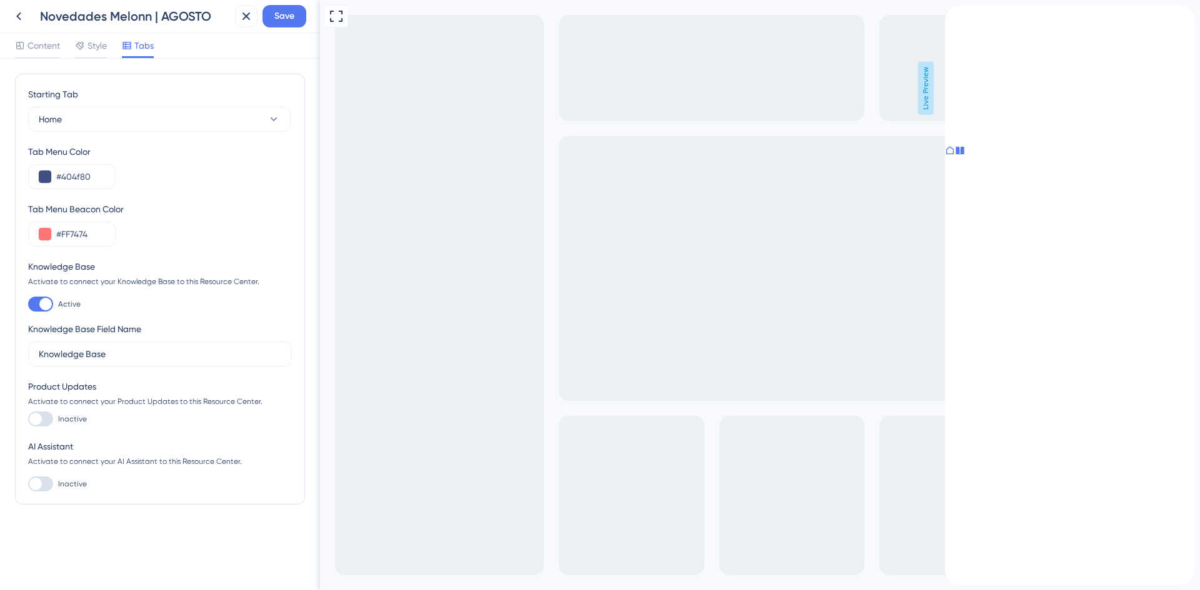
click at [965, 158] on div at bounding box center [960, 152] width 10 height 12
click at [955, 156] on icon at bounding box center [950, 151] width 10 height 10
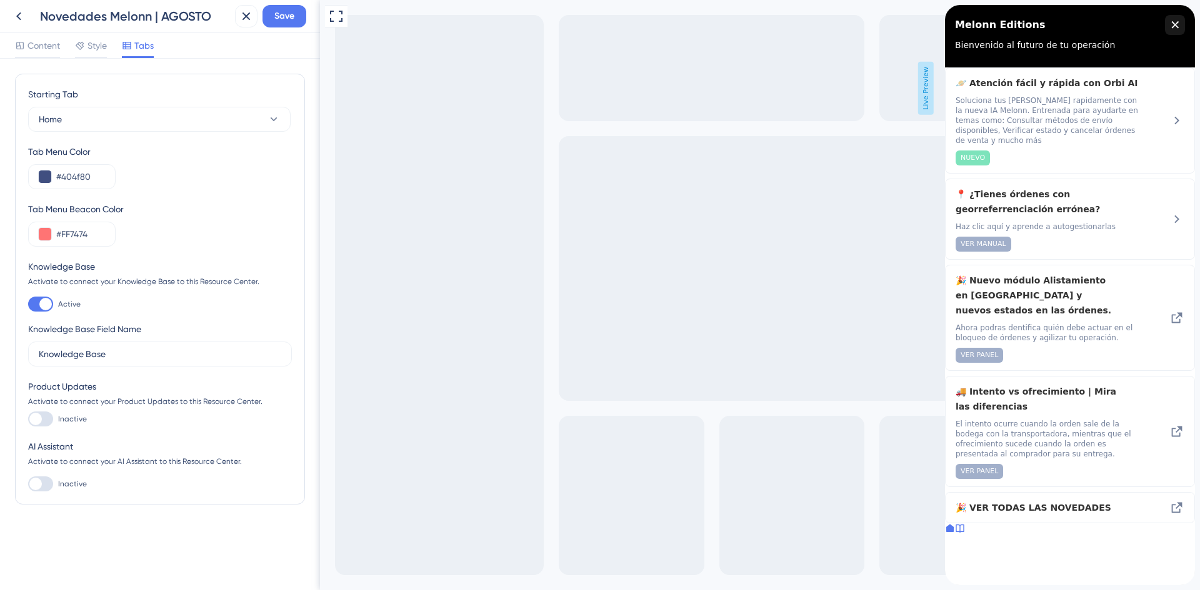
click at [965, 534] on icon at bounding box center [960, 529] width 10 height 10
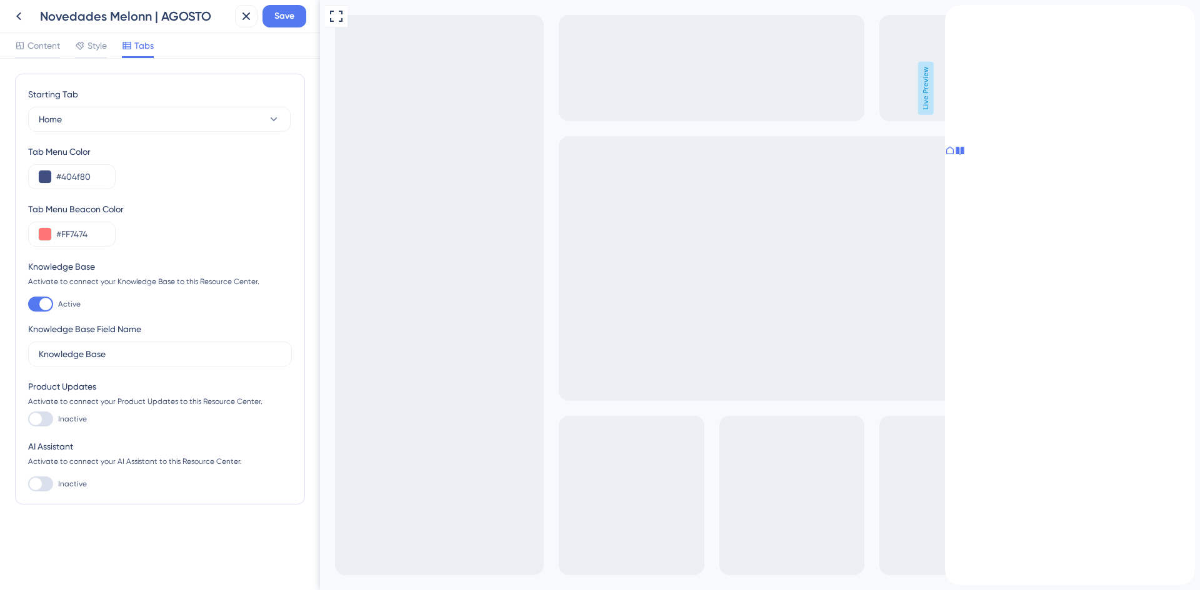
click at [963, 155] on icon at bounding box center [959, 151] width 8 height 8
click at [38, 421] on div at bounding box center [35, 419] width 12 height 12
click at [28, 420] on input "Inactive" at bounding box center [27, 419] width 1 height 1
checkbox input "false"
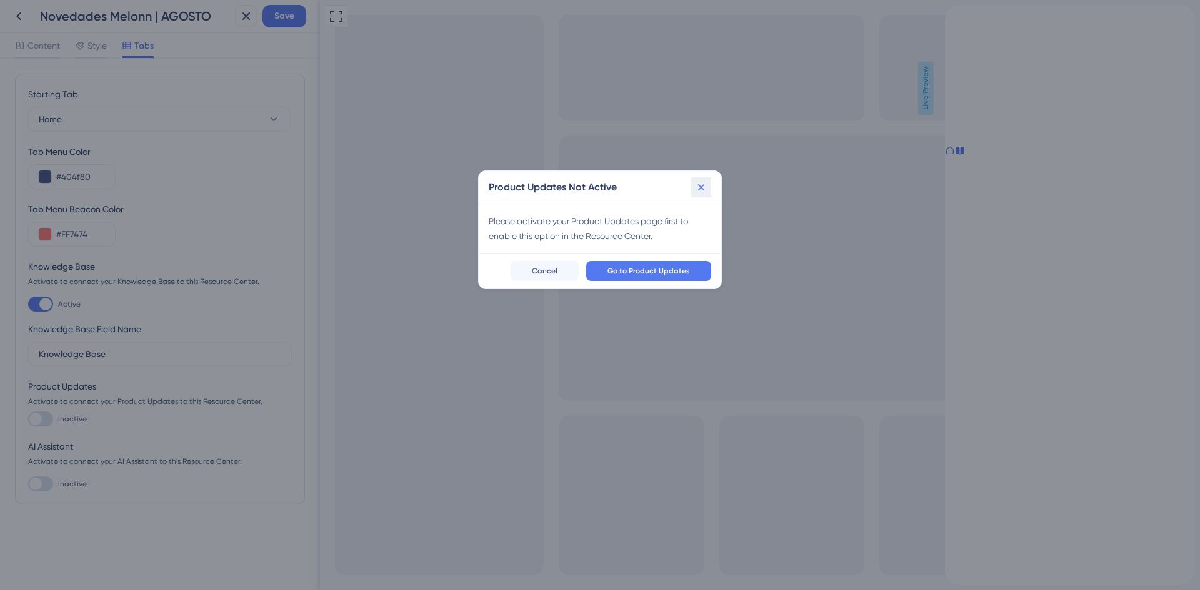
drag, startPoint x: 700, startPoint y: 189, endPoint x: 57, endPoint y: 306, distance: 653.6
click at [700, 189] on icon at bounding box center [701, 187] width 12 height 12
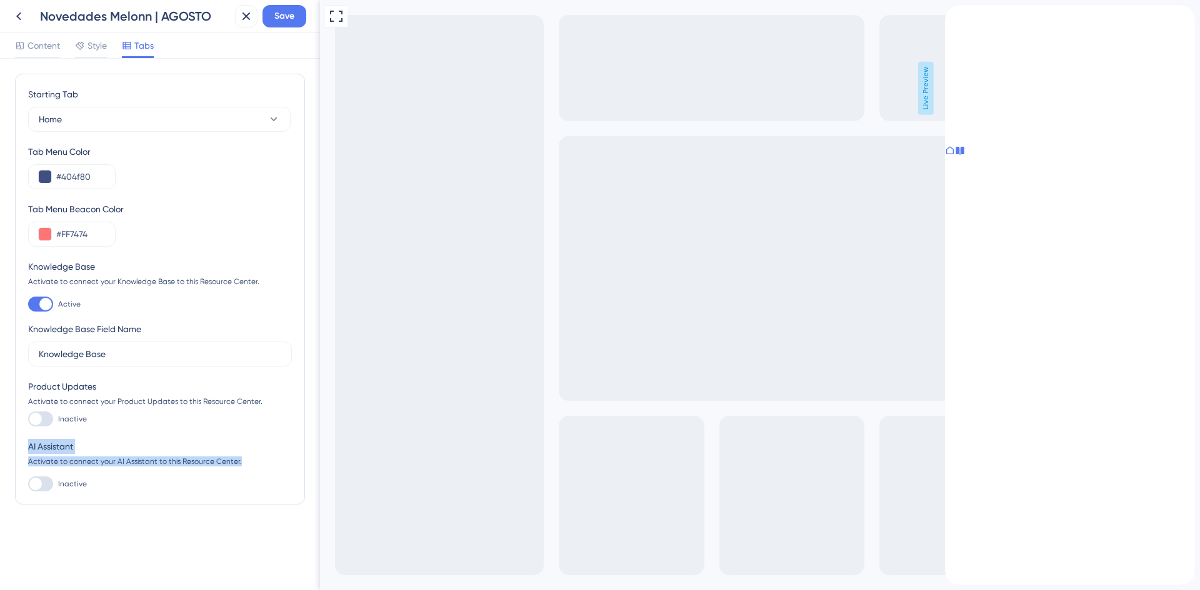
drag, startPoint x: 27, startPoint y: 446, endPoint x: 244, endPoint y: 459, distance: 216.5
click at [244, 459] on div "Starting Tab Home Tab Menu Color #404f80 Tab Menu Beacon Color #FF7474 Knowledg…" at bounding box center [160, 289] width 290 height 431
click at [249, 471] on div "AI Assistant Activate to connect your AI Assistant to this Resource Center. Ina…" at bounding box center [160, 465] width 264 height 52
click at [34, 306] on div at bounding box center [40, 304] width 25 height 15
click at [28, 305] on input "Active" at bounding box center [27, 304] width 1 height 1
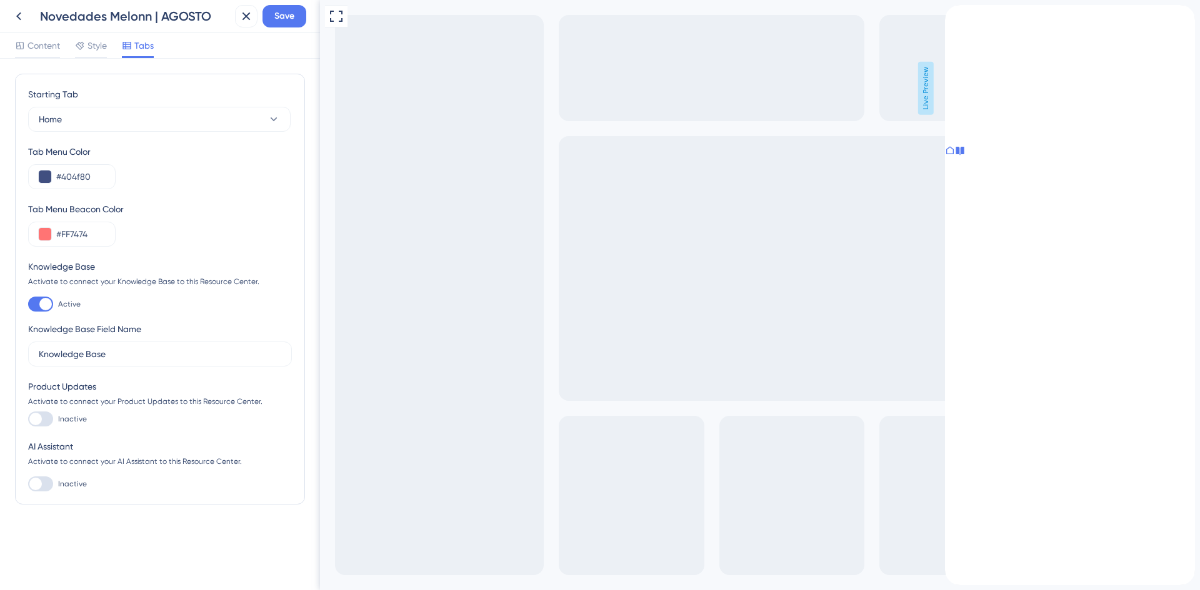
checkbox input "false"
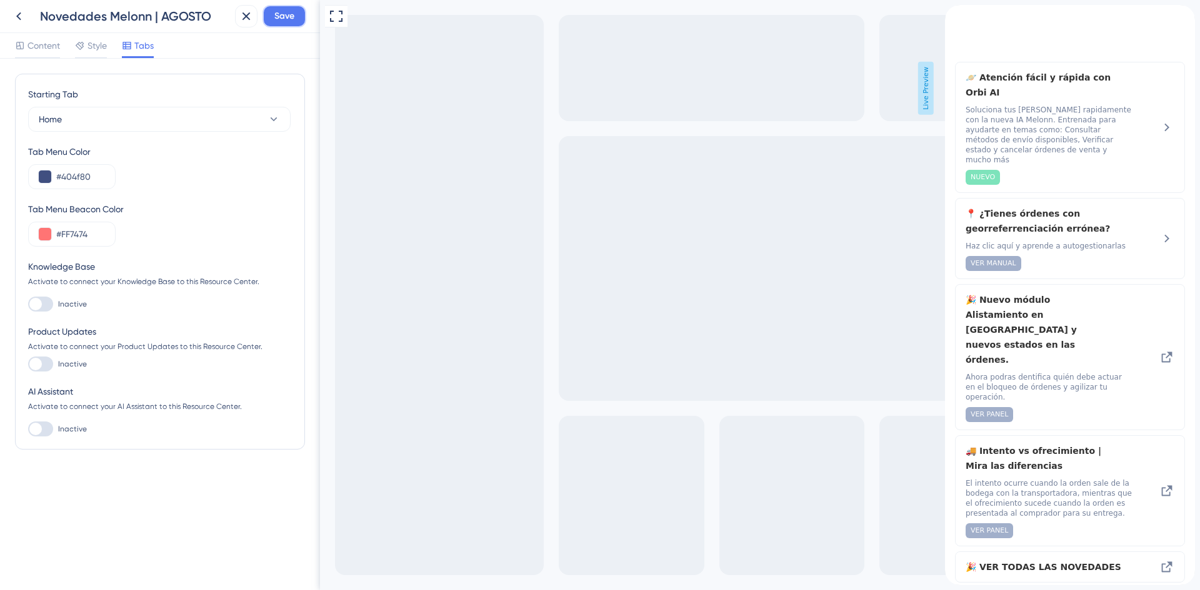
click at [283, 18] on span "Save" at bounding box center [284, 16] width 20 height 15
click at [965, 29] on div "close resource center" at bounding box center [955, 39] width 20 height 20
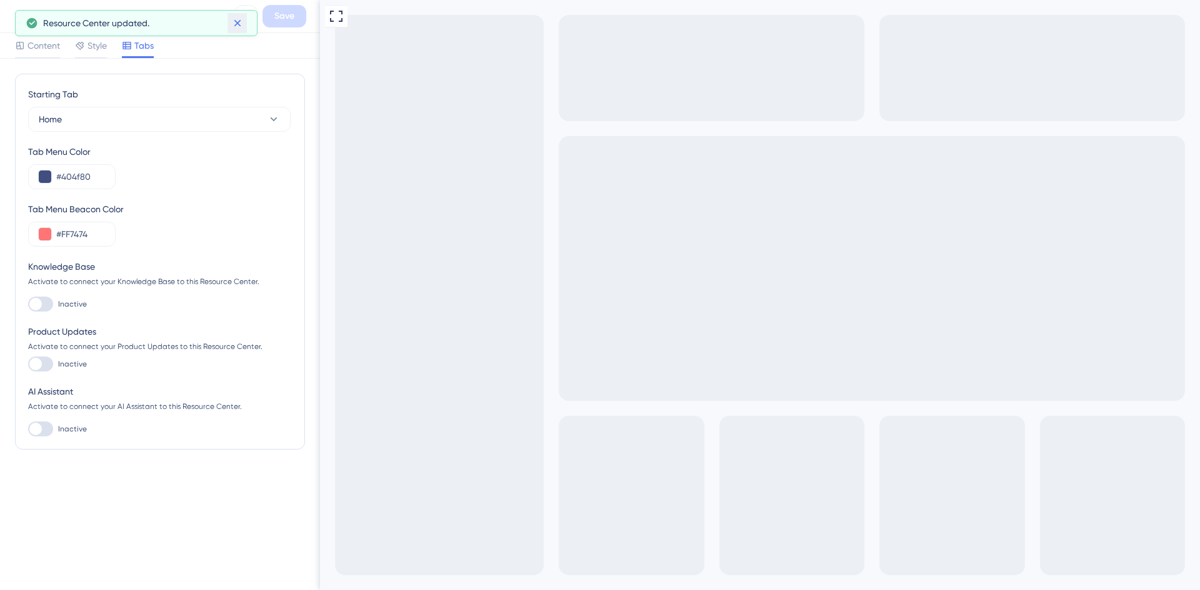
drag, startPoint x: 232, startPoint y: 24, endPoint x: 64, endPoint y: 22, distance: 168.7
click at [232, 24] on icon at bounding box center [237, 23] width 12 height 12
click at [20, 13] on icon at bounding box center [18, 16] width 5 height 8
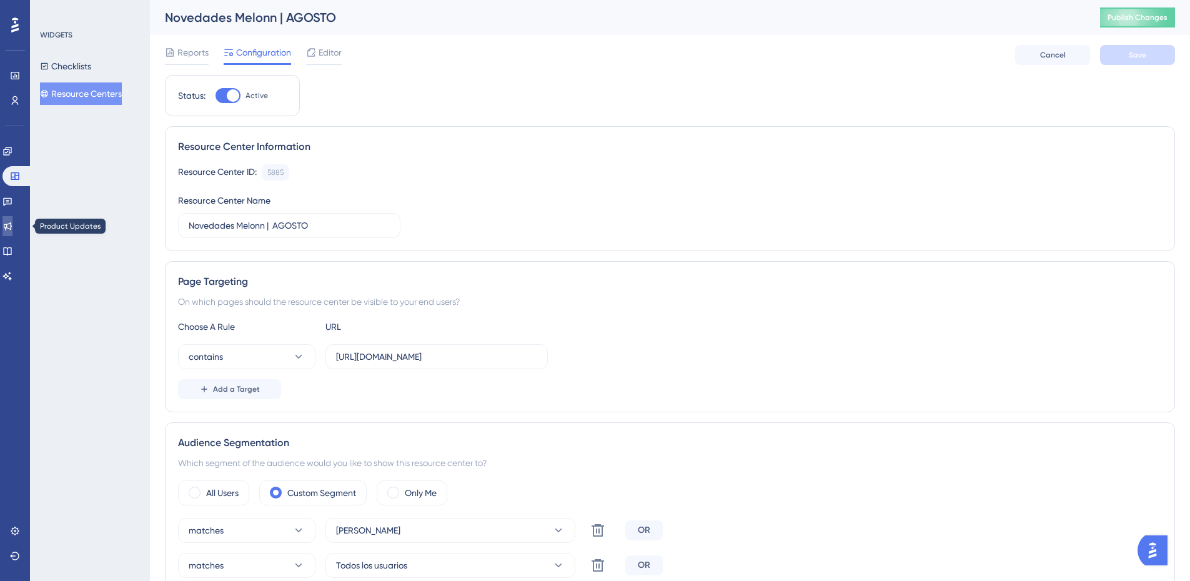
click at [12, 223] on icon at bounding box center [7, 226] width 10 height 10
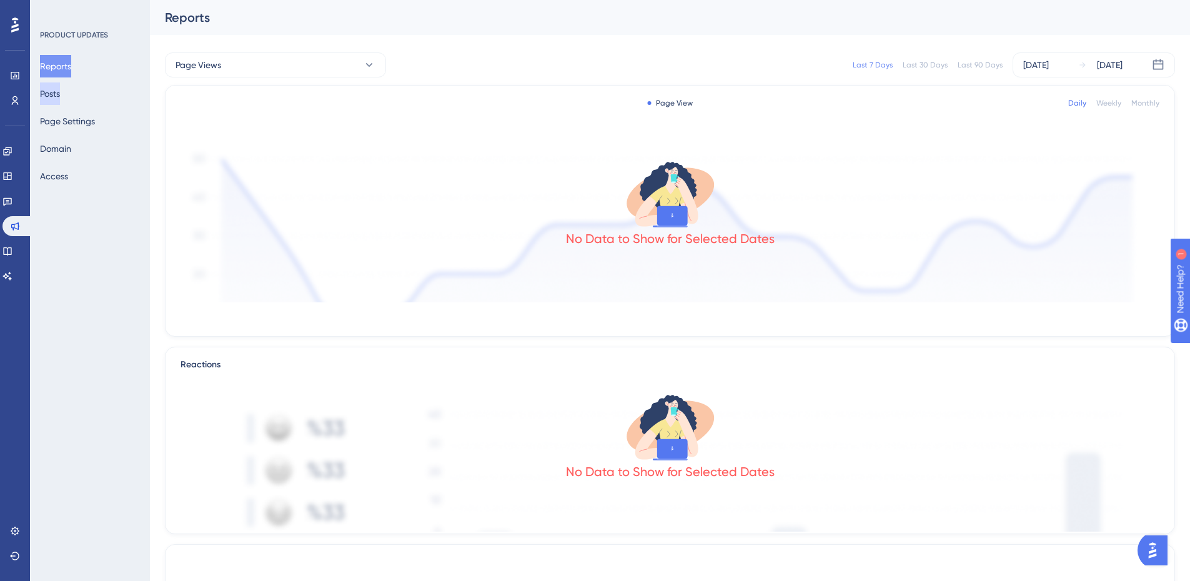
click at [60, 96] on button "Posts" at bounding box center [50, 93] width 20 height 22
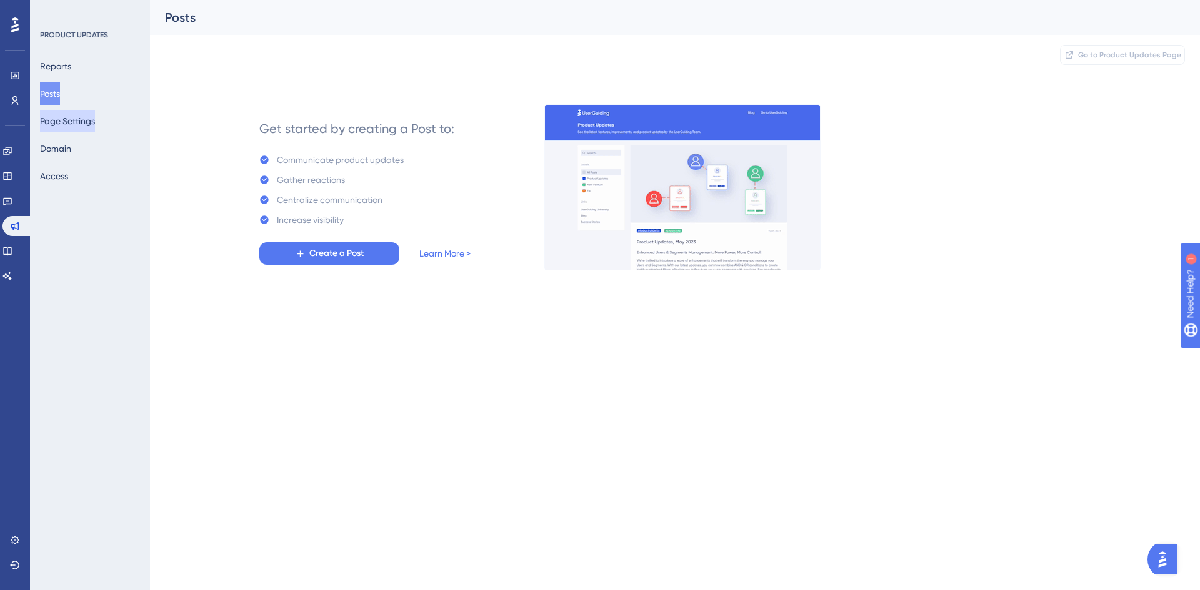
click at [67, 125] on button "Page Settings" at bounding box center [67, 121] width 55 height 22
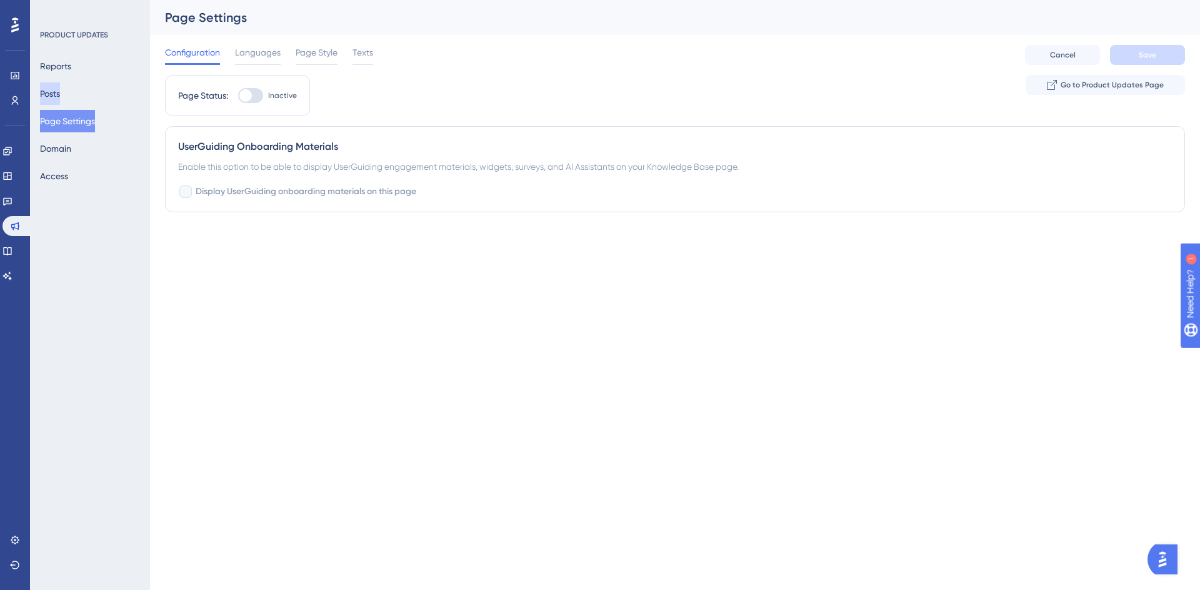
click at [60, 104] on button "Posts" at bounding box center [50, 93] width 20 height 22
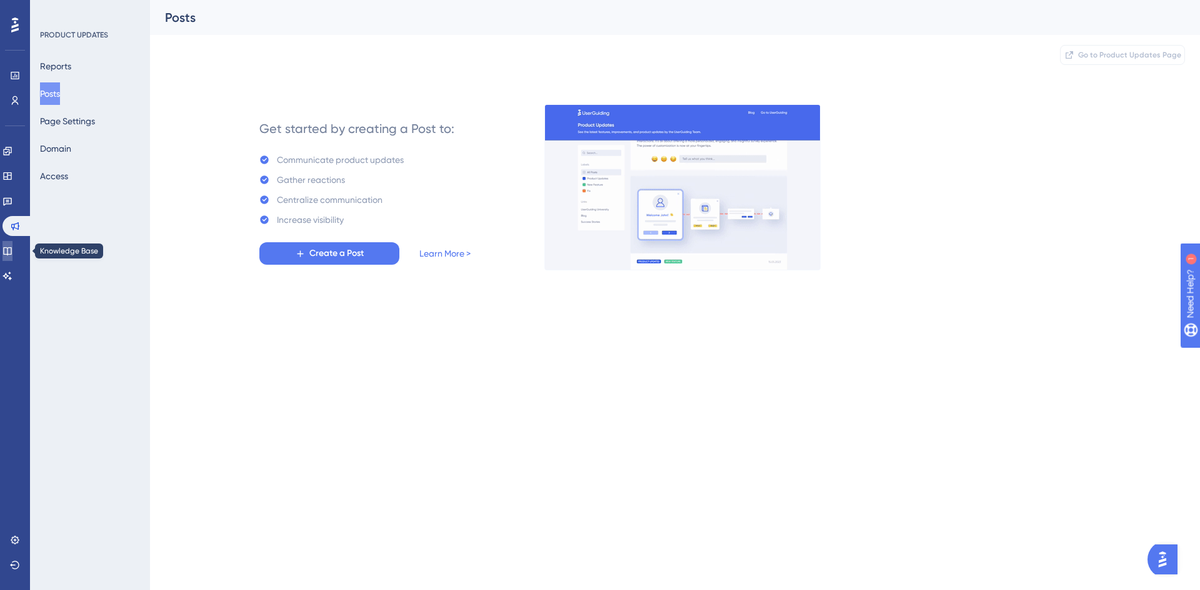
click at [11, 254] on icon at bounding box center [7, 251] width 8 height 8
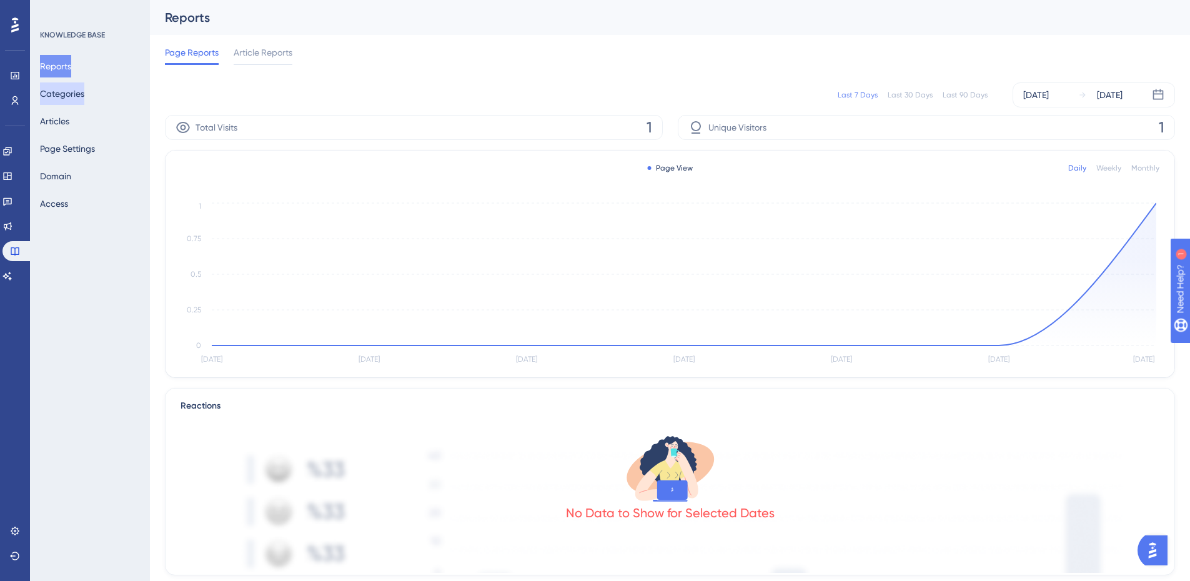
click at [84, 96] on button "Categories" at bounding box center [62, 93] width 44 height 22
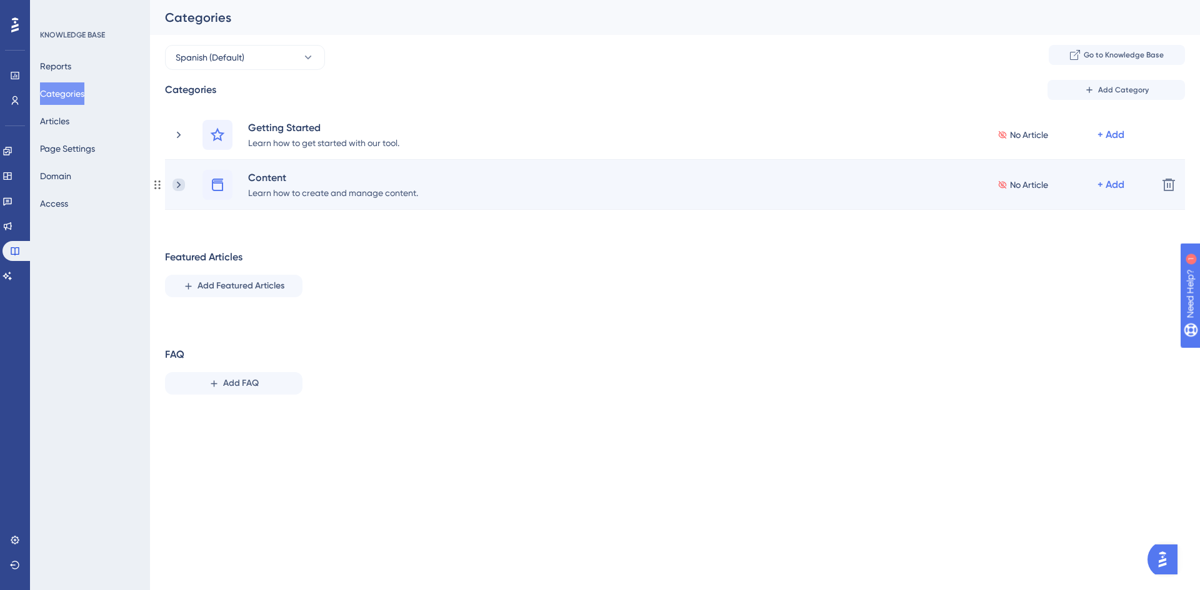
click at [178, 191] on icon at bounding box center [178, 185] width 12 height 12
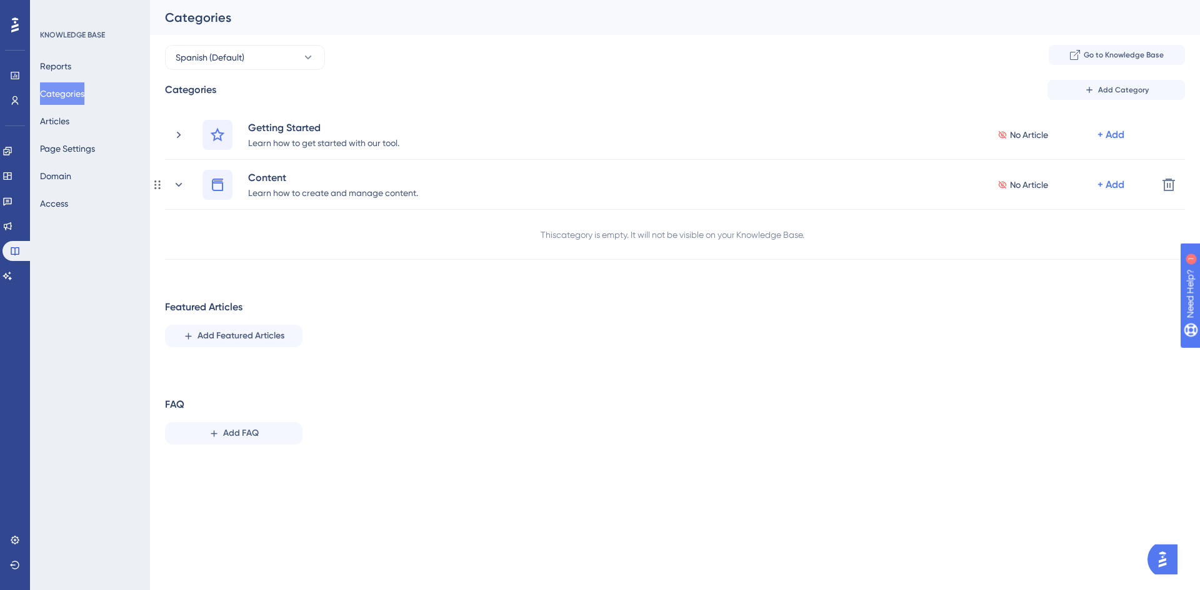
click at [178, 191] on icon at bounding box center [178, 185] width 12 height 12
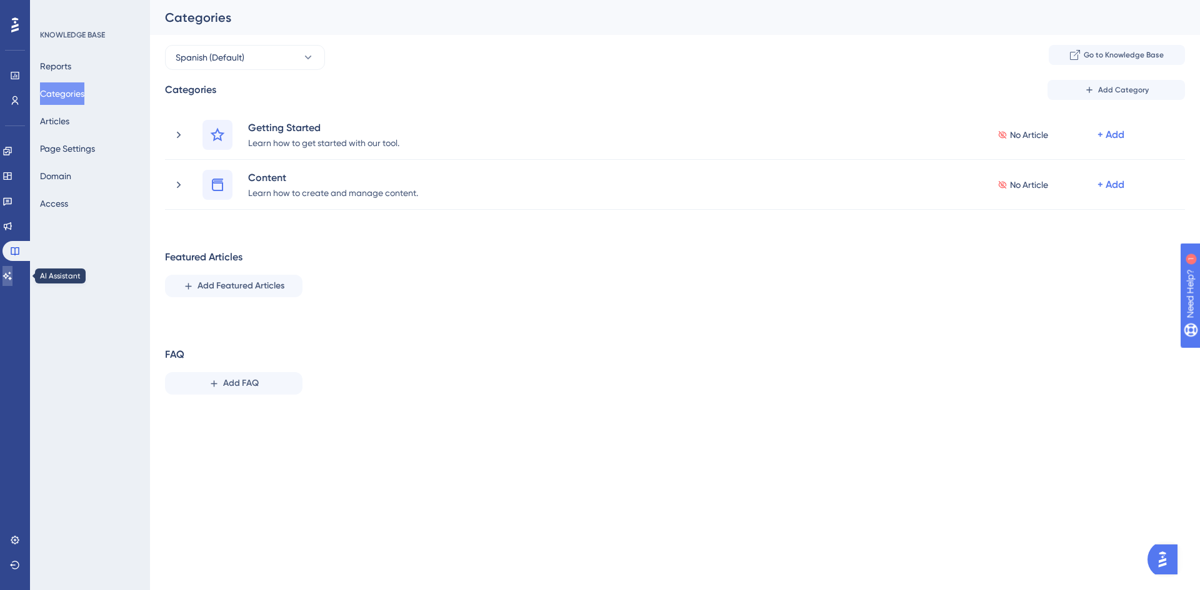
click at [12, 277] on link at bounding box center [7, 276] width 10 height 20
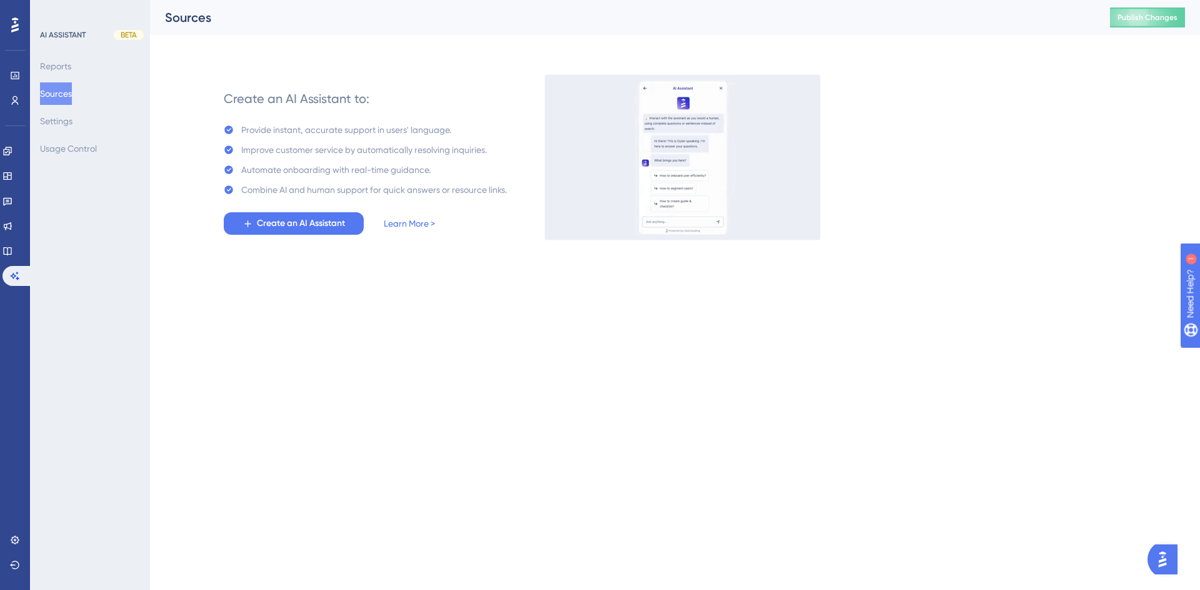
click at [467, 267] on div "Performance Users Engagement Widgets Feedback Product Updates Knowledge Base AI…" at bounding box center [600, 140] width 1200 height 280
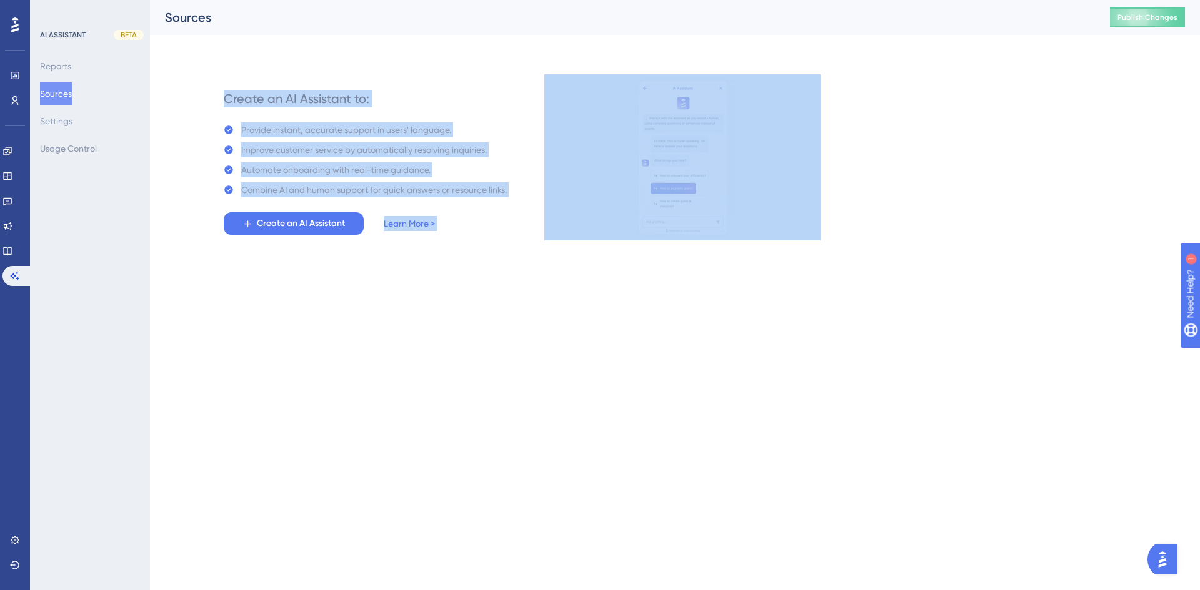
drag, startPoint x: 187, startPoint y: 65, endPoint x: 842, endPoint y: 247, distance: 680.4
click at [842, 247] on div "Performance Users Engagement Widgets Feedback Product Updates Knowledge Base AI…" at bounding box center [675, 130] width 1050 height 260
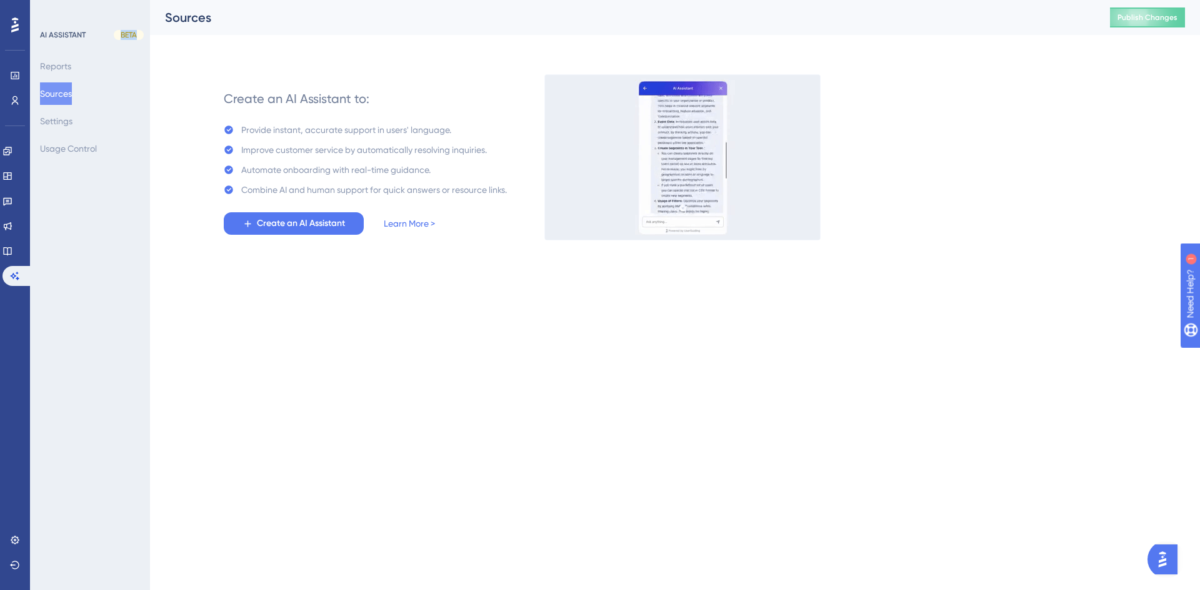
drag, startPoint x: 111, startPoint y: 34, endPoint x: 144, endPoint y: 34, distance: 33.1
click at [141, 34] on div "AI ASSISTANT BETA" at bounding box center [90, 35] width 101 height 10
click at [188, 53] on div "Create an AI Assistant to: Provide instant, accurate support in users' language…" at bounding box center [675, 142] width 1020 height 195
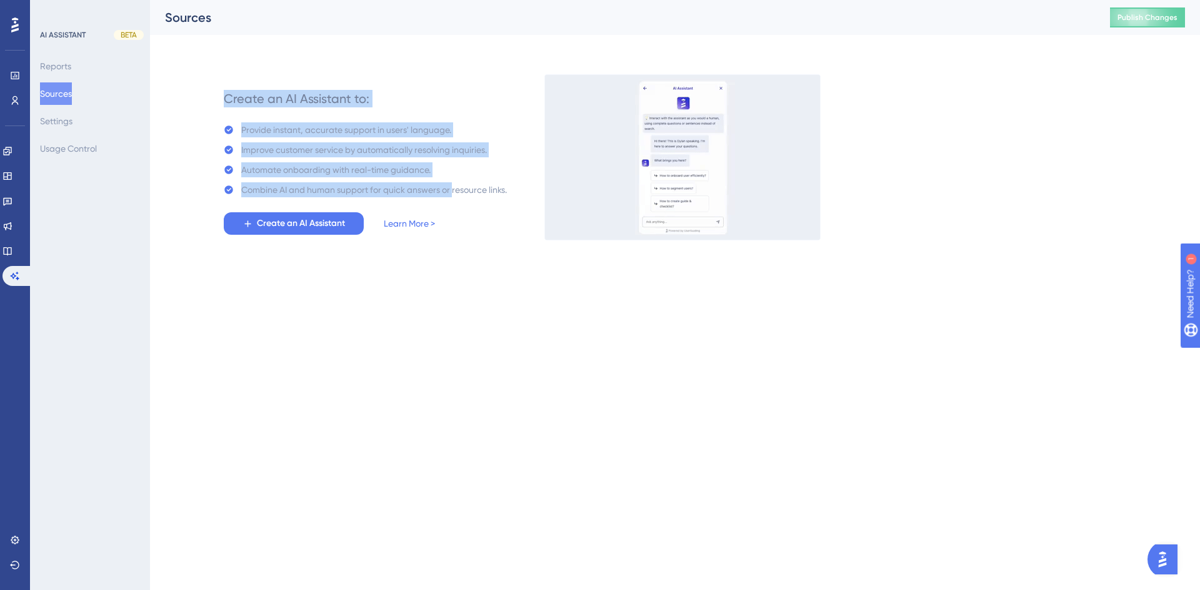
drag, startPoint x: 200, startPoint y: 61, endPoint x: 453, endPoint y: 214, distance: 295.7
click at [453, 214] on div "Create an AI Assistant to: Provide instant, accurate support in users' language…" at bounding box center [675, 142] width 1020 height 195
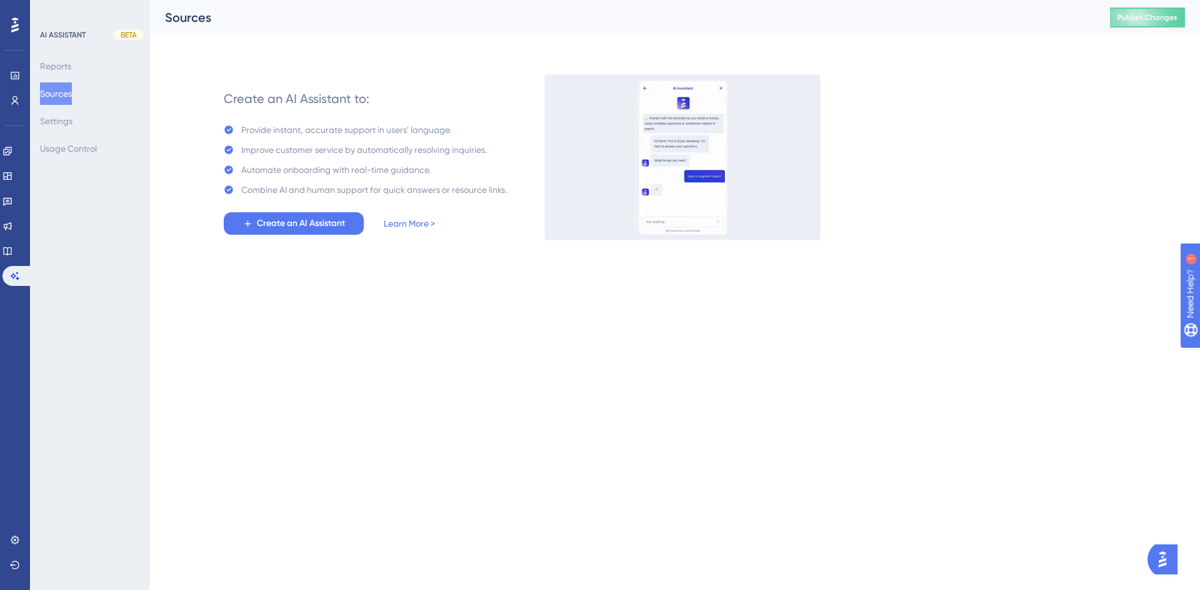
click at [454, 0] on html "Performance Users Engagement Widgets Feedback Product Updates Knowledge Base AI…" at bounding box center [600, 0] width 1200 height 0
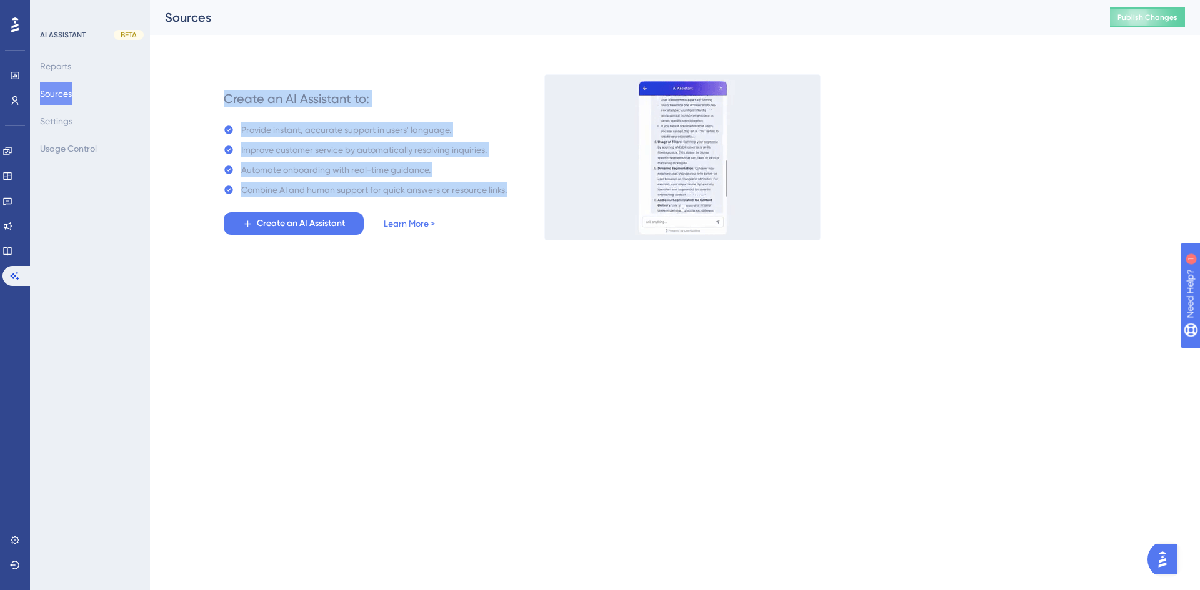
drag, startPoint x: 518, startPoint y: 196, endPoint x: 188, endPoint y: 102, distance: 343.1
click at [188, 102] on div "Create an AI Assistant to: Provide instant, accurate support in users' language…" at bounding box center [675, 142] width 1020 height 195
click at [182, 106] on div "Create an AI Assistant to: Provide instant, accurate support in users' language…" at bounding box center [675, 142] width 1020 height 195
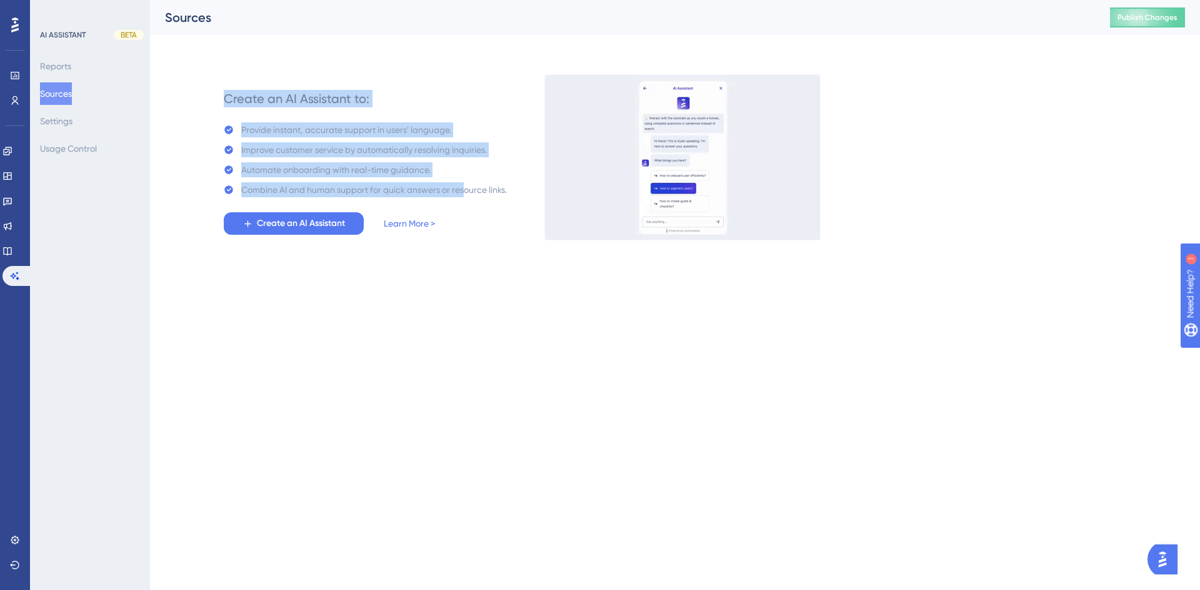
drag, startPoint x: 200, startPoint y: 81, endPoint x: 462, endPoint y: 196, distance: 286.8
click at [462, 196] on div "Create an AI Assistant to: Provide instant, accurate support in users' language…" at bounding box center [675, 142] width 1020 height 195
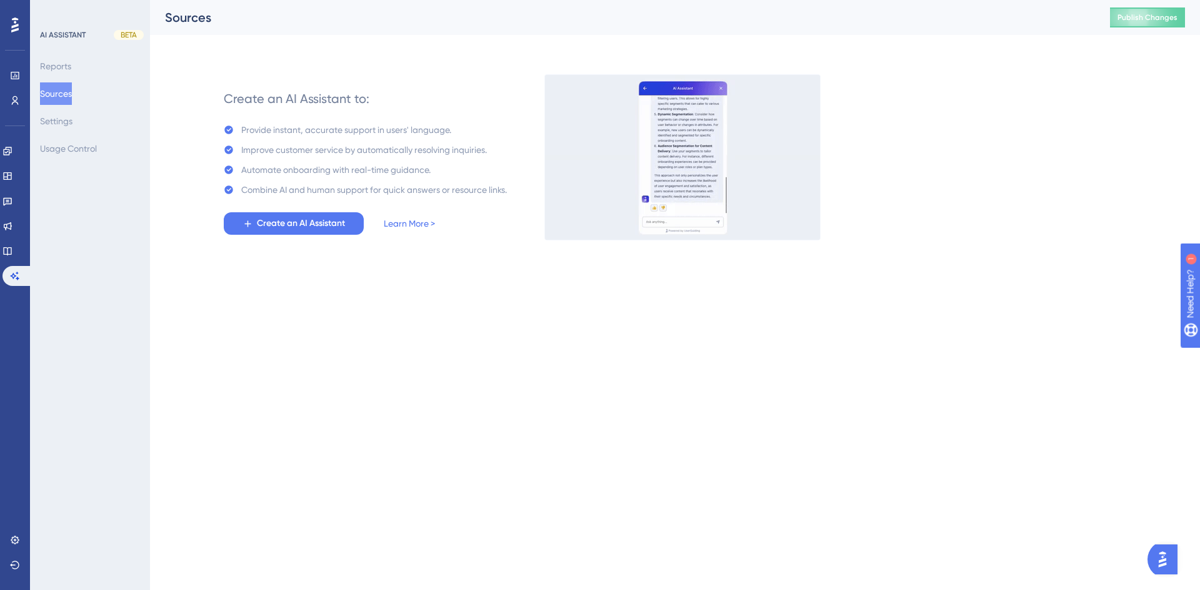
click at [521, 203] on div "Create an AI Assistant to: Provide instant, accurate support in users' language…" at bounding box center [697, 157] width 975 height 165
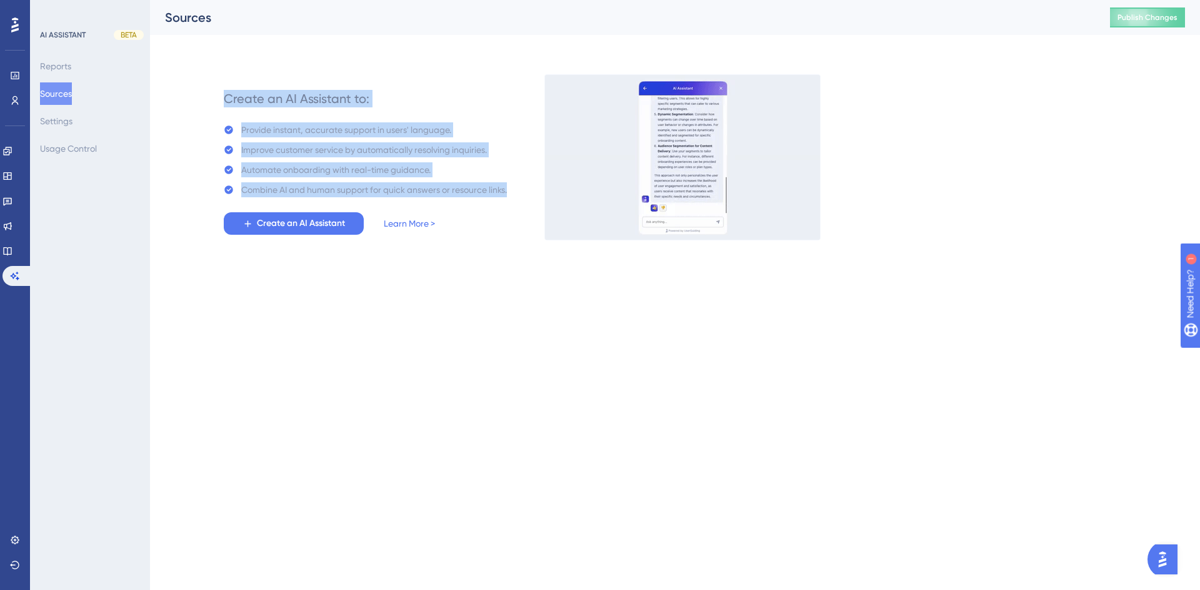
drag, startPoint x: 515, startPoint y: 203, endPoint x: 187, endPoint y: 74, distance: 352.6
click at [187, 74] on div "Create an AI Assistant to: Provide instant, accurate support in users' language…" at bounding box center [675, 142] width 1020 height 195
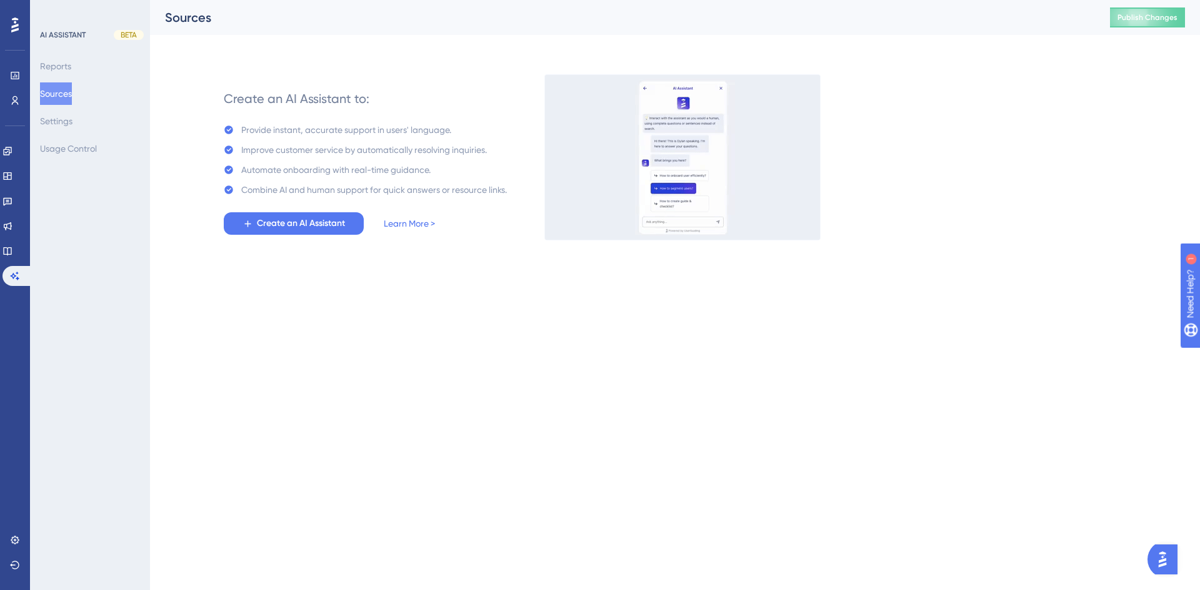
click at [331, 0] on html "Performance Users Engagement Widgets Feedback Product Updates Knowledge Base AI…" at bounding box center [600, 0] width 1200 height 0
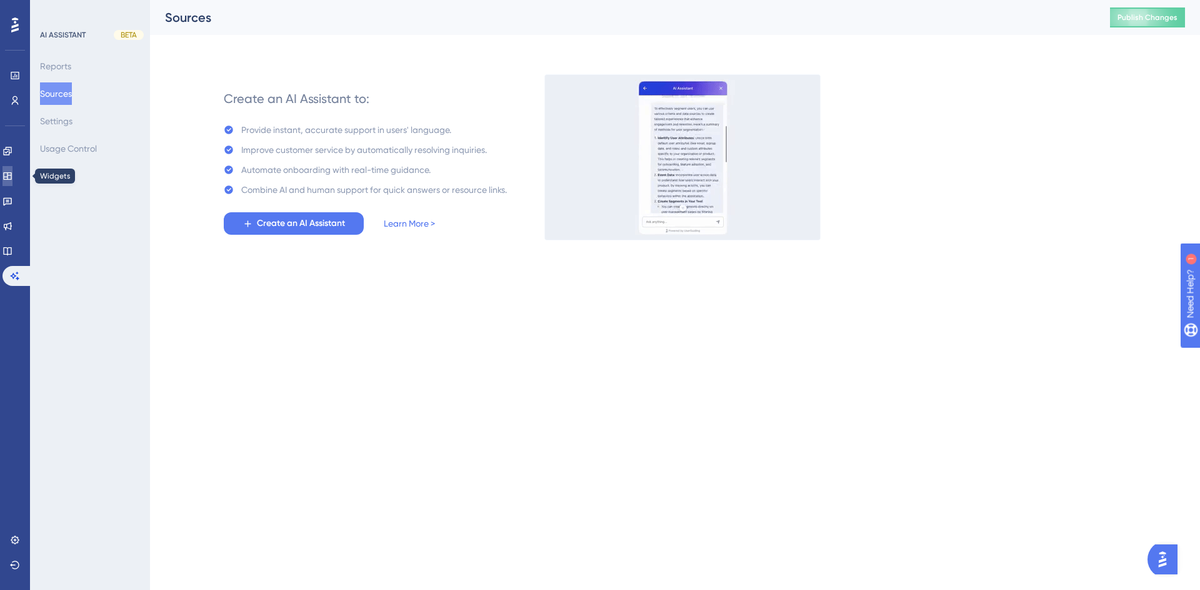
click at [12, 177] on icon at bounding box center [7, 176] width 10 height 10
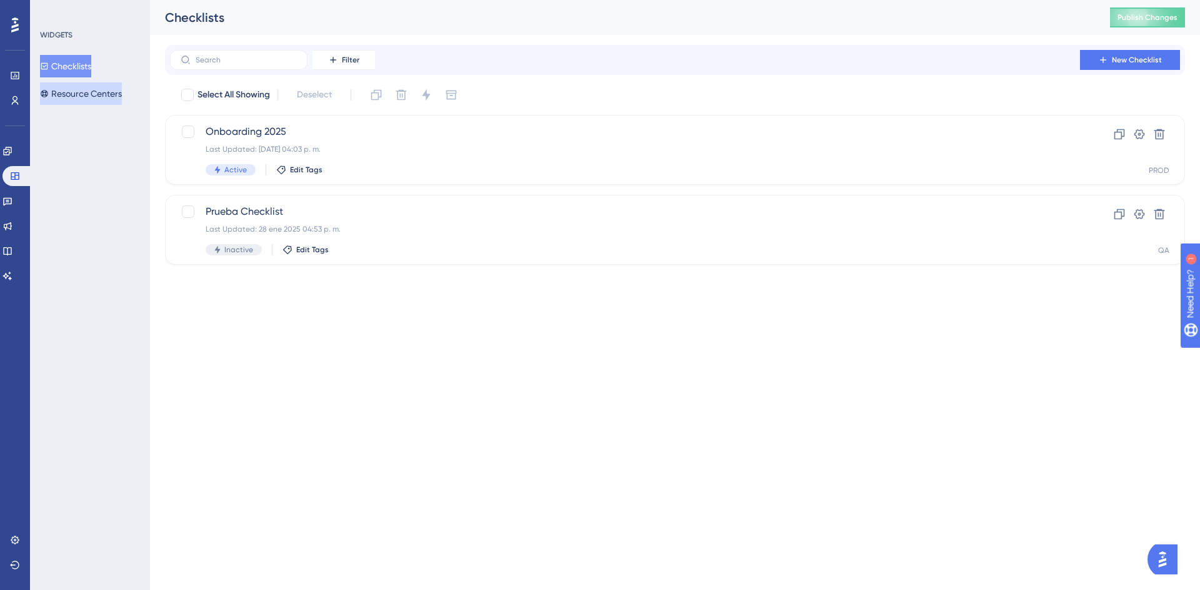
click at [74, 102] on button "Resource Centers" at bounding box center [81, 93] width 82 height 22
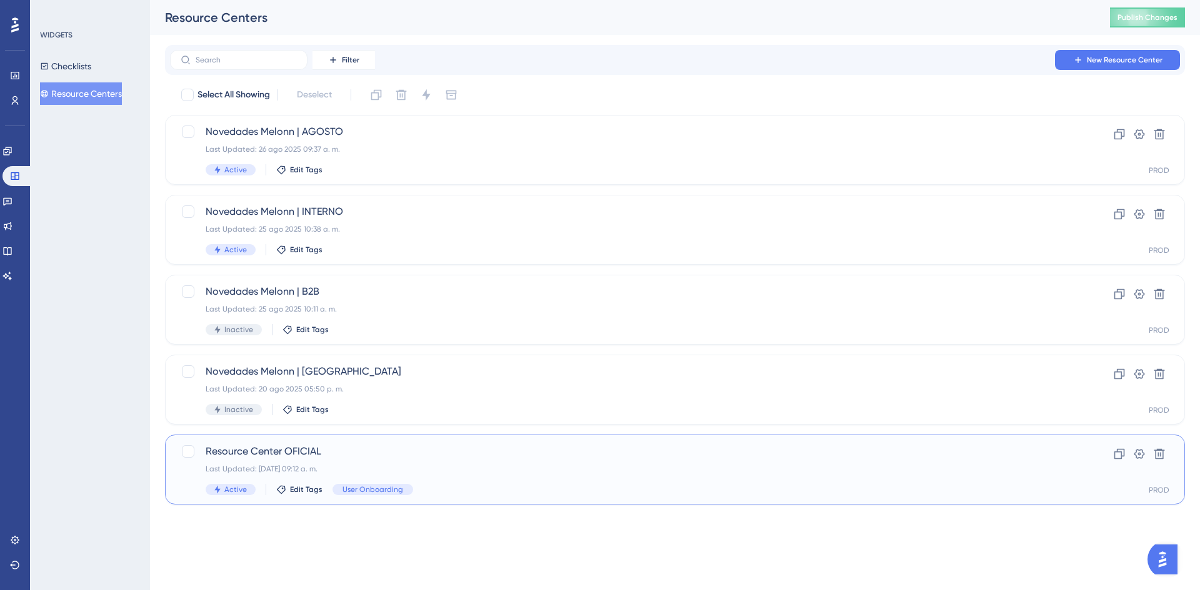
click at [240, 462] on div "Resource Center OFICIAL Last Updated: [DATE] 09:12 a. m. Active Edit Tags User …" at bounding box center [625, 469] width 839 height 51
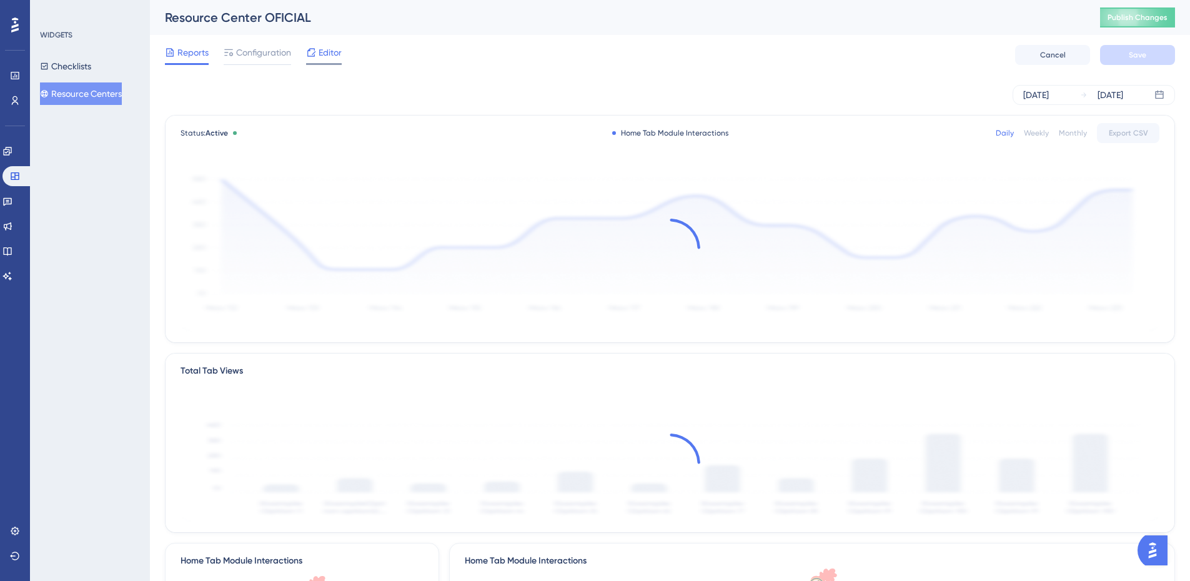
click at [317, 53] on div "Editor" at bounding box center [324, 52] width 36 height 15
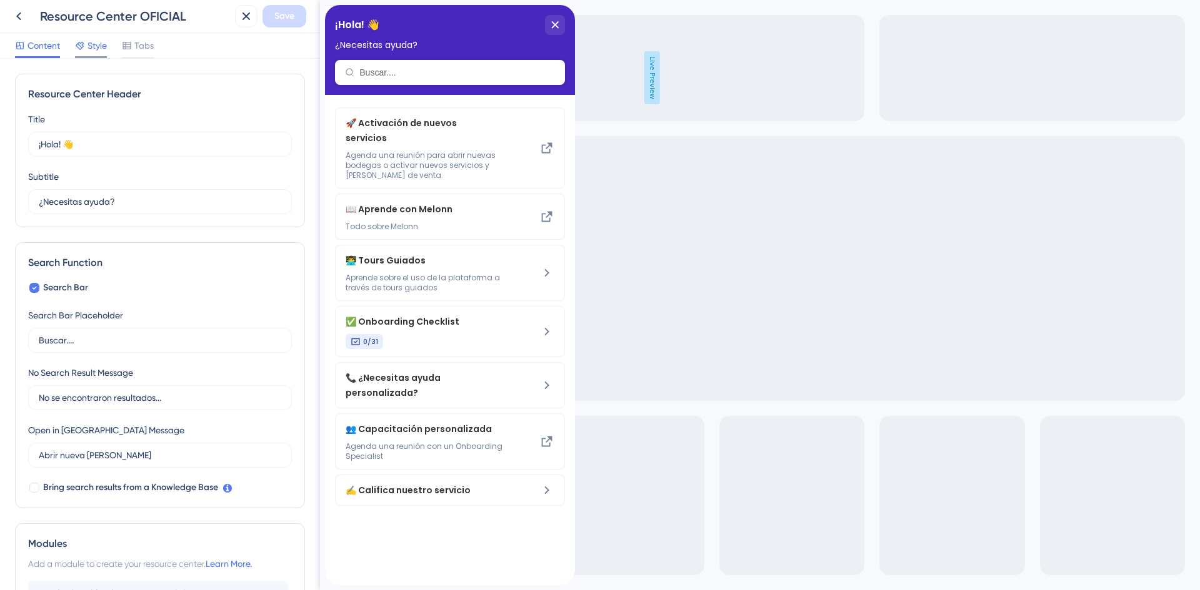
click at [86, 47] on div "Style" at bounding box center [91, 45] width 32 height 15
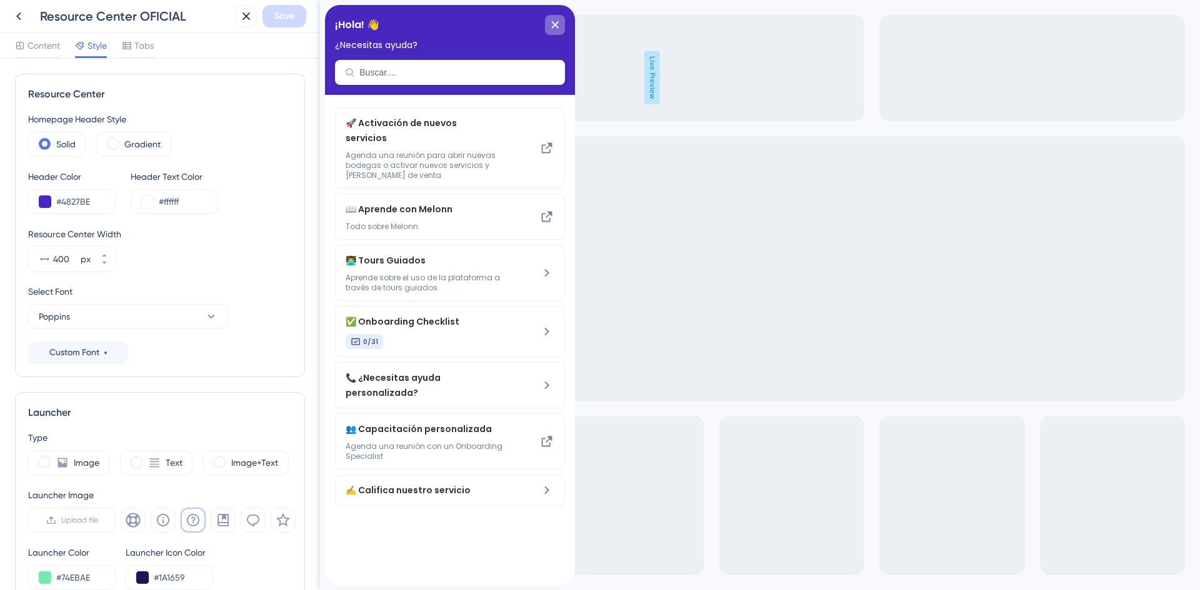
click at [554, 28] on icon "close resource center" at bounding box center [554, 24] width 7 height 7
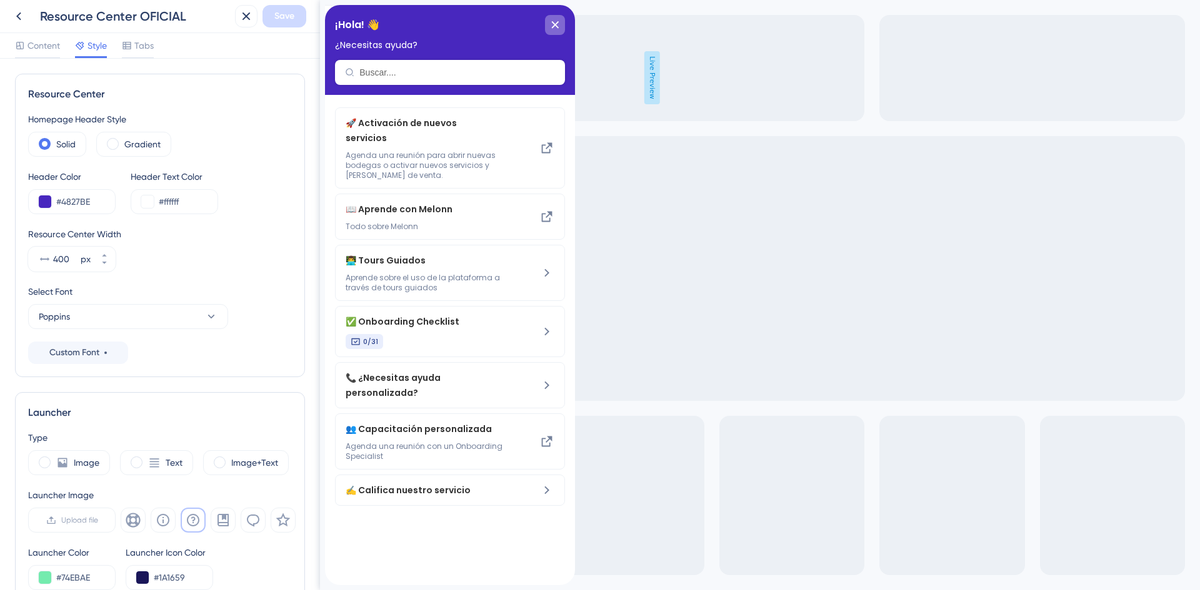
click at [559, 26] on div "close resource center" at bounding box center [555, 25] width 20 height 20
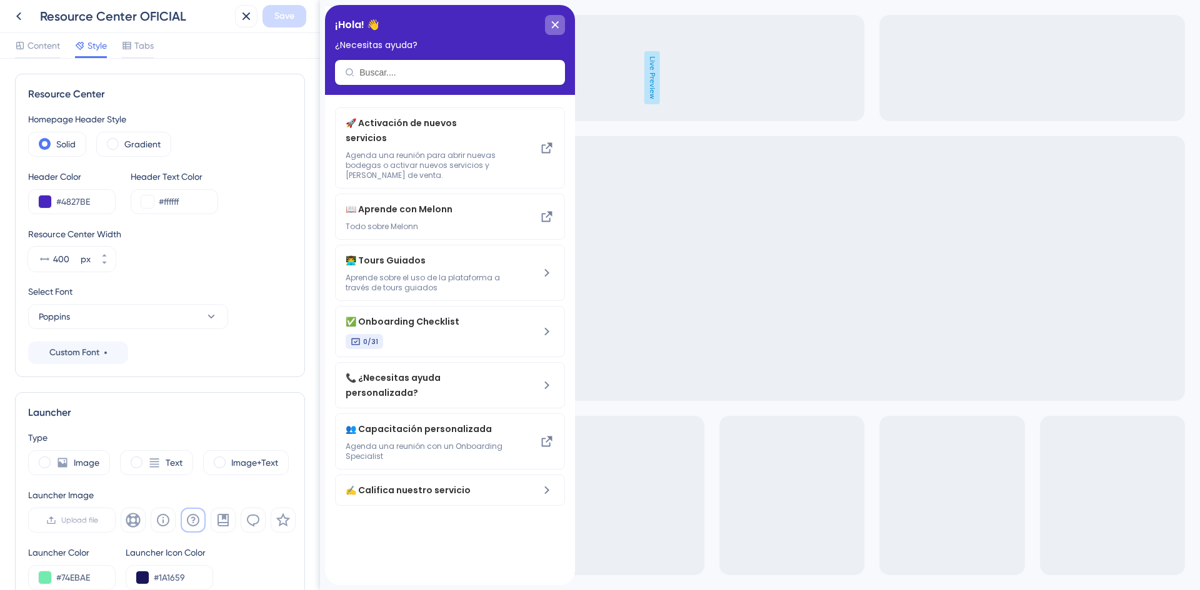
click at [557, 22] on icon "close resource center" at bounding box center [554, 24] width 7 height 7
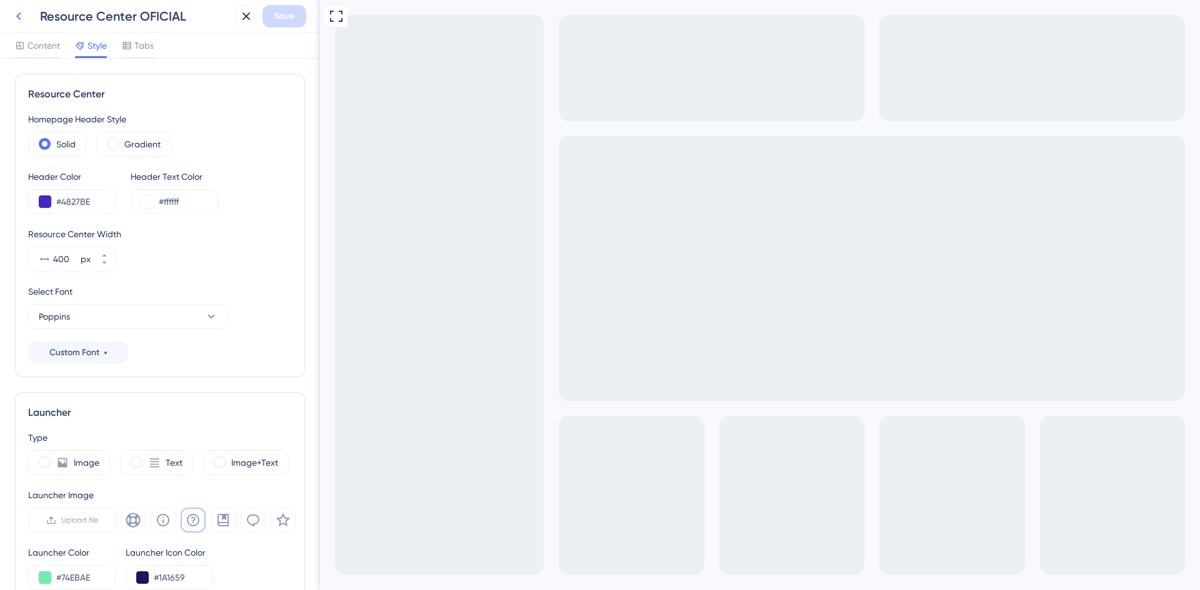
click at [16, 16] on icon at bounding box center [18, 16] width 15 height 15
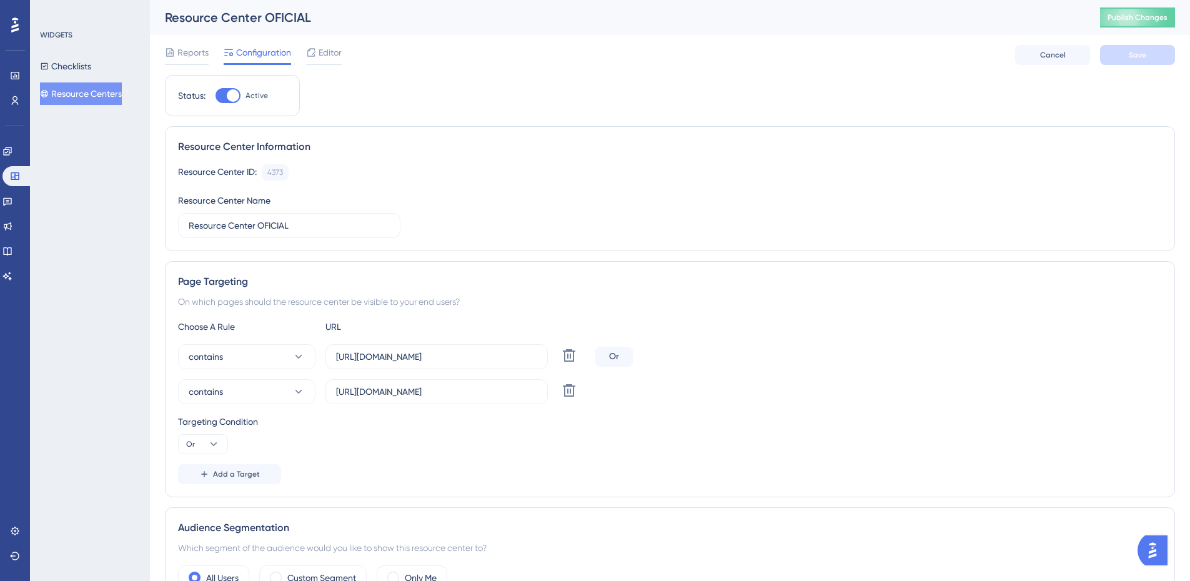
scroll to position [125, 0]
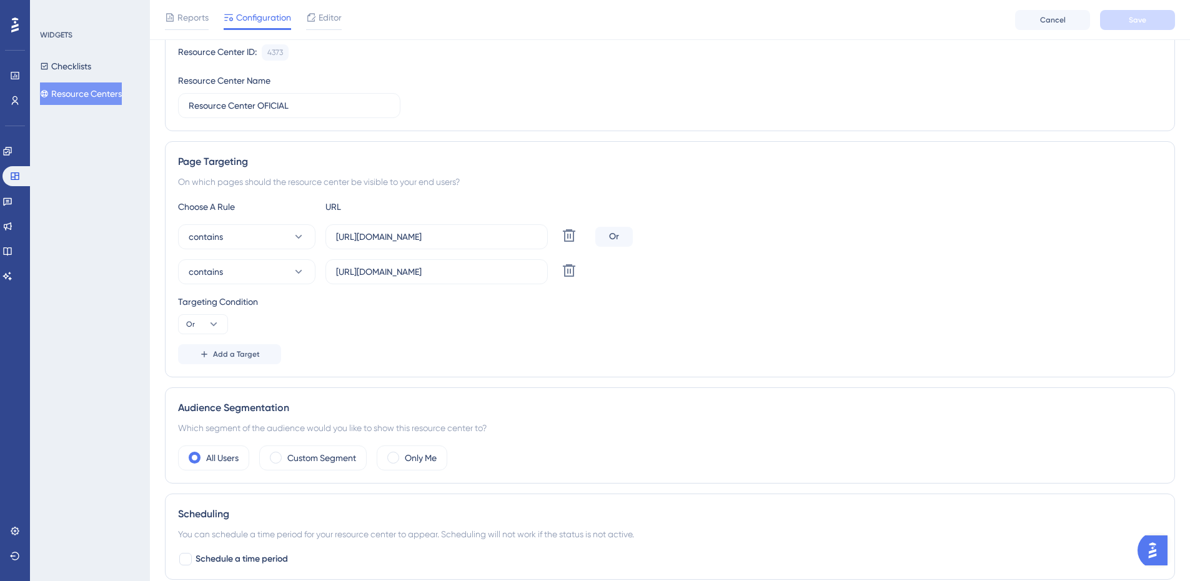
click at [340, 317] on div "Targeting Condition Or" at bounding box center [670, 314] width 984 height 40
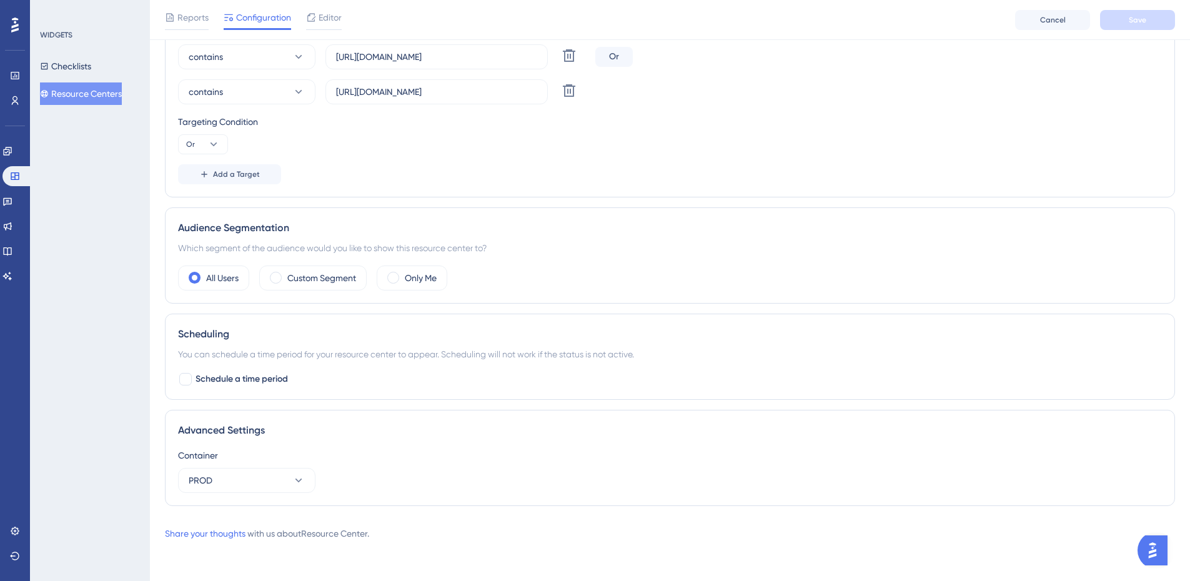
scroll to position [117, 0]
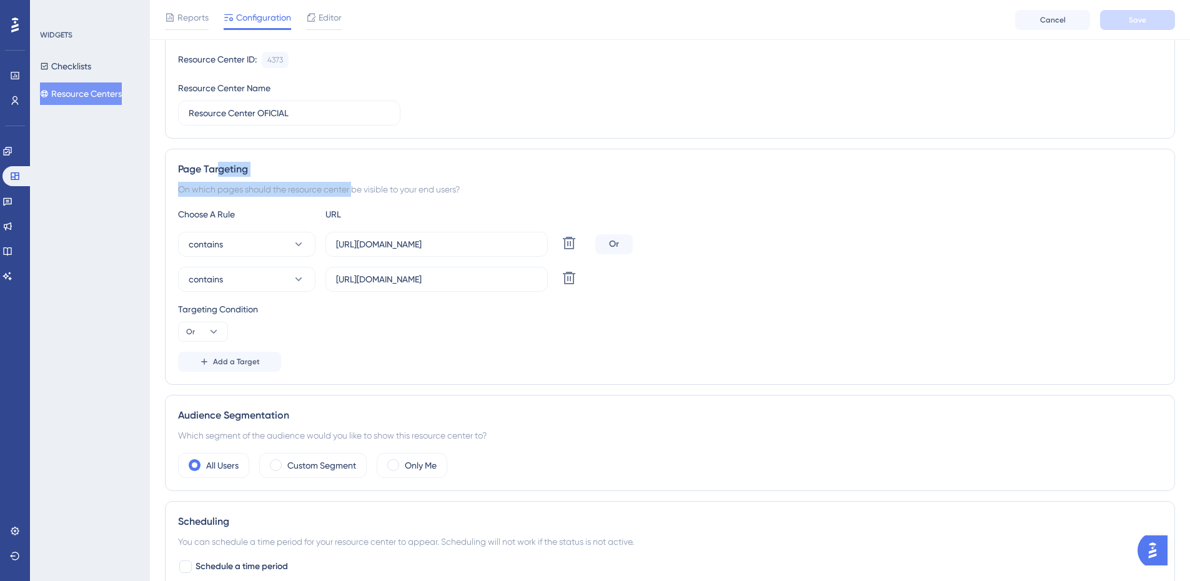
drag, startPoint x: 219, startPoint y: 175, endPoint x: 335, endPoint y: 197, distance: 117.6
click at [335, 197] on div "Page Targeting On which pages should the resource center be visible to your end…" at bounding box center [670, 267] width 1010 height 236
click at [517, 203] on div "Page Targeting On which pages should the resource center be visible to your end…" at bounding box center [670, 267] width 1010 height 236
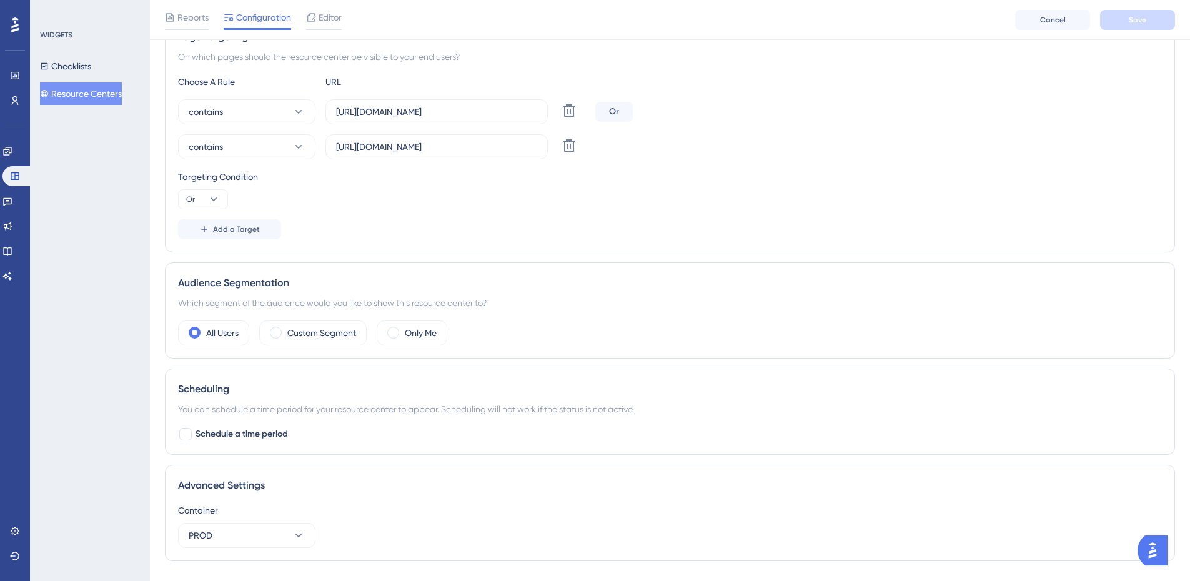
scroll to position [62, 0]
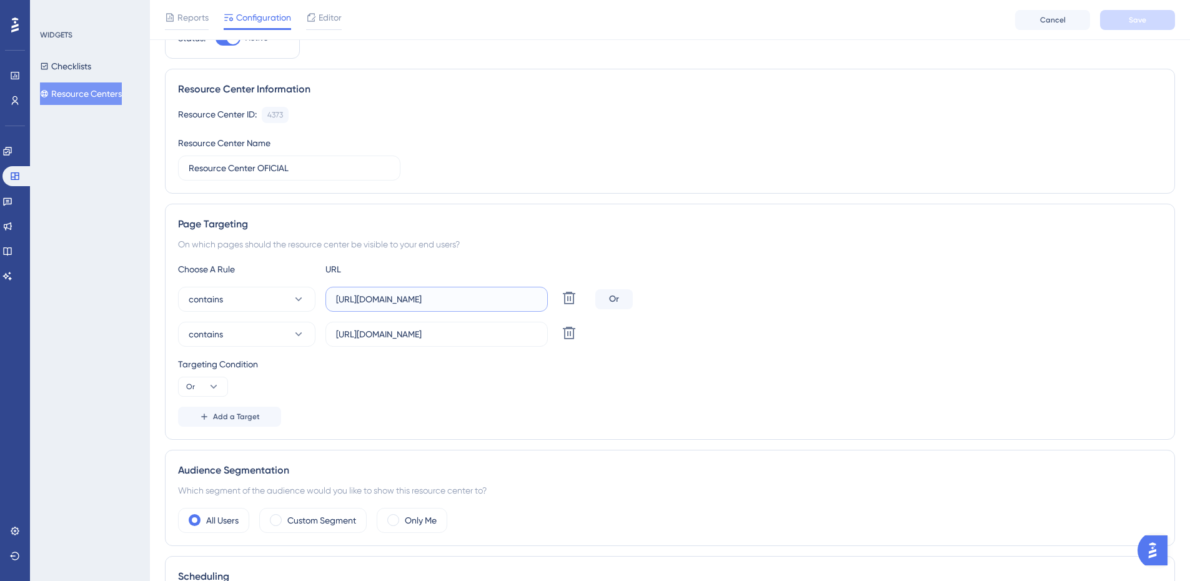
drag, startPoint x: 476, startPoint y: 304, endPoint x: 322, endPoint y: 306, distance: 154.3
click at [322, 306] on div "contains https://qa.admin.melonn.com/ Delete" at bounding box center [384, 299] width 412 height 25
click at [434, 351] on div "Choose A Rule URL contains https://qa.admin.melonn.com/ Delete Or contains http…" at bounding box center [670, 344] width 984 height 165
drag, startPoint x: 355, startPoint y: 332, endPoint x: 297, endPoint y: 336, distance: 57.6
click at [297, 336] on div "contains https://admin.melonn.com/ Delete" at bounding box center [384, 334] width 412 height 25
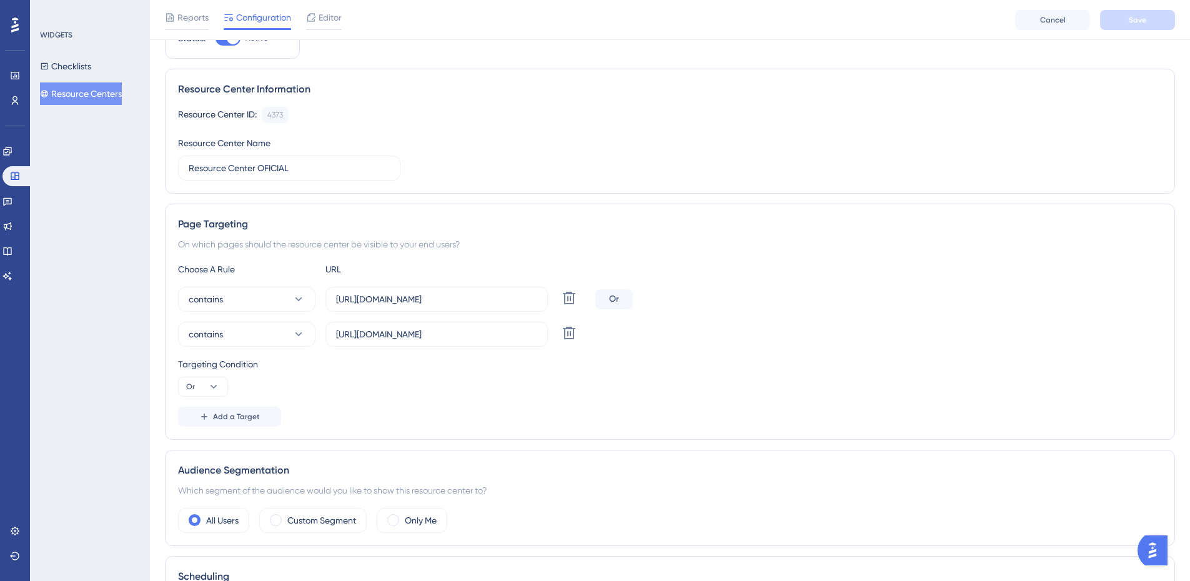
click at [257, 264] on div "Choose A Rule" at bounding box center [246, 269] width 137 height 15
drag, startPoint x: 181, startPoint y: 224, endPoint x: 489, endPoint y: 249, distance: 309.0
click at [489, 249] on div "Page Targeting On which pages should the resource center be visible to your end…" at bounding box center [670, 322] width 1010 height 236
click at [519, 254] on div "Page Targeting On which pages should the resource center be visible to your end…" at bounding box center [670, 322] width 1010 height 236
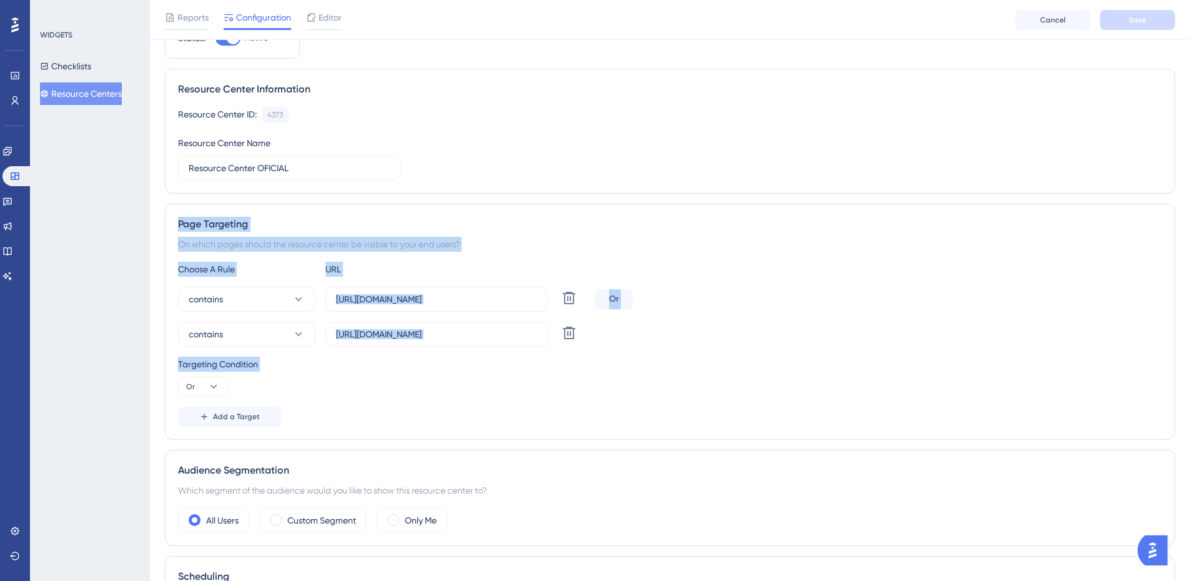
drag, startPoint x: 246, startPoint y: 250, endPoint x: 304, endPoint y: 419, distance: 179.0
click at [304, 419] on div "Page Targeting On which pages should the resource center be visible to your end…" at bounding box center [670, 322] width 1010 height 236
click at [354, 392] on div "Targeting Condition Or" at bounding box center [670, 377] width 984 height 40
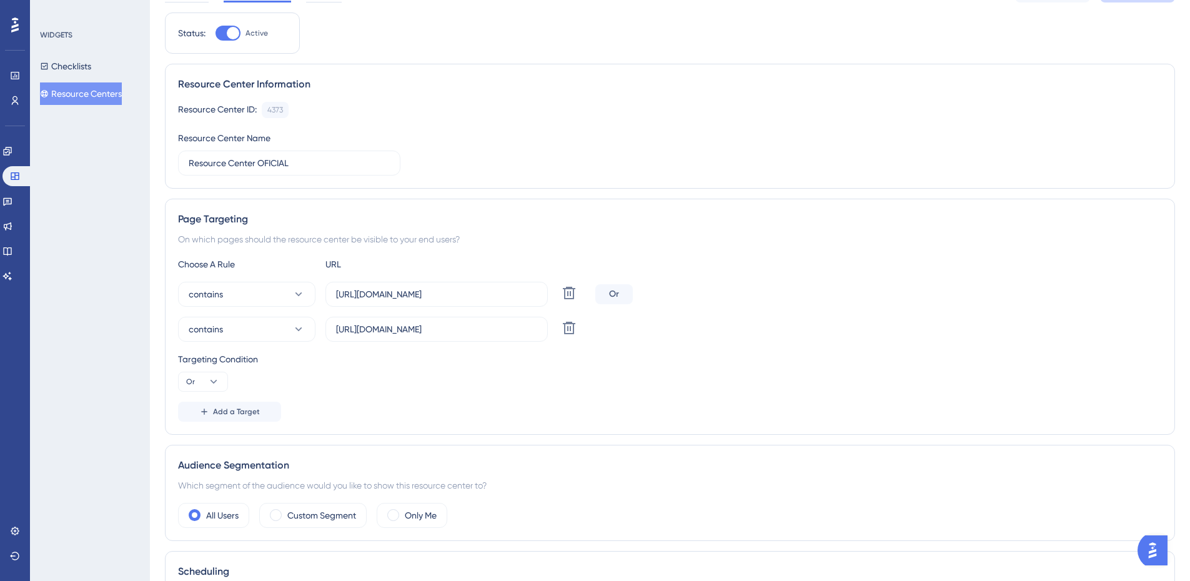
scroll to position [0, 0]
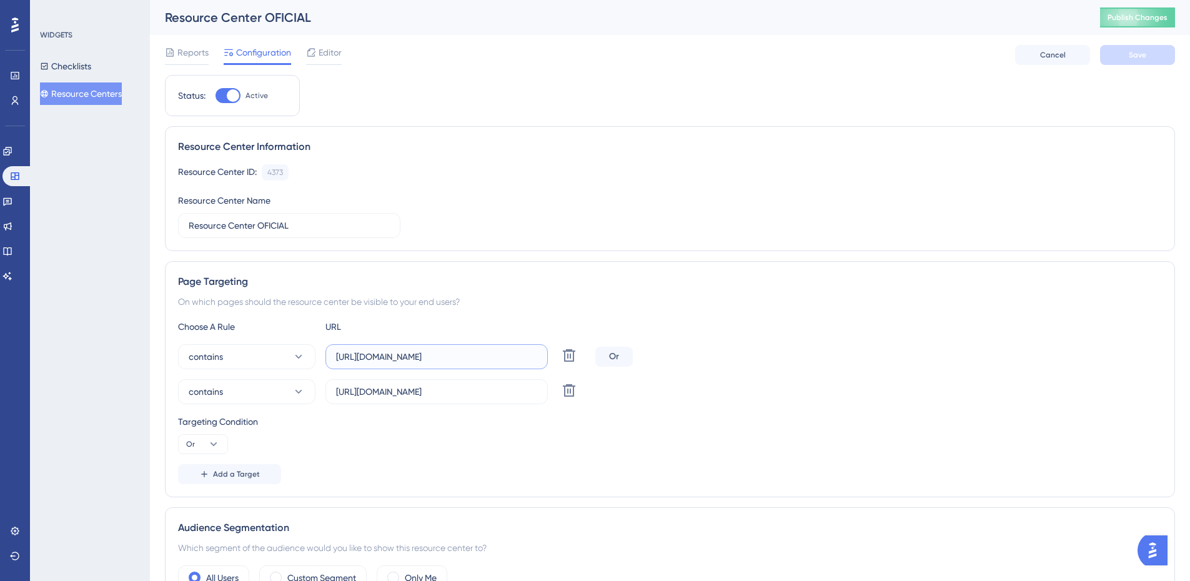
drag, startPoint x: 482, startPoint y: 355, endPoint x: 324, endPoint y: 364, distance: 157.7
click at [324, 364] on div "contains https://qa.admin.melonn.com/ Delete" at bounding box center [384, 356] width 412 height 25
paste input "admin.melonn.com/claims"
drag, startPoint x: 484, startPoint y: 360, endPoint x: 276, endPoint y: 367, distance: 207.6
click at [276, 367] on div "contains https://admin.melonn.com/claims Delete" at bounding box center [384, 356] width 412 height 25
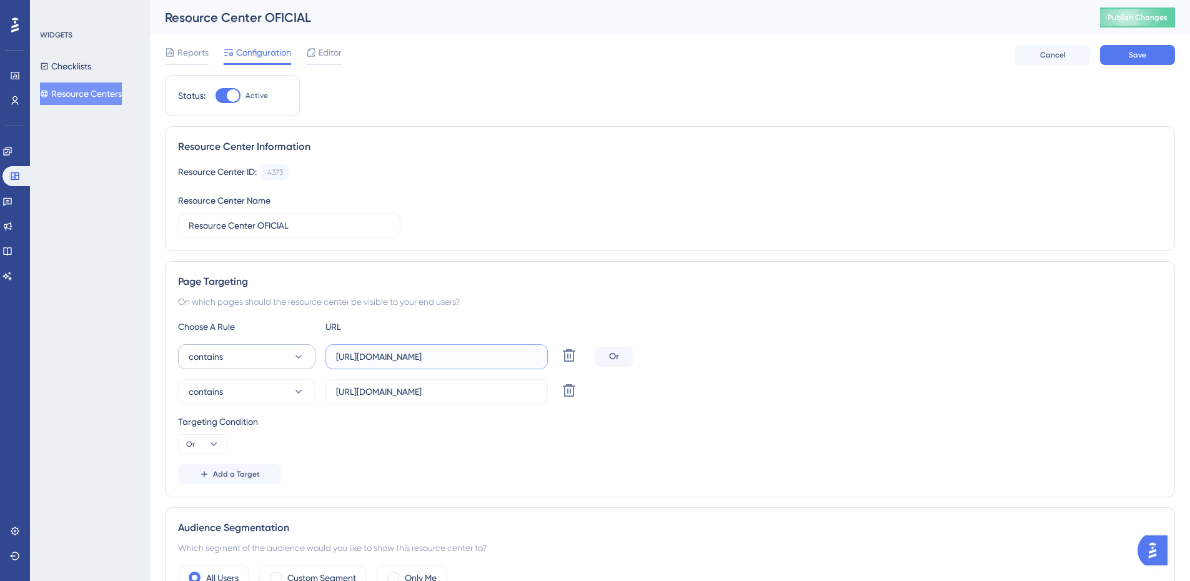
type input "https://admin.melonn.com/claims"
click at [264, 362] on button "contains" at bounding box center [246, 356] width 137 height 25
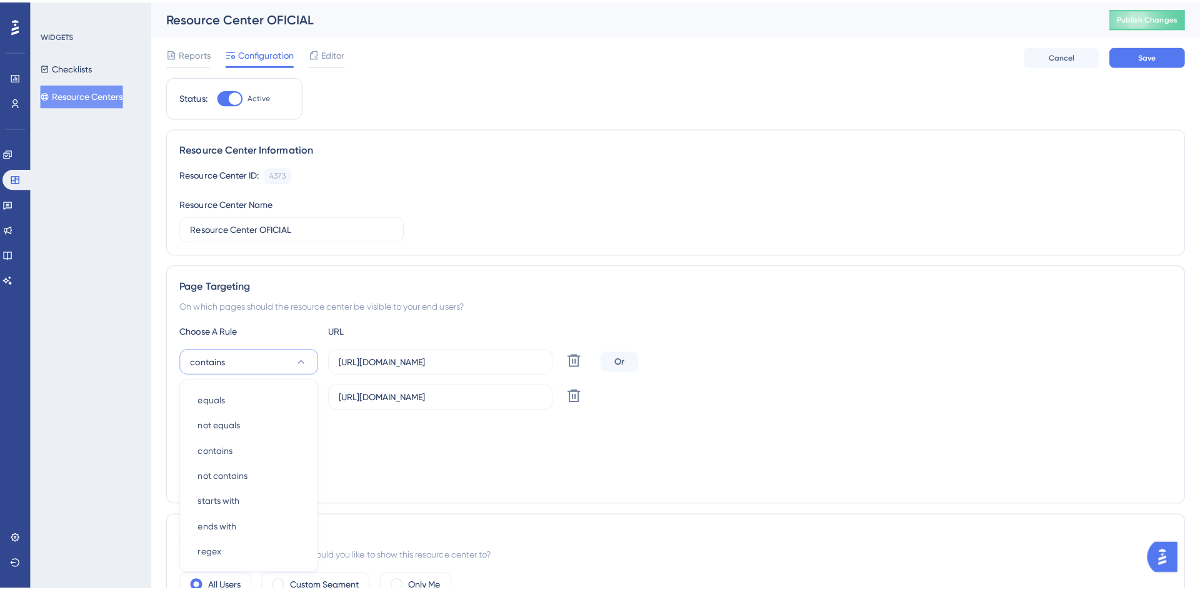
scroll to position [172, 0]
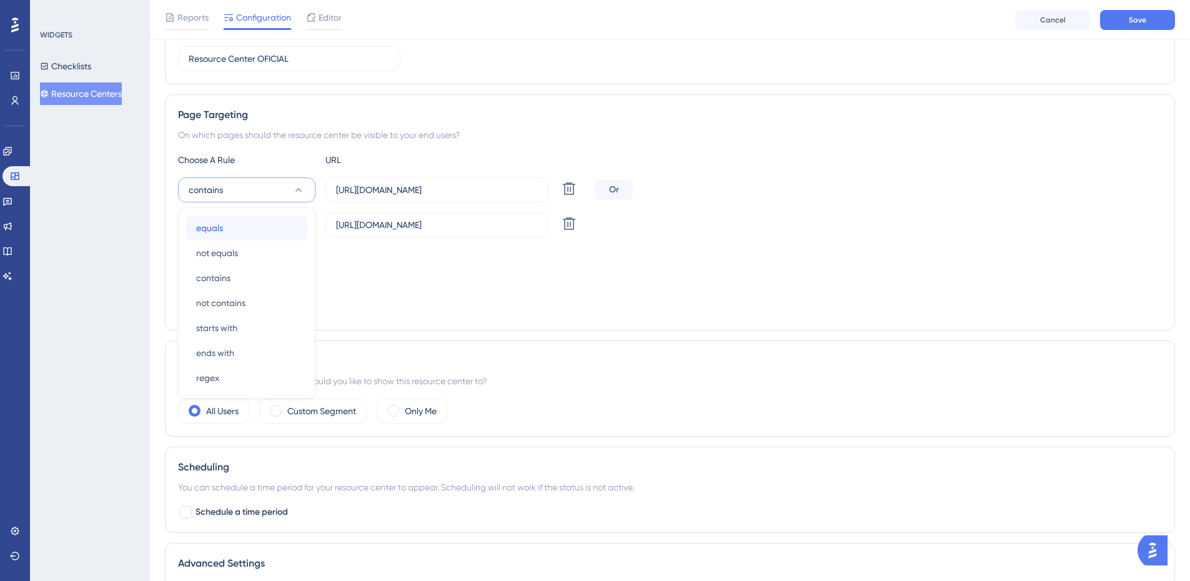
click at [226, 227] on div "equals equals" at bounding box center [246, 228] width 101 height 25
click at [527, 141] on div "On which pages should the resource center be visible to your end users?" at bounding box center [670, 134] width 984 height 15
click at [210, 185] on span "equals" at bounding box center [202, 189] width 27 height 15
drag, startPoint x: 218, startPoint y: 326, endPoint x: 258, endPoint y: 317, distance: 40.9
click at [220, 328] on span "starts with" at bounding box center [216, 328] width 41 height 15
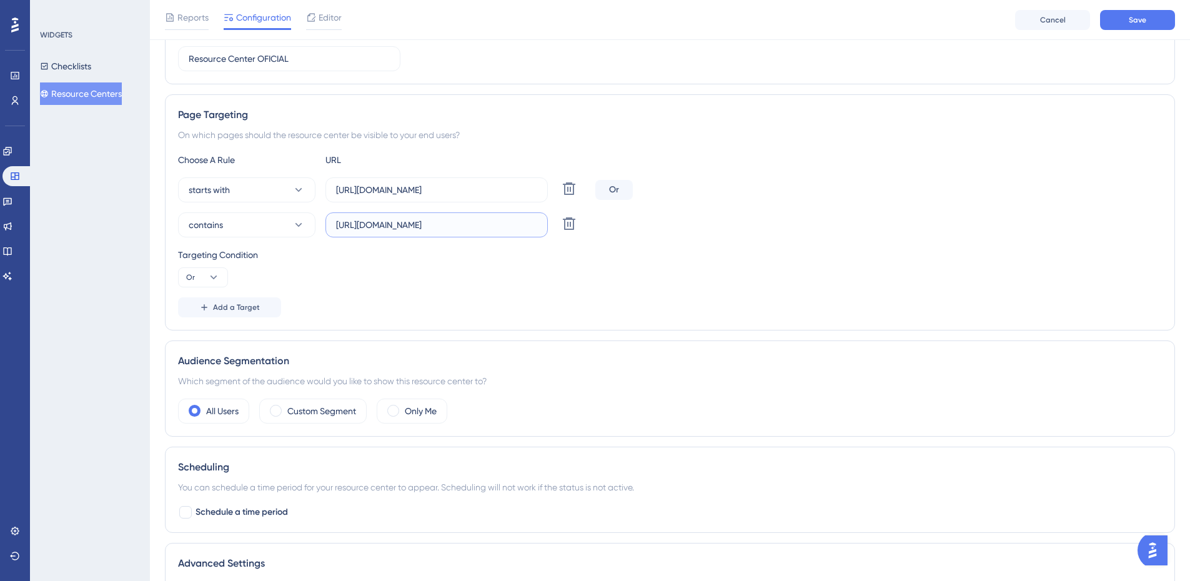
click at [477, 224] on input "[URL][DOMAIN_NAME]" at bounding box center [436, 225] width 201 height 14
click at [241, 195] on button "starts with" at bounding box center [246, 189] width 137 height 25
click at [206, 236] on div "equals equals" at bounding box center [246, 228] width 101 height 25
click at [1042, 21] on span "Cancel" at bounding box center [1053, 20] width 26 height 10
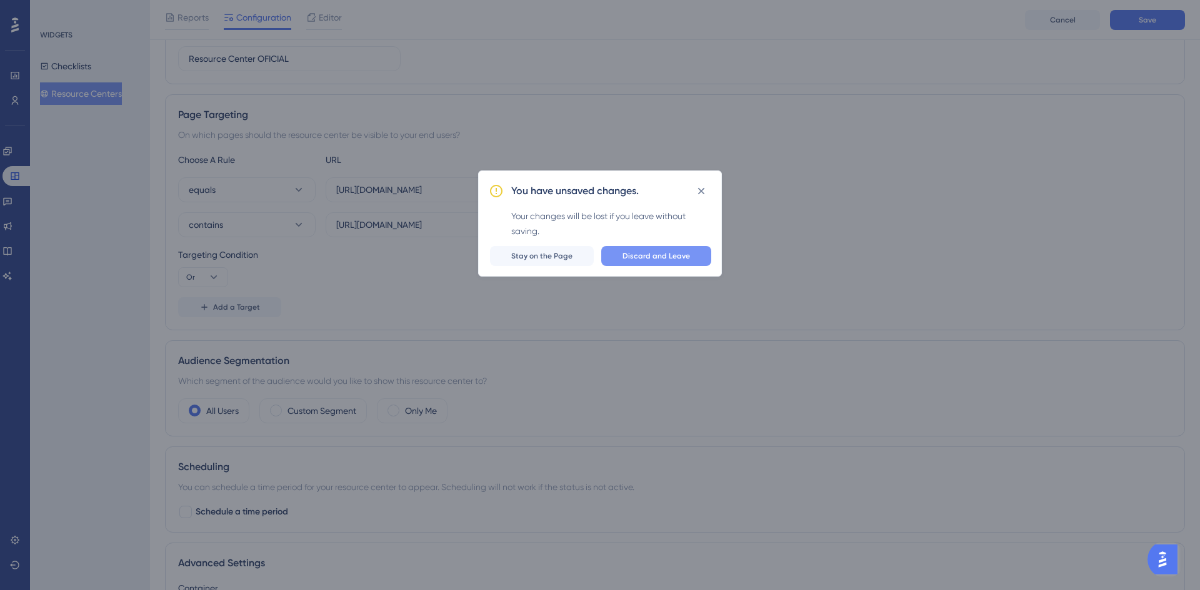
click at [655, 248] on button "Discard and Leave" at bounding box center [656, 256] width 110 height 20
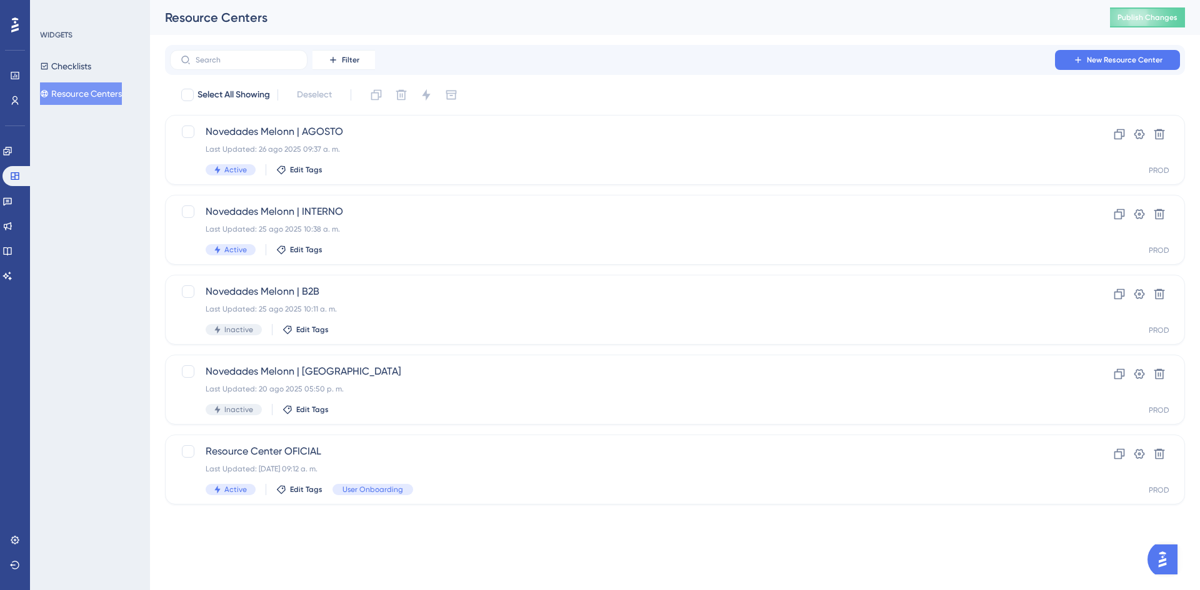
click at [84, 192] on div "WIDGETS Checklists Resource Centers" at bounding box center [90, 295] width 120 height 590
click at [61, 70] on button "Checklists" at bounding box center [65, 66] width 51 height 22
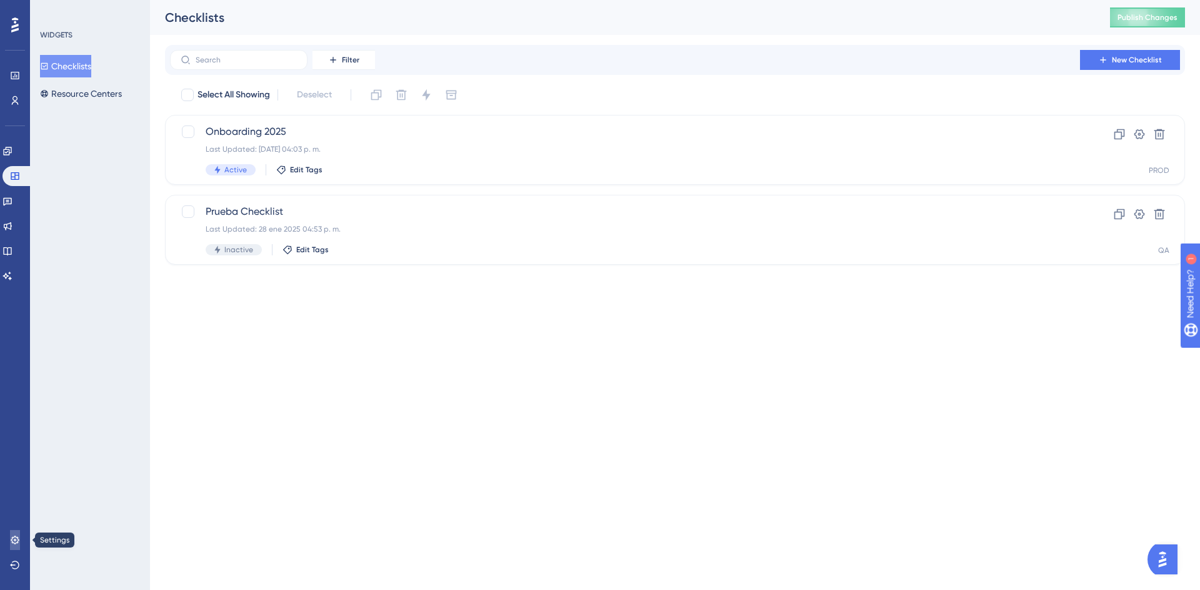
click at [15, 542] on icon at bounding box center [15, 540] width 8 height 8
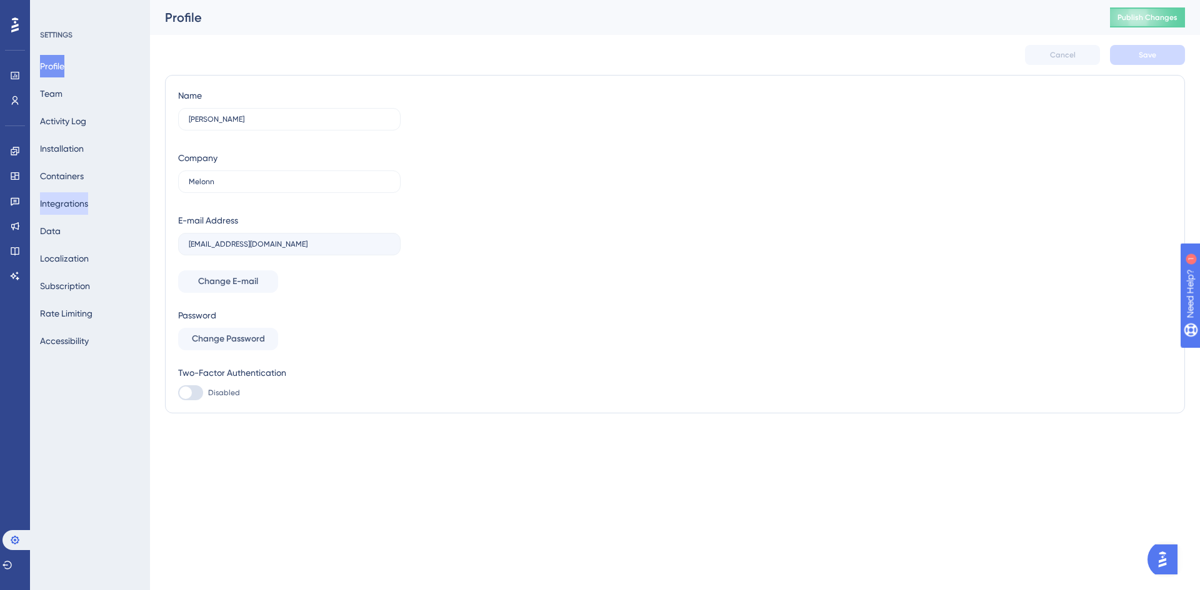
click at [77, 212] on button "Integrations" at bounding box center [64, 203] width 48 height 22
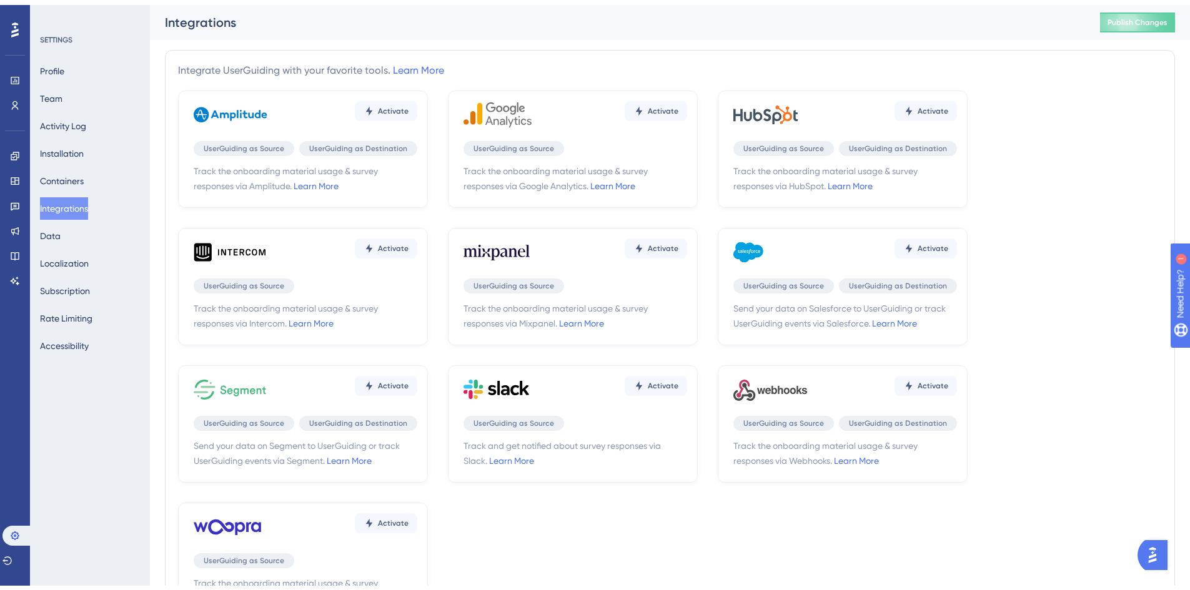
scroll to position [125, 0]
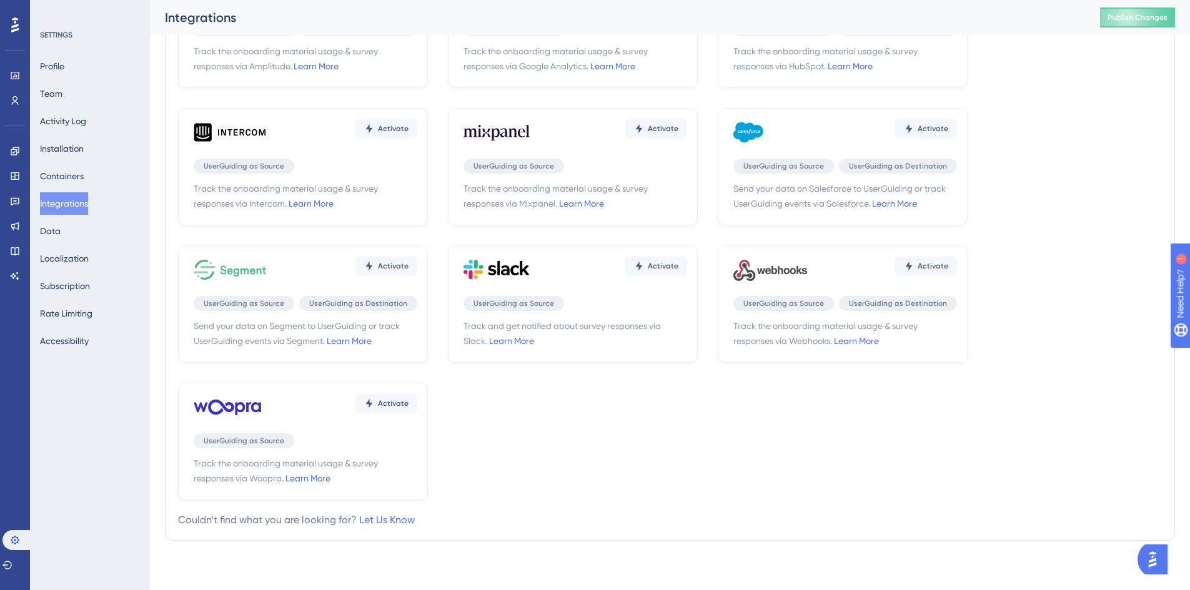
drag, startPoint x: 737, startPoint y: 271, endPoint x: 839, endPoint y: 278, distance: 102.1
click at [839, 278] on div "Activate" at bounding box center [846, 269] width 224 height 37
drag, startPoint x: 838, startPoint y: 336, endPoint x: 727, endPoint y: 319, distance: 112.5
click at [727, 319] on div "Activate UserGuiding as Source UserGuiding as Destination Track the onboarding …" at bounding box center [843, 304] width 250 height 117
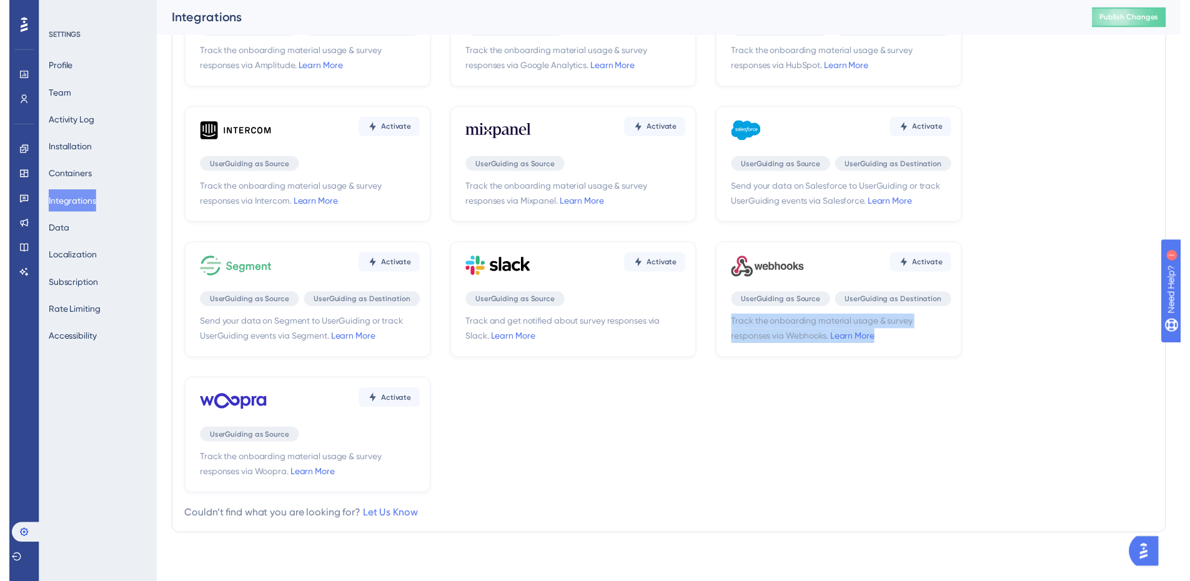
scroll to position [0, 0]
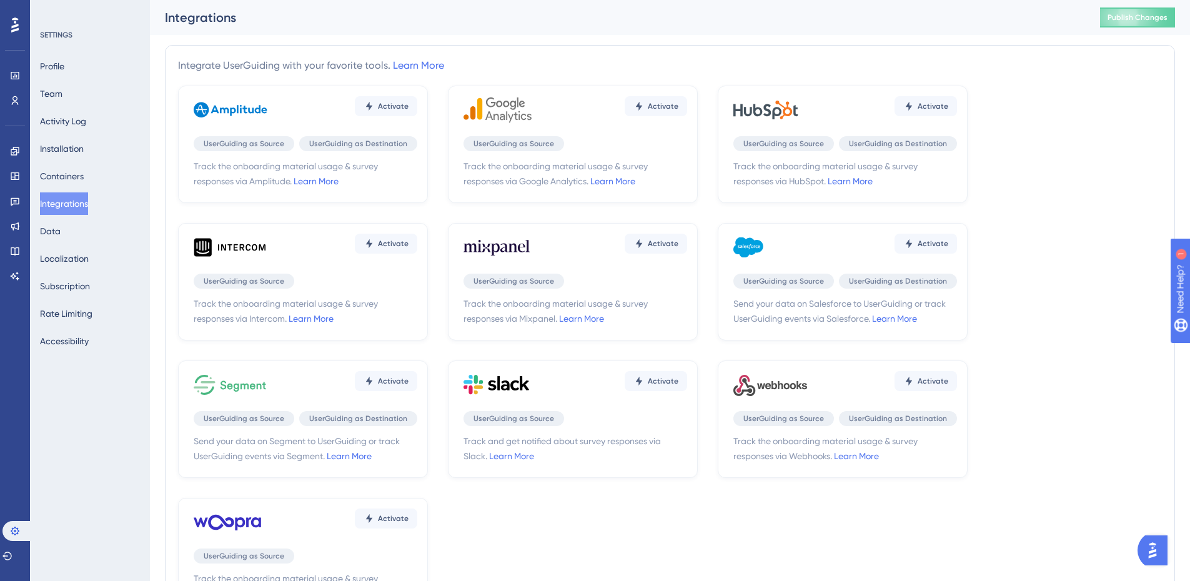
click at [1066, 138] on div "Activate UserGuiding as Source UserGuiding as Destination Track the onboarding …" at bounding box center [670, 351] width 984 height 530
drag, startPoint x: 892, startPoint y: 187, endPoint x: 720, endPoint y: 165, distance: 173.3
click at [720, 165] on div "Activate UserGuiding as Source UserGuiding as Destination Track the onboarding …" at bounding box center [843, 144] width 250 height 117
click at [1050, 126] on div "Activate UserGuiding as Source UserGuiding as Destination Track the onboarding …" at bounding box center [670, 351] width 984 height 530
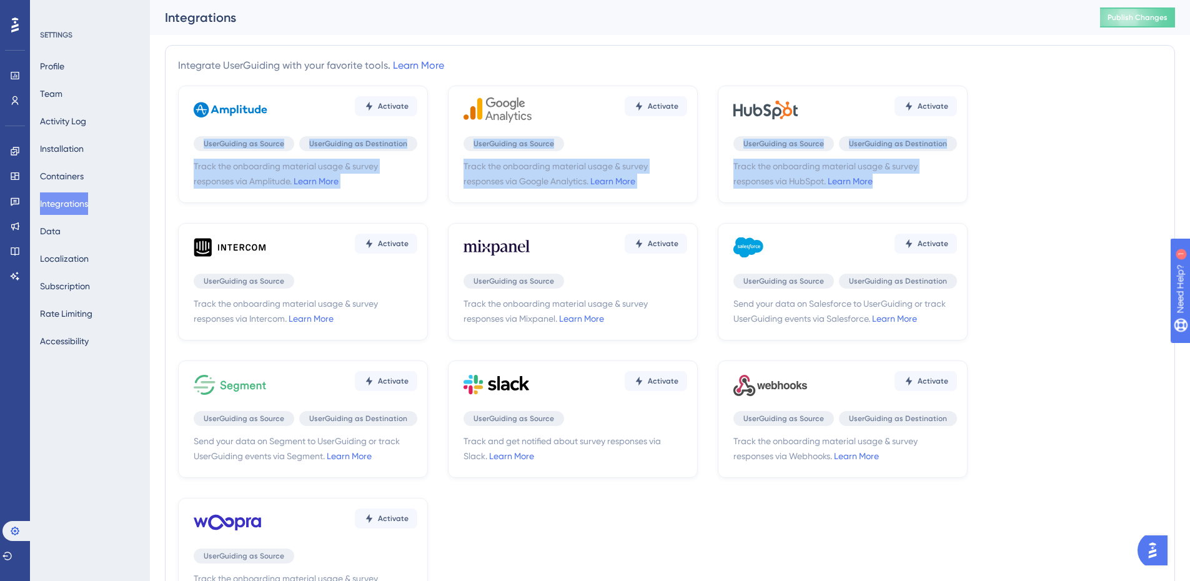
drag, startPoint x: 707, startPoint y: 67, endPoint x: 905, endPoint y: 189, distance: 232.5
click at [905, 189] on div "Integrate UserGuiding with your favorite tools. Learn More Activate UserGuiding…" at bounding box center [670, 350] width 984 height 585
click at [990, 179] on div "Activate UserGuiding as Source UserGuiding as Destination Track the onboarding …" at bounding box center [670, 351] width 984 height 530
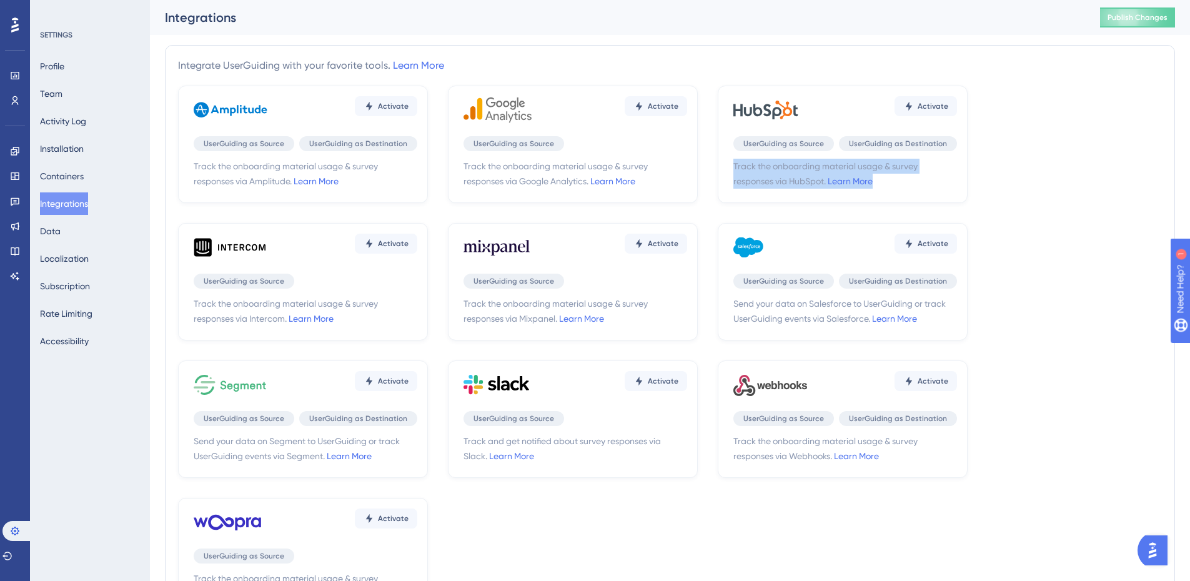
drag, startPoint x: 744, startPoint y: 169, endPoint x: 970, endPoint y: 192, distance: 228.0
click at [970, 192] on div "Activate UserGuiding as Source UserGuiding as Destination Track the onboarding …" at bounding box center [670, 351] width 984 height 530
click at [1022, 192] on div "Activate UserGuiding as Source UserGuiding as Destination Track the onboarding …" at bounding box center [670, 351] width 984 height 530
click at [864, 183] on link "Learn More" at bounding box center [850, 181] width 45 height 10
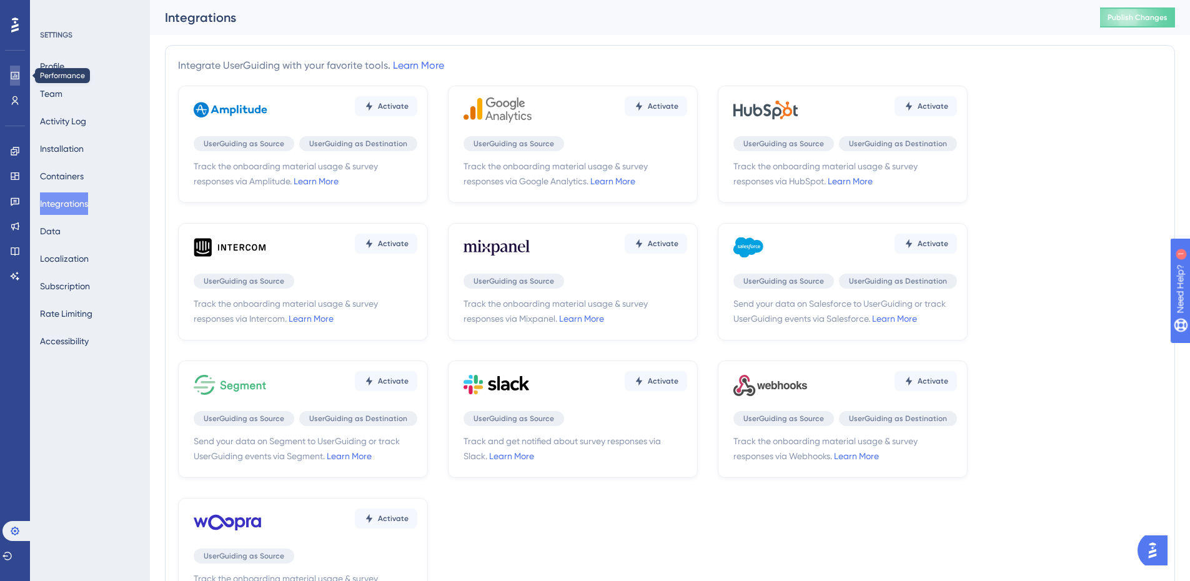
click at [11, 79] on icon at bounding box center [15, 76] width 10 height 10
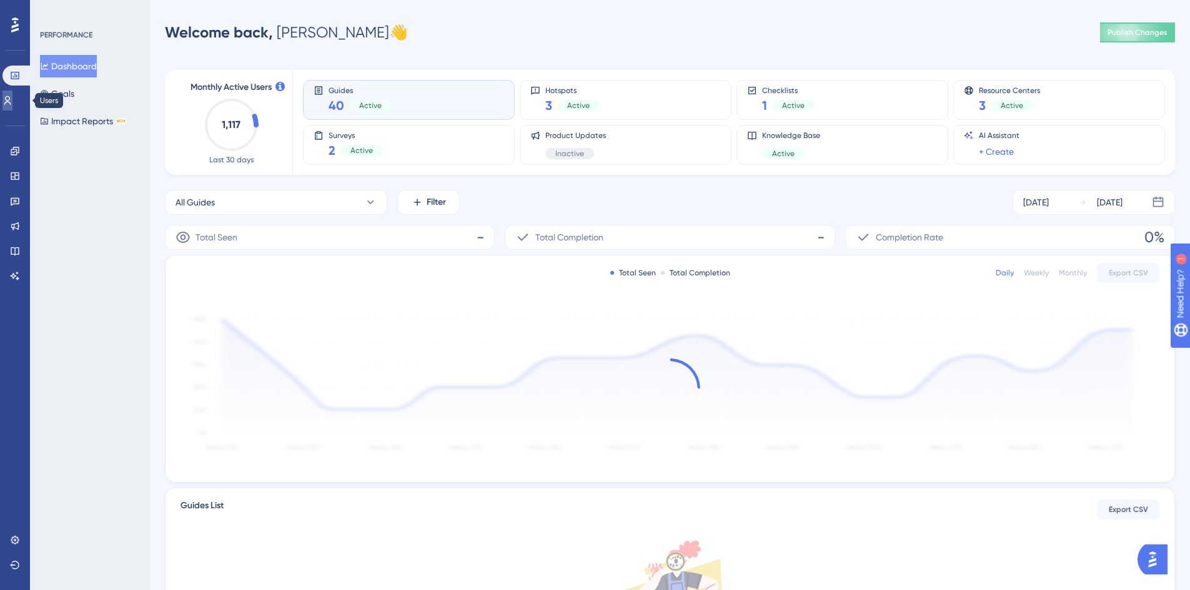
click at [12, 100] on icon at bounding box center [7, 101] width 10 height 10
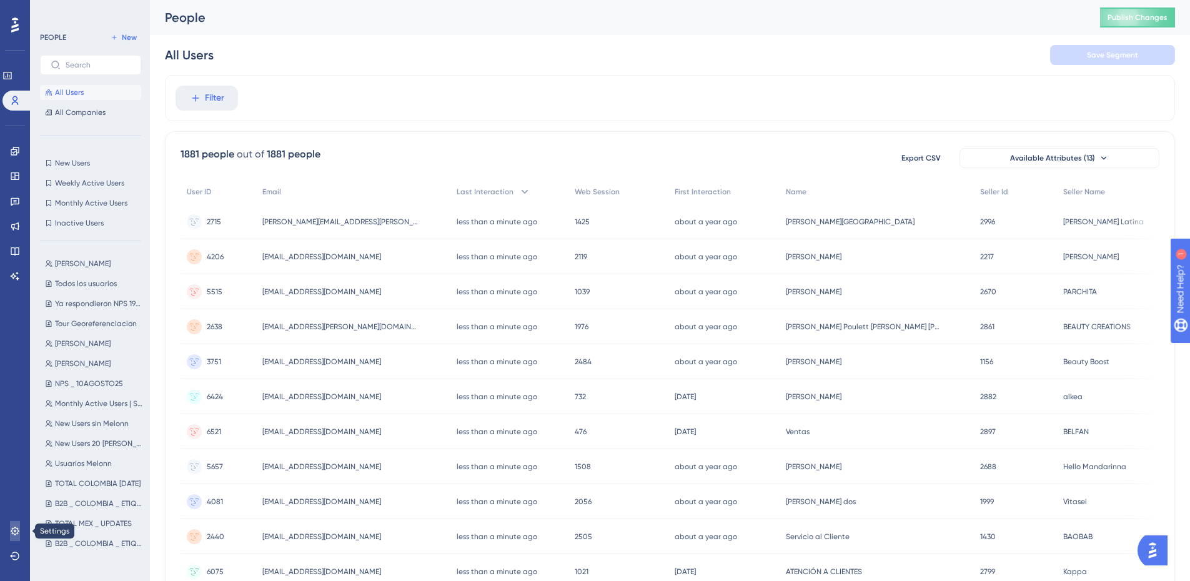
click at [19, 522] on link at bounding box center [15, 531] width 10 height 20
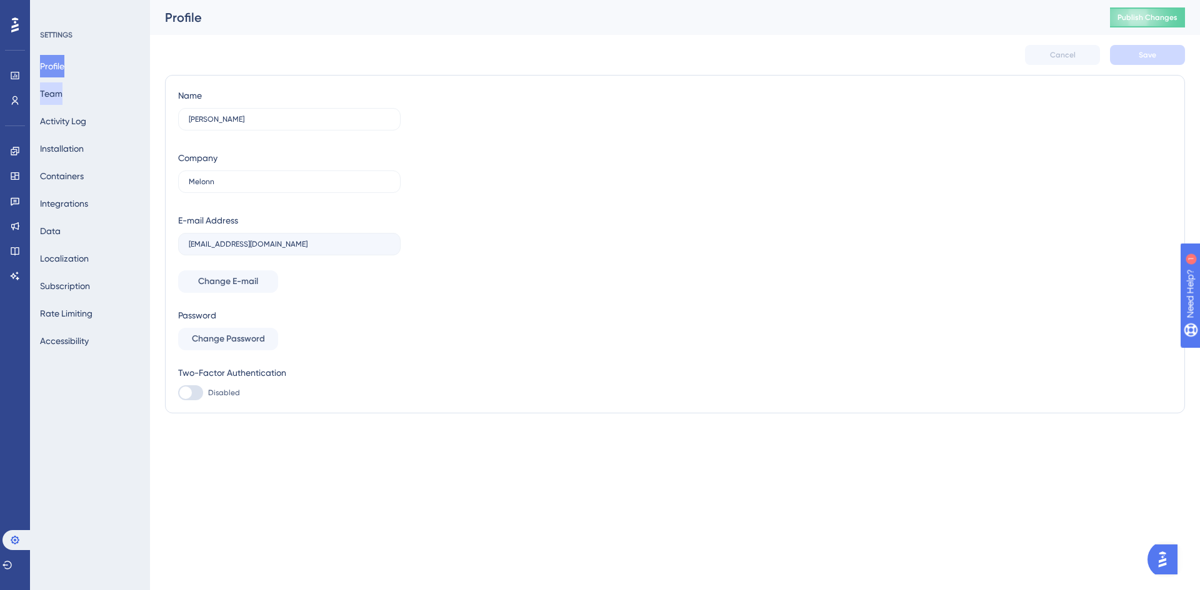
click at [62, 91] on button "Team" at bounding box center [51, 93] width 22 height 22
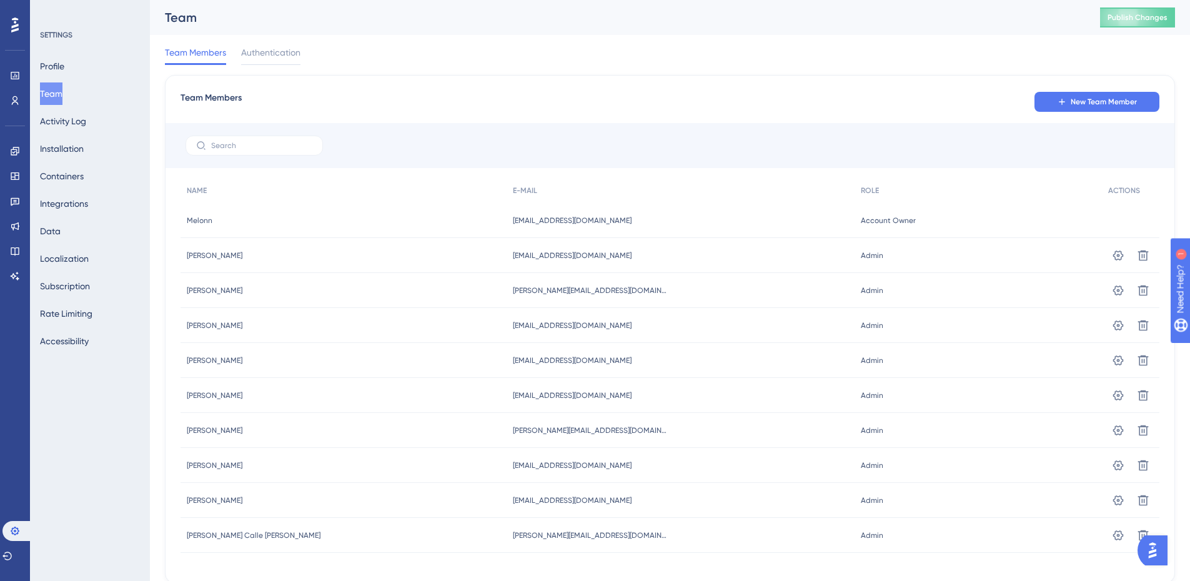
scroll to position [42, 0]
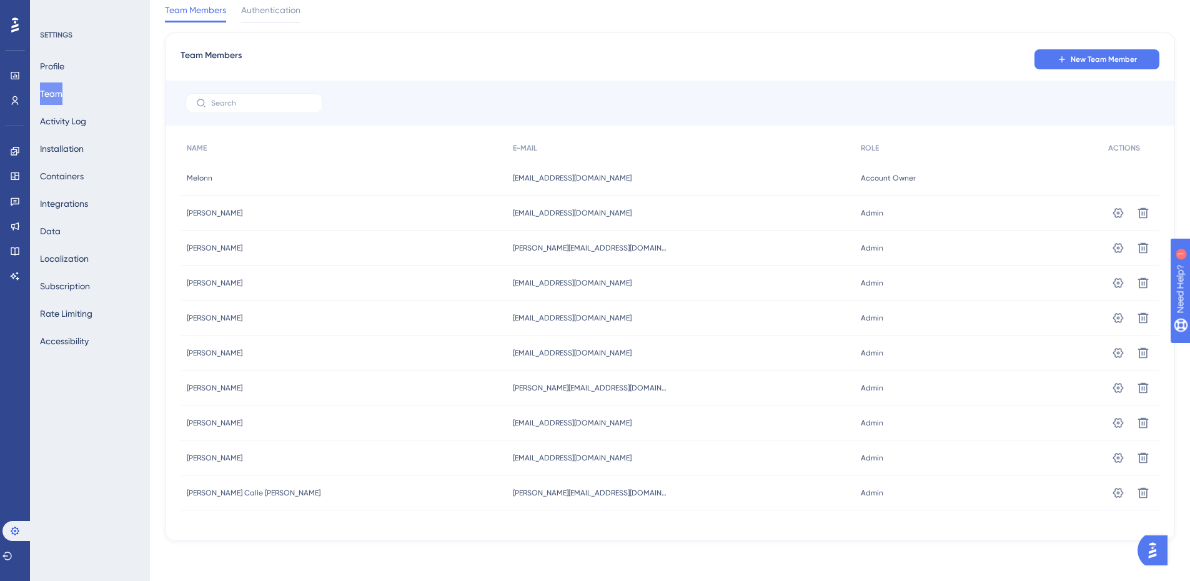
drag, startPoint x: 604, startPoint y: 425, endPoint x: 437, endPoint y: 425, distance: 166.8
click at [0, 0] on div "Alexander Ospina Alexander Ospina aospina@melonn.com aospina@melonn.com Admin A…" at bounding box center [0, 0] width 0 height 0
click at [1122, 418] on icon at bounding box center [1118, 423] width 12 height 12
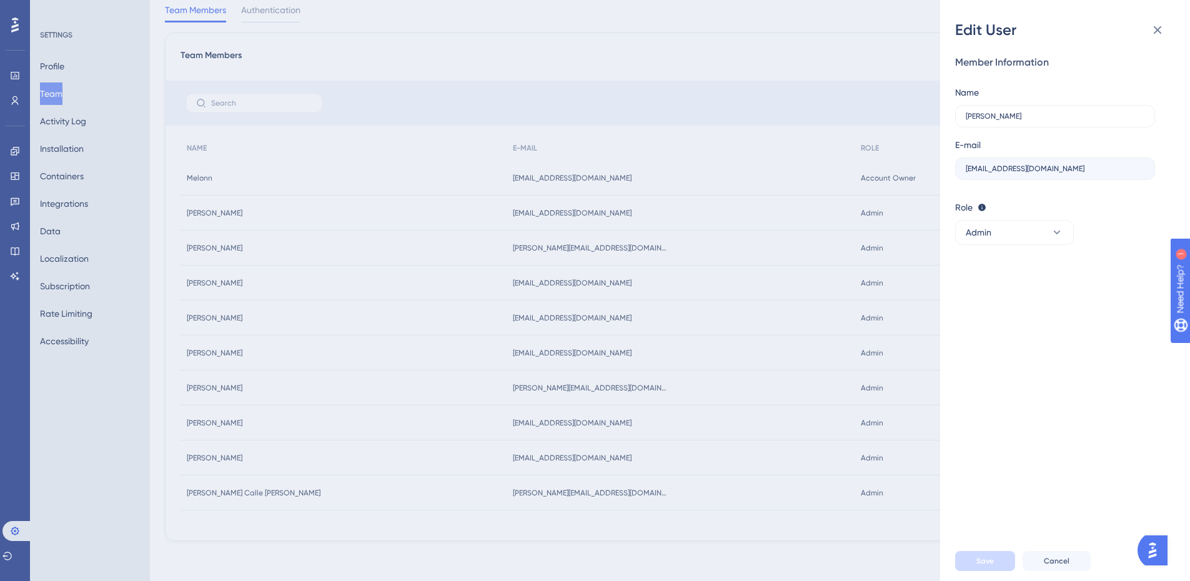
click at [1115, 280] on div "Member Information Name Alexander Ospina E-mail aospina@melonn.com Role Editor:…" at bounding box center [1070, 290] width 230 height 501
click at [1153, 30] on icon at bounding box center [1157, 29] width 15 height 15
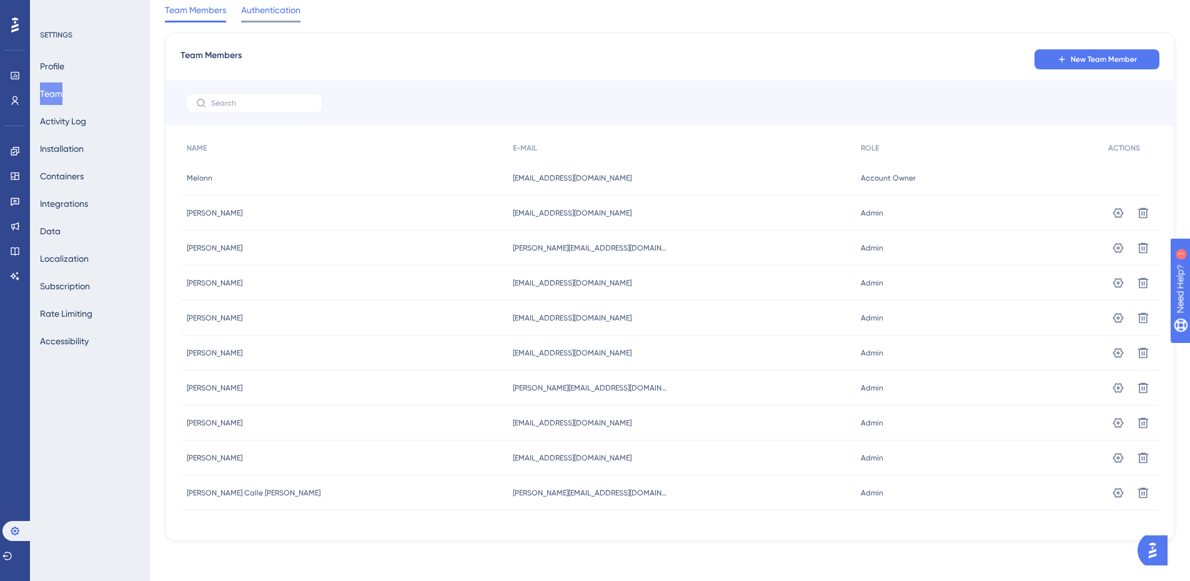
click at [269, 10] on span "Authentication" at bounding box center [270, 9] width 59 height 15
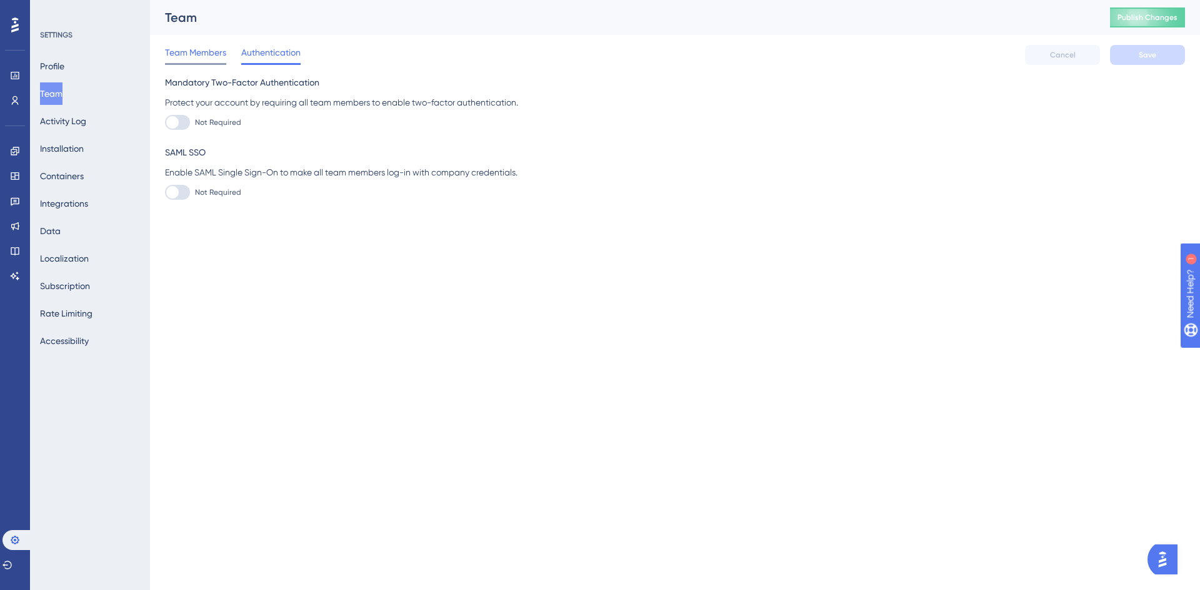
click at [182, 46] on span "Team Members" at bounding box center [195, 52] width 61 height 15
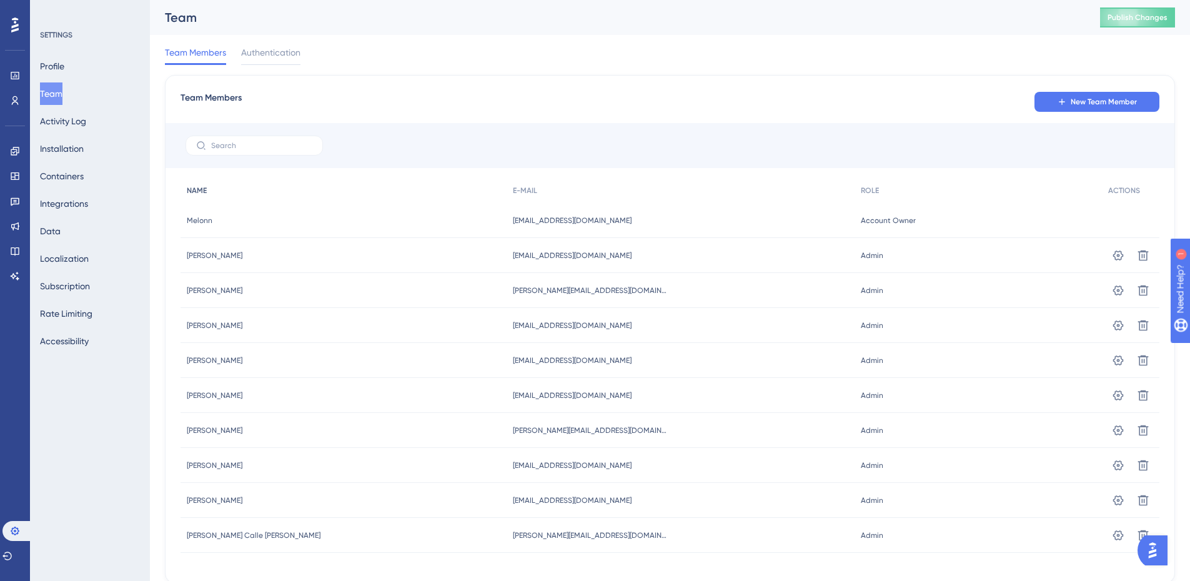
scroll to position [42, 0]
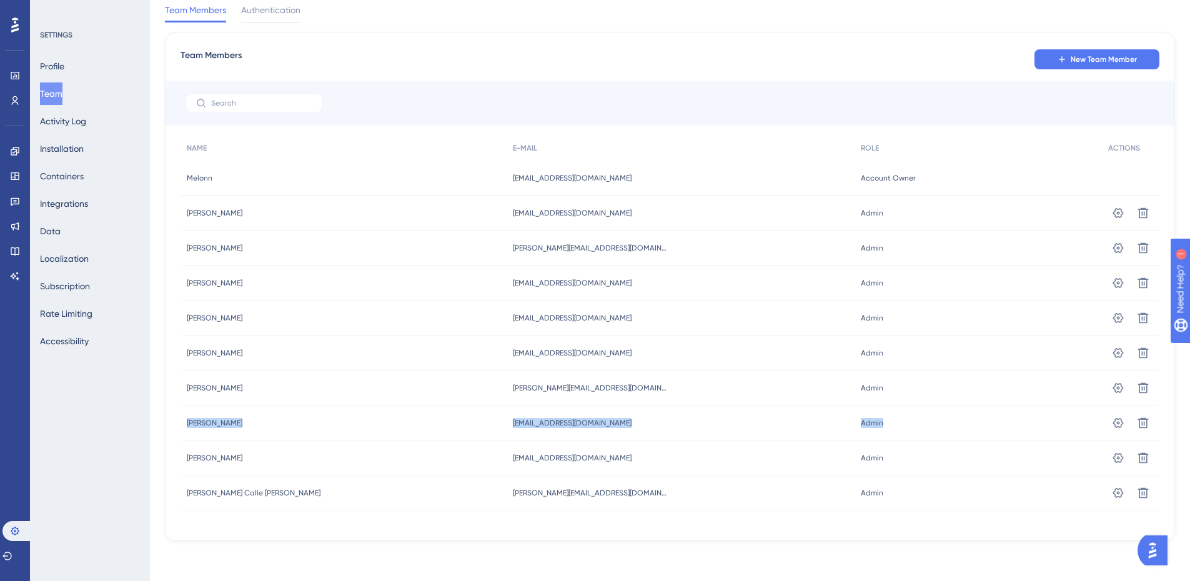
drag, startPoint x: 187, startPoint y: 424, endPoint x: 1075, endPoint y: 423, distance: 887.9
click at [0, 0] on div "Alexander Ospina Alexander Ospina aospina@melonn.com aospina@melonn.com Admin A…" at bounding box center [0, 0] width 0 height 0
click at [1022, 426] on div "Admin Admin" at bounding box center [978, 423] width 247 height 35
drag, startPoint x: 876, startPoint y: 421, endPoint x: 158, endPoint y: 435, distance: 718.1
click at [158, 435] on div "Performance Users Engagement Widgets Feedback Product Updates Knowledge Base AI…" at bounding box center [670, 260] width 1040 height 604
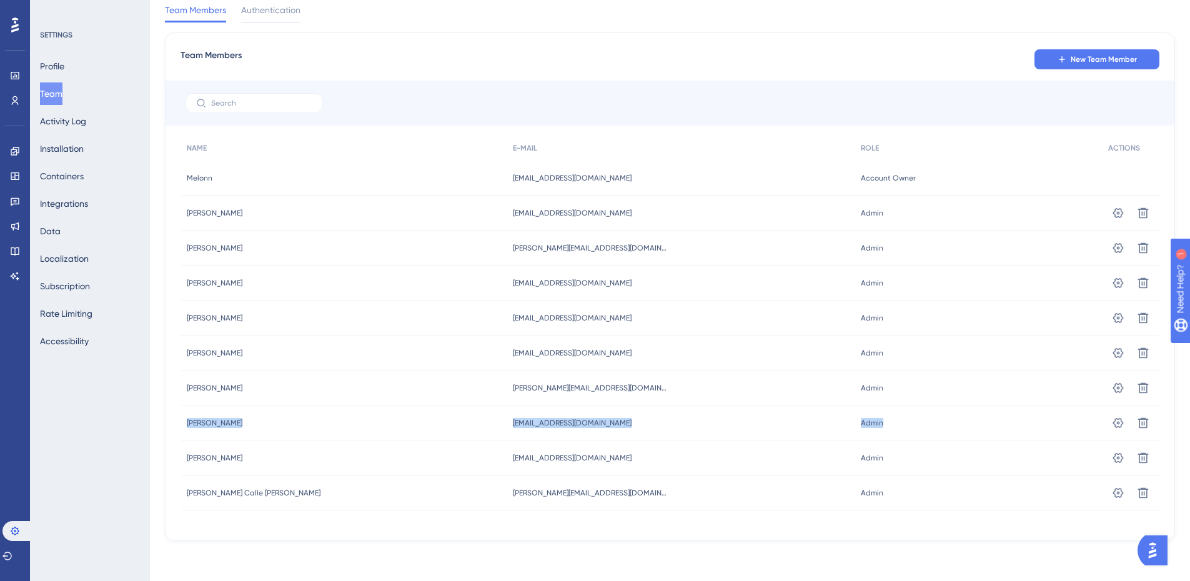
click at [315, 424] on div "Alexander Ospina Alexander Ospina" at bounding box center [344, 423] width 326 height 35
drag, startPoint x: 883, startPoint y: 424, endPoint x: 447, endPoint y: 428, distance: 435.5
click at [0, 0] on div "Alexander Ospina Alexander Ospina aospina@melonn.com aospina@melonn.com Admin A…" at bounding box center [0, 0] width 0 height 0
drag, startPoint x: 13, startPoint y: 96, endPoint x: 12, endPoint y: 107, distance: 11.3
click at [13, 96] on icon at bounding box center [15, 101] width 10 height 10
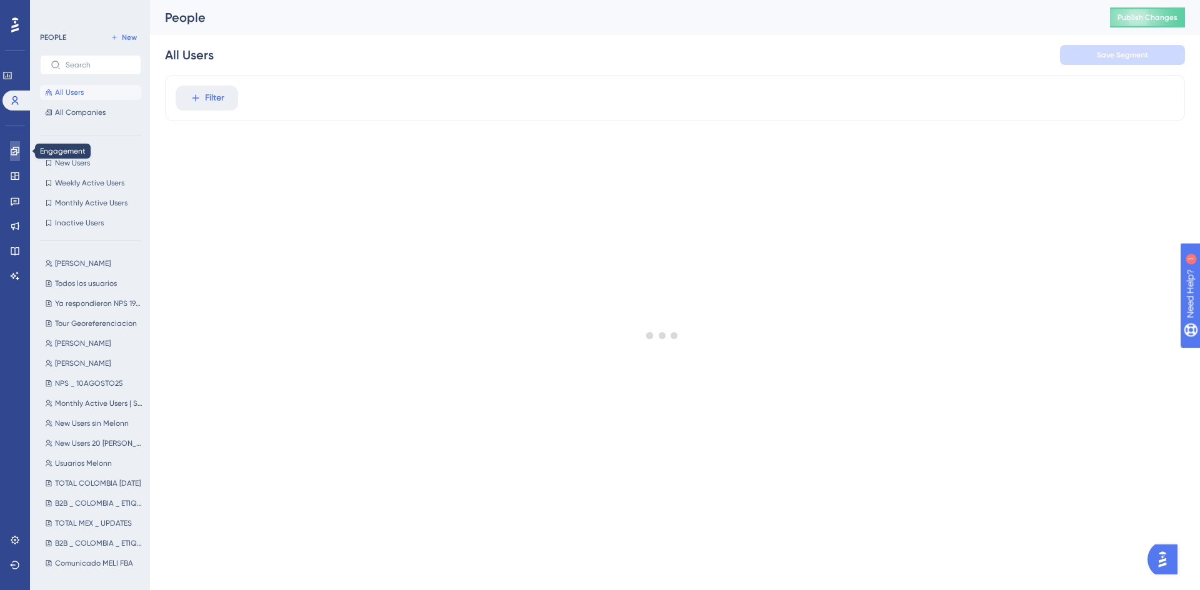
click at [12, 156] on link at bounding box center [15, 151] width 10 height 20
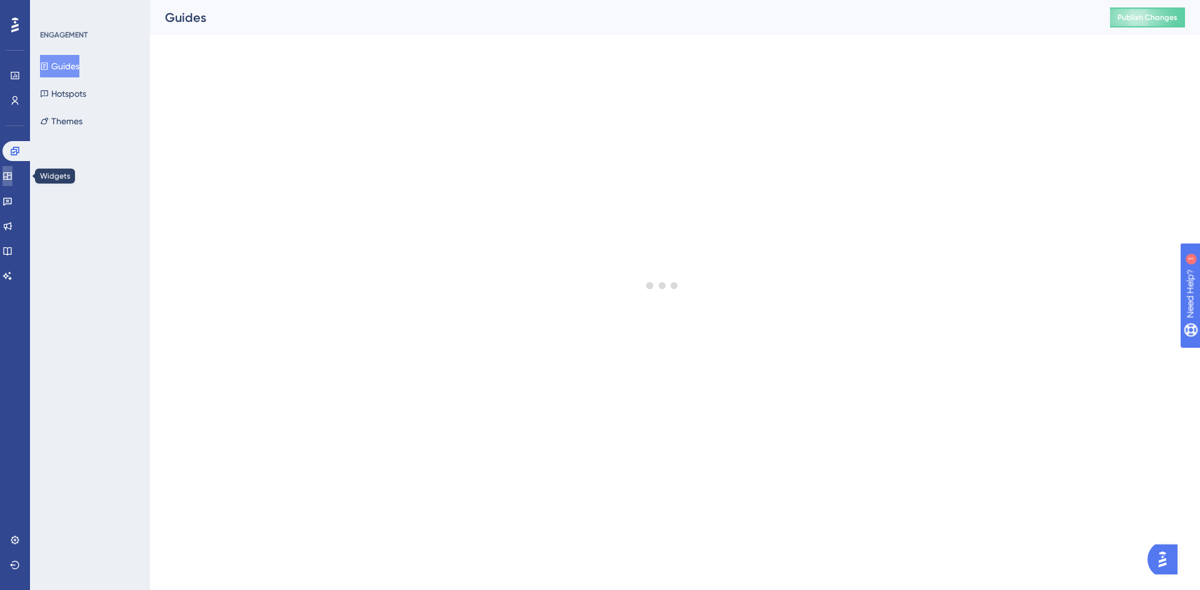
click at [11, 172] on icon at bounding box center [7, 175] width 8 height 7
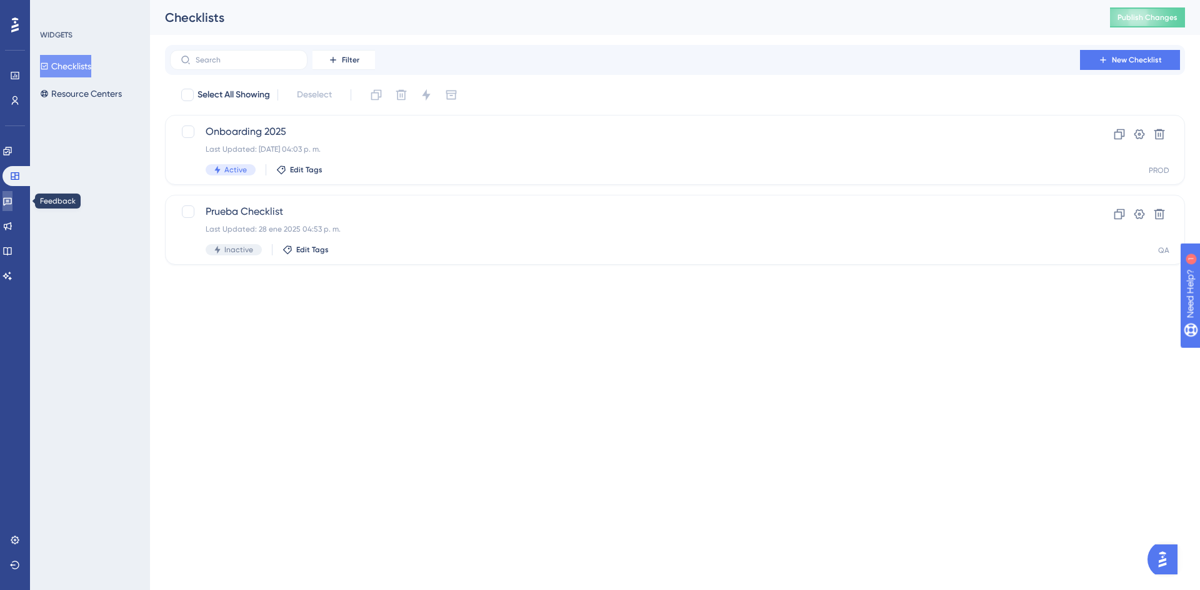
click at [10, 206] on icon at bounding box center [7, 201] width 10 height 10
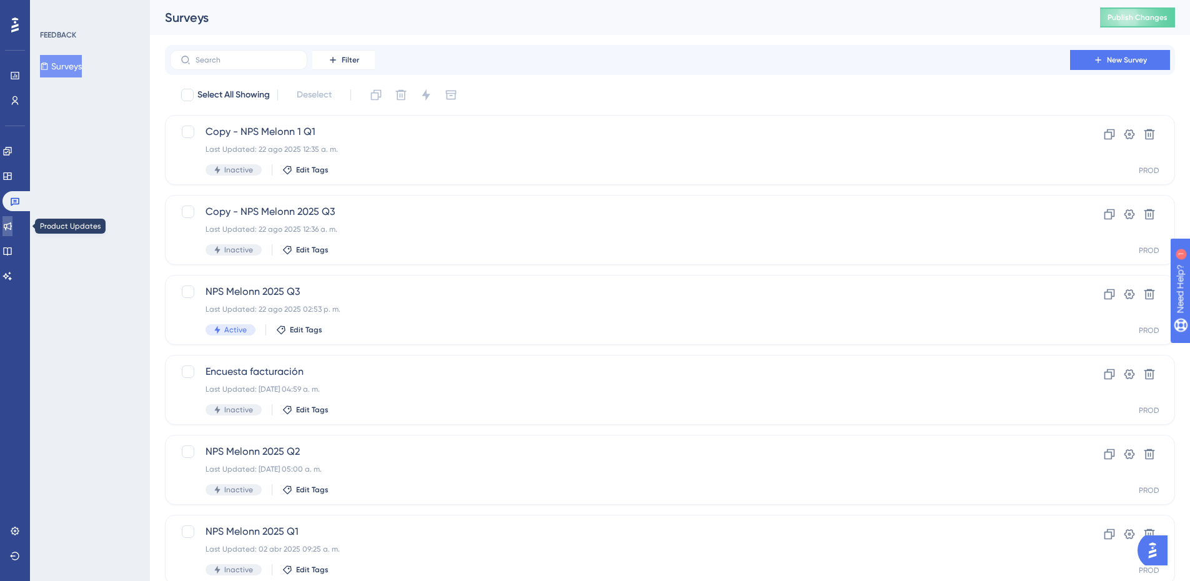
click at [11, 222] on icon at bounding box center [7, 226] width 10 height 10
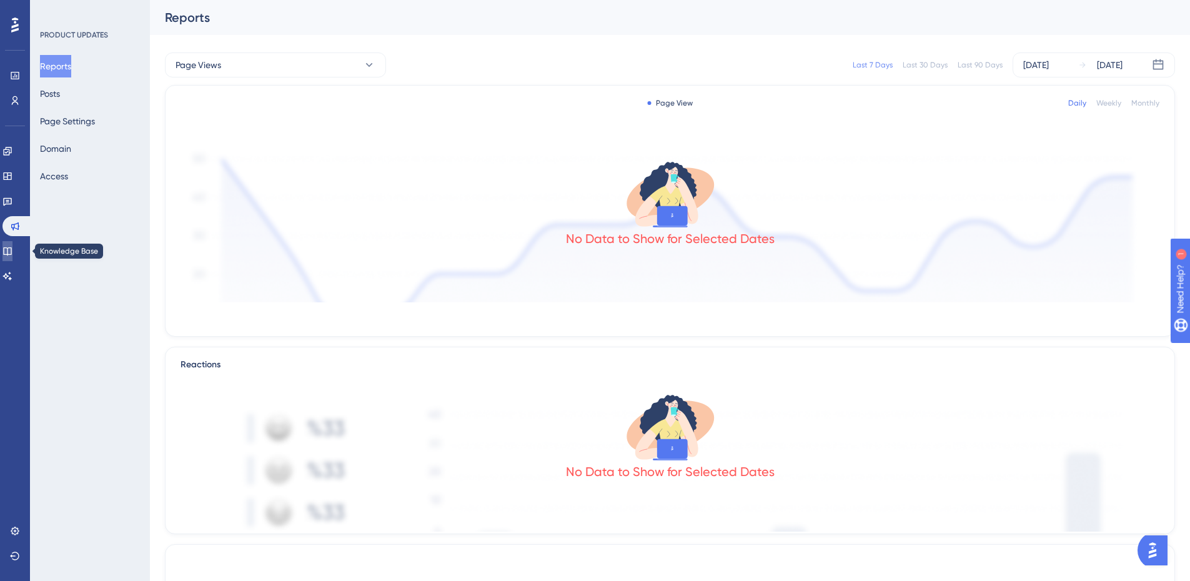
click at [6, 253] on link at bounding box center [7, 251] width 10 height 20
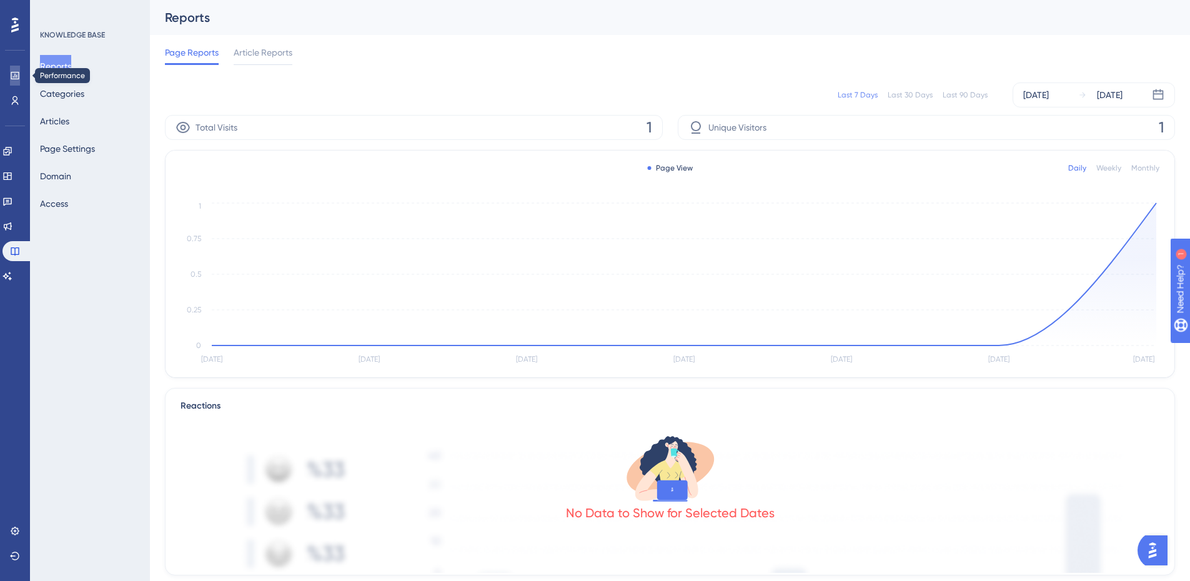
click at [12, 72] on icon at bounding box center [15, 75] width 8 height 7
